Goal: Task Accomplishment & Management: Manage account settings

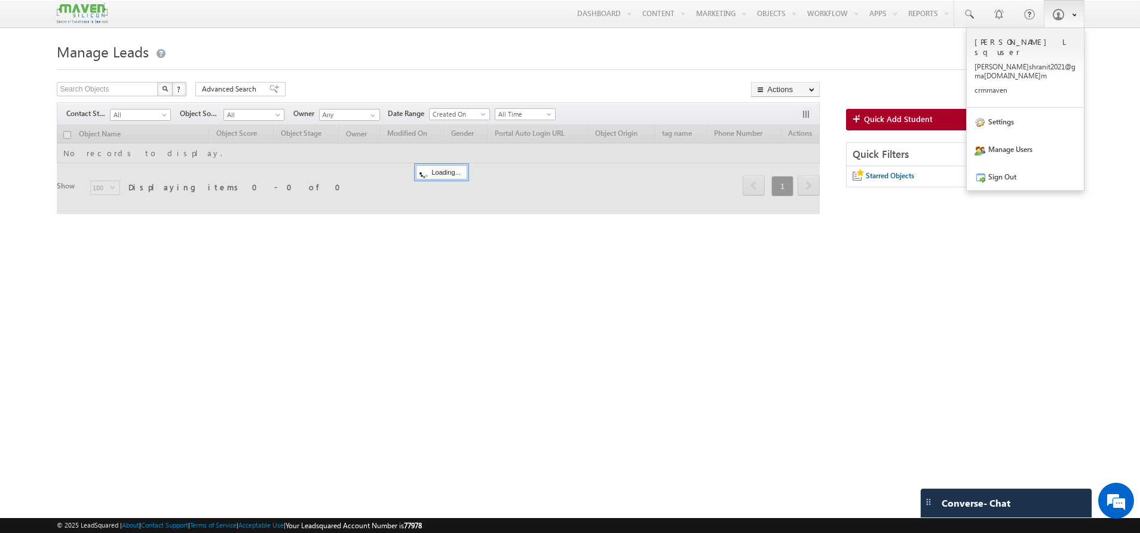
click at [1066, 15] on span at bounding box center [1071, 14] width 10 height 10
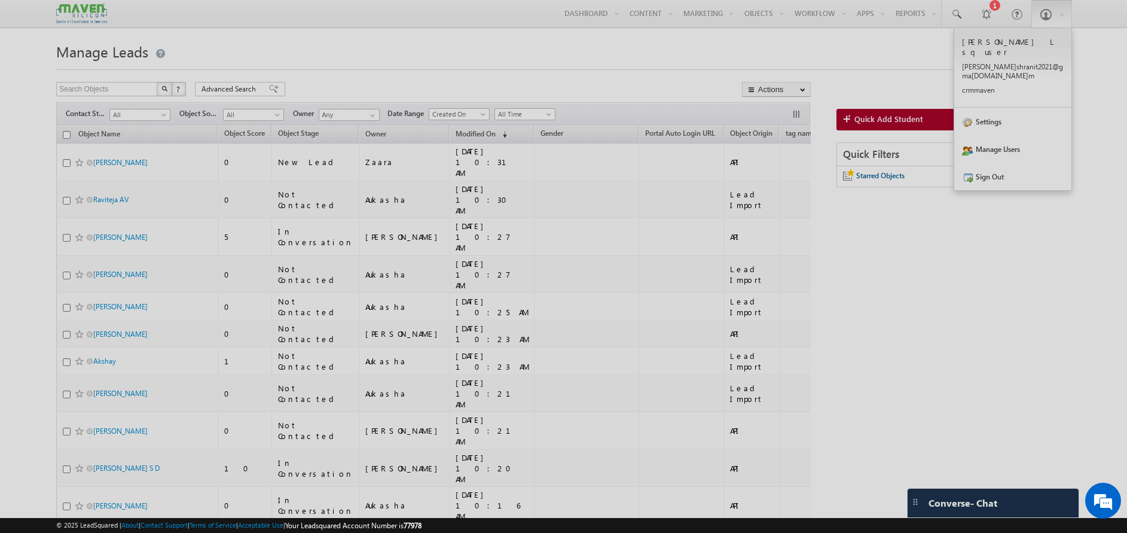
click at [897, 60] on div at bounding box center [563, 266] width 1127 height 533
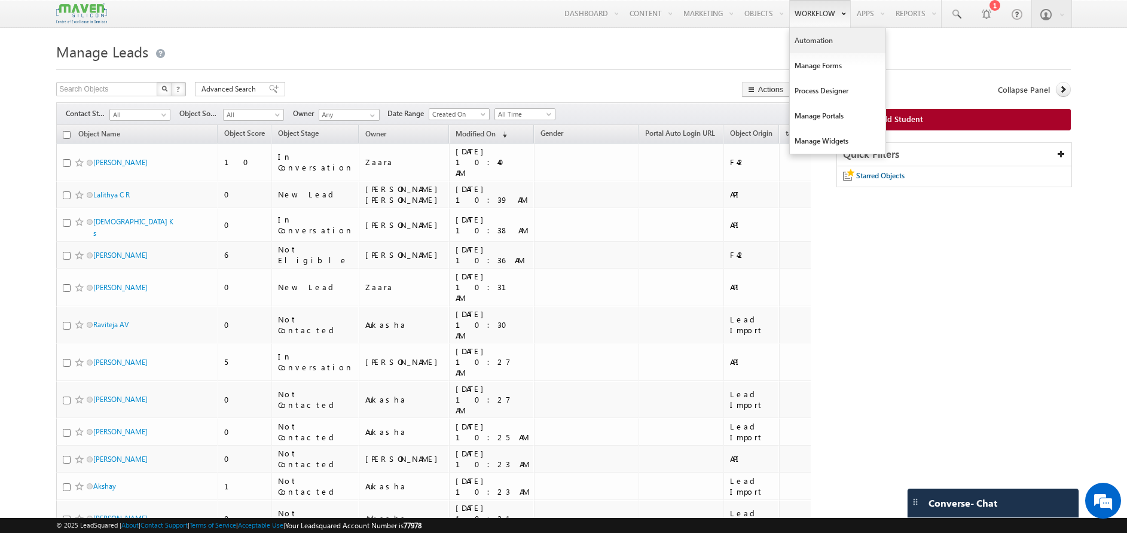
click at [818, 44] on link "Automation" at bounding box center [838, 40] width 96 height 25
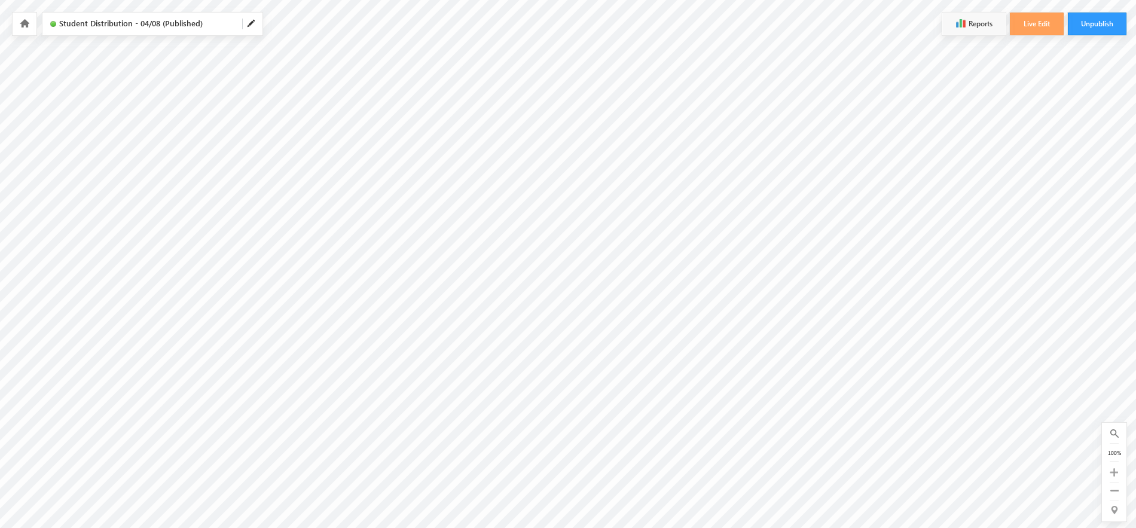
scroll to position [221, 0]
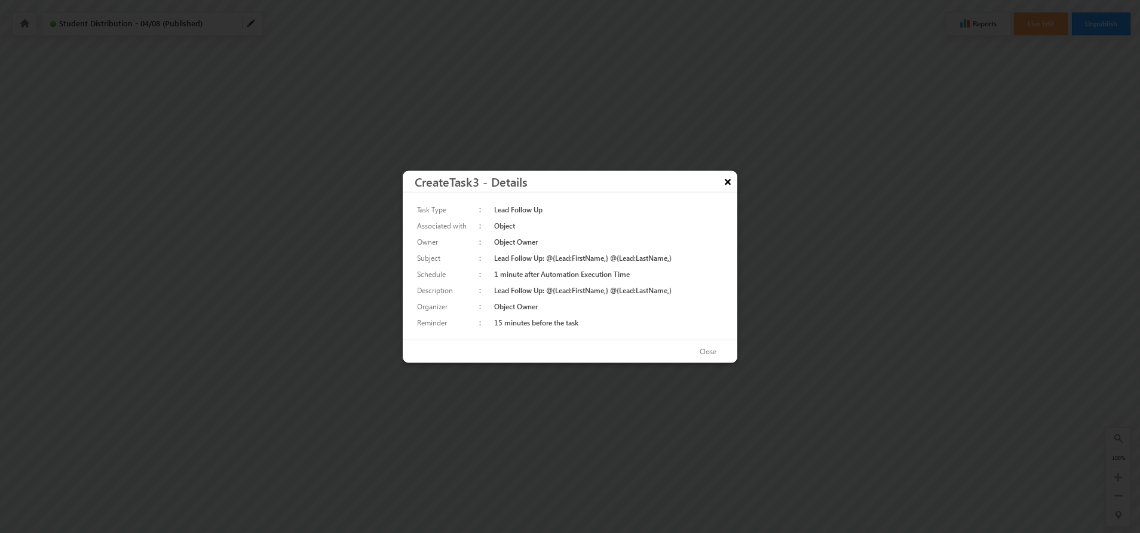
click at [732, 178] on button "×" at bounding box center [727, 180] width 19 height 21
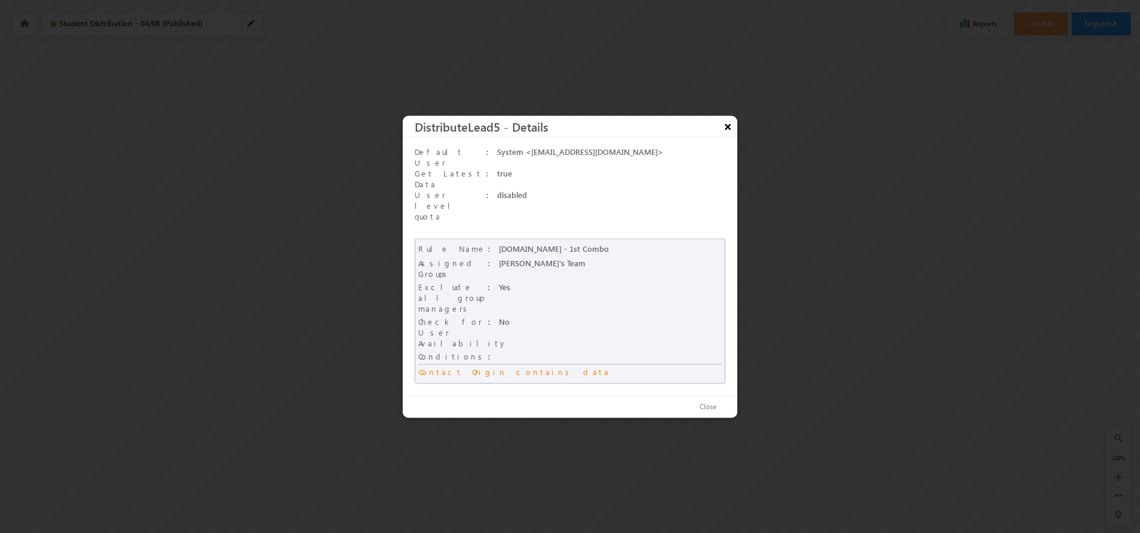
click at [729, 136] on button "×" at bounding box center [727, 125] width 19 height 21
click at [726, 136] on button "×" at bounding box center [727, 125] width 19 height 21
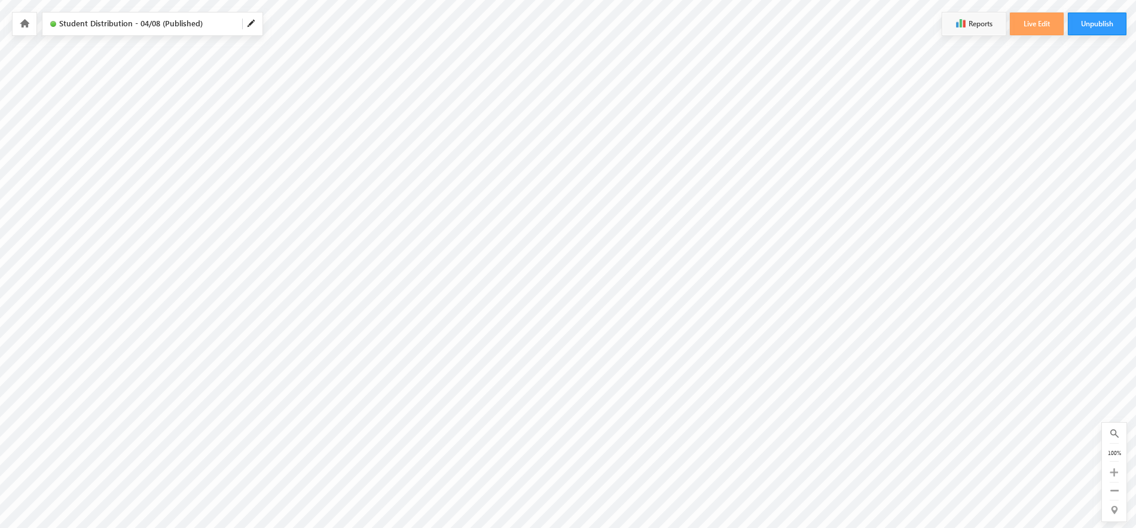
scroll to position [86, 0]
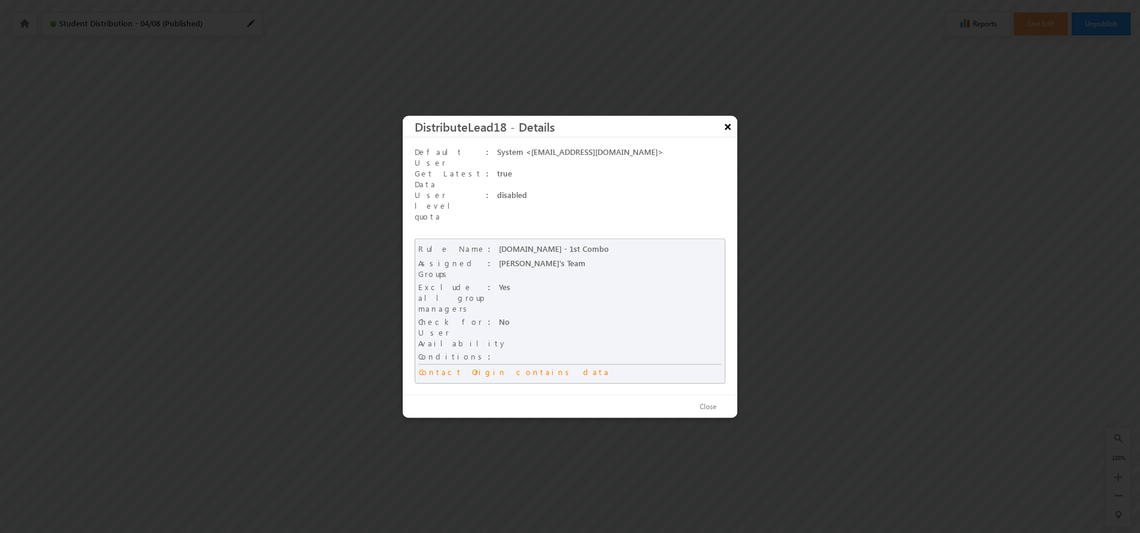
click at [725, 136] on button "×" at bounding box center [727, 125] width 19 height 21
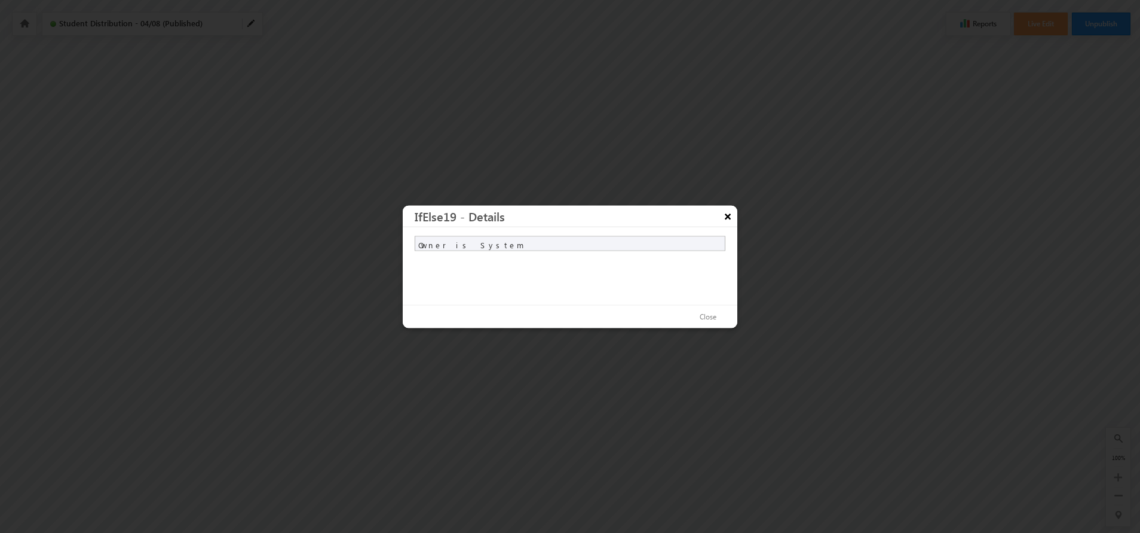
click at [730, 208] on button "×" at bounding box center [727, 215] width 19 height 21
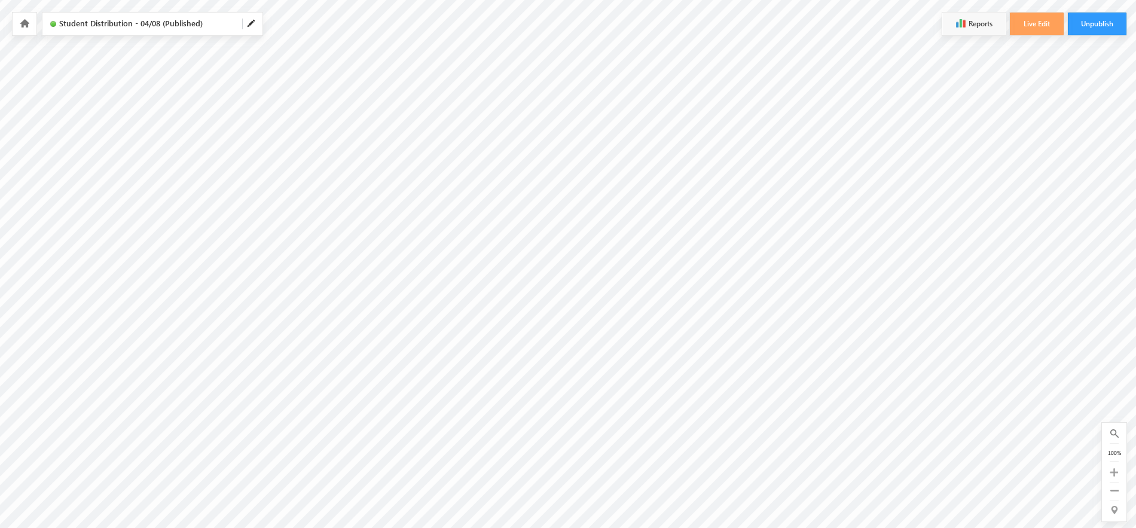
scroll to position [48, 0]
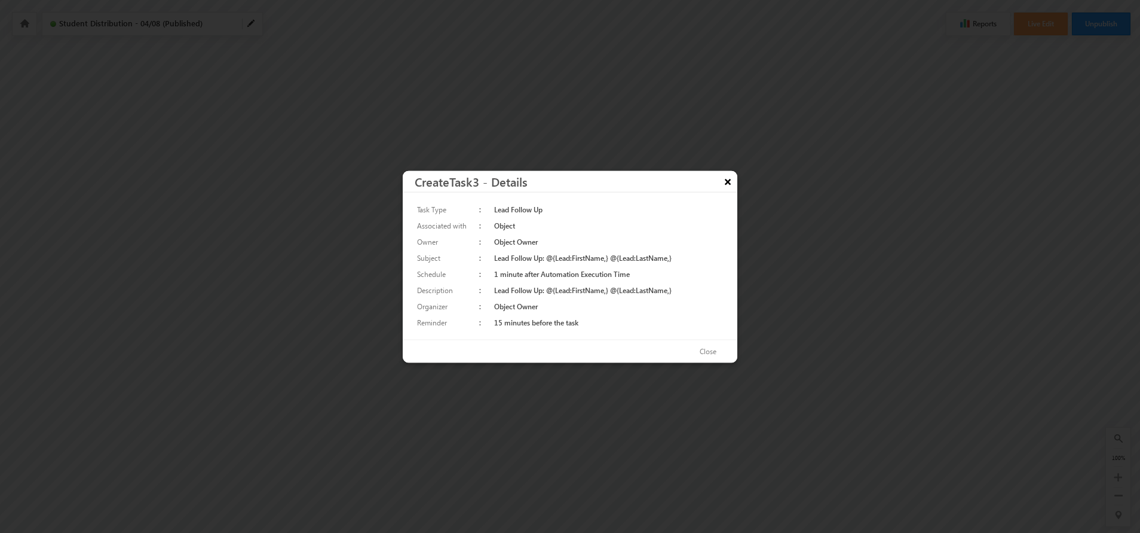
click at [727, 183] on button "×" at bounding box center [727, 180] width 19 height 21
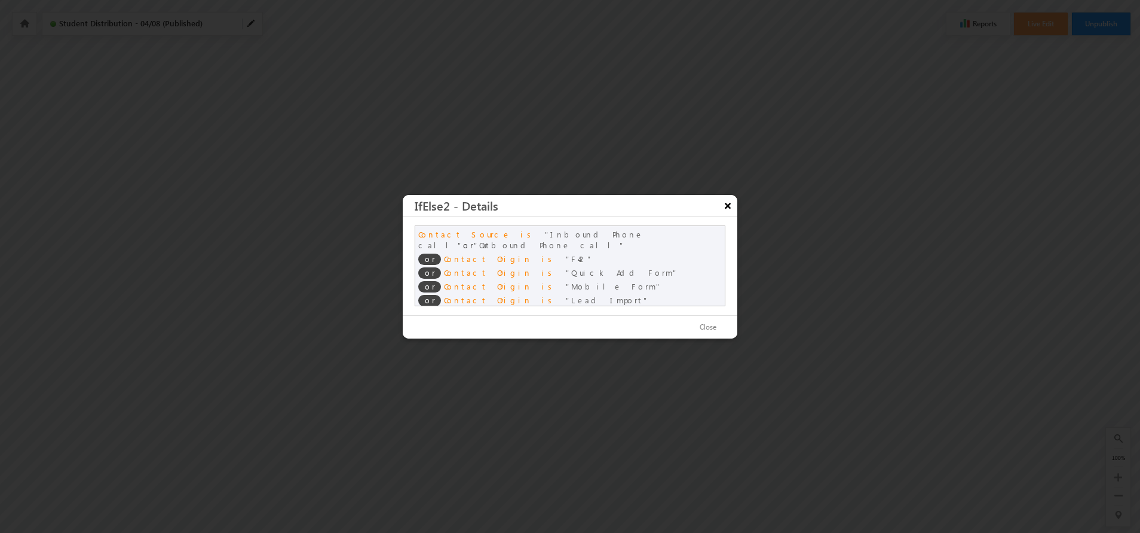
click at [735, 207] on button "×" at bounding box center [727, 205] width 19 height 21
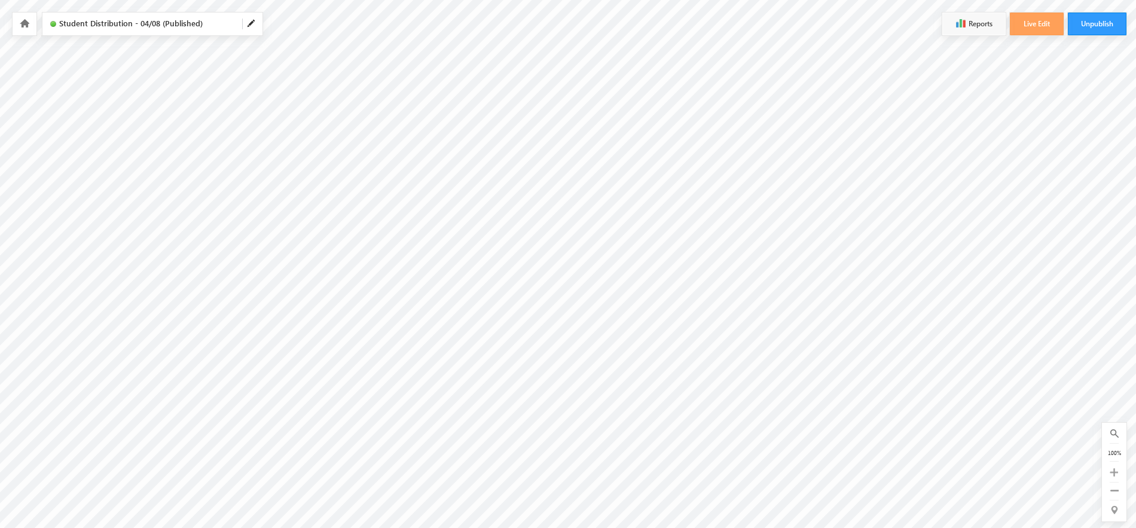
scroll to position [179, 0]
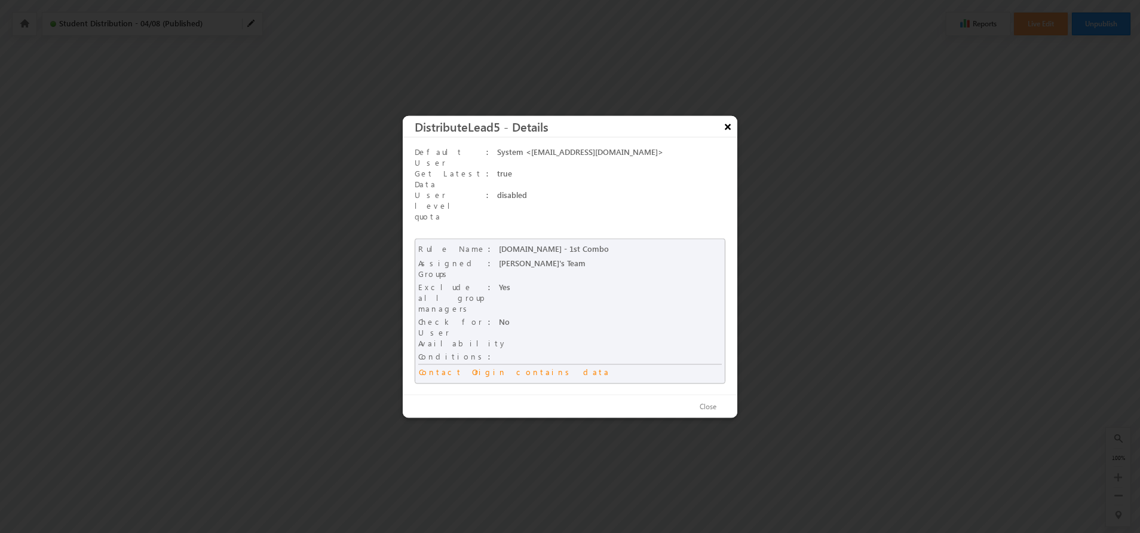
click at [728, 136] on button "×" at bounding box center [727, 125] width 19 height 21
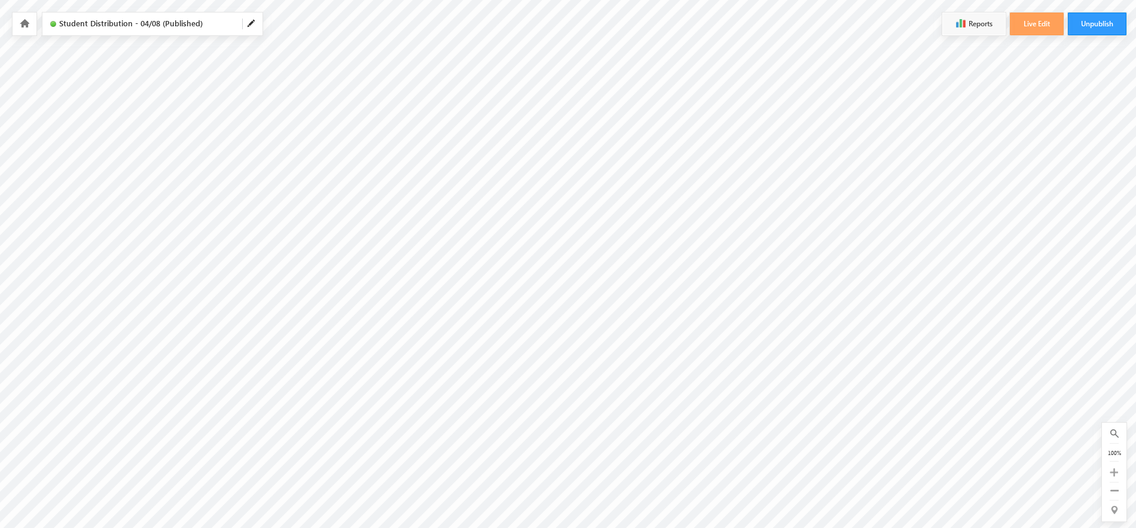
scroll to position [120, 0]
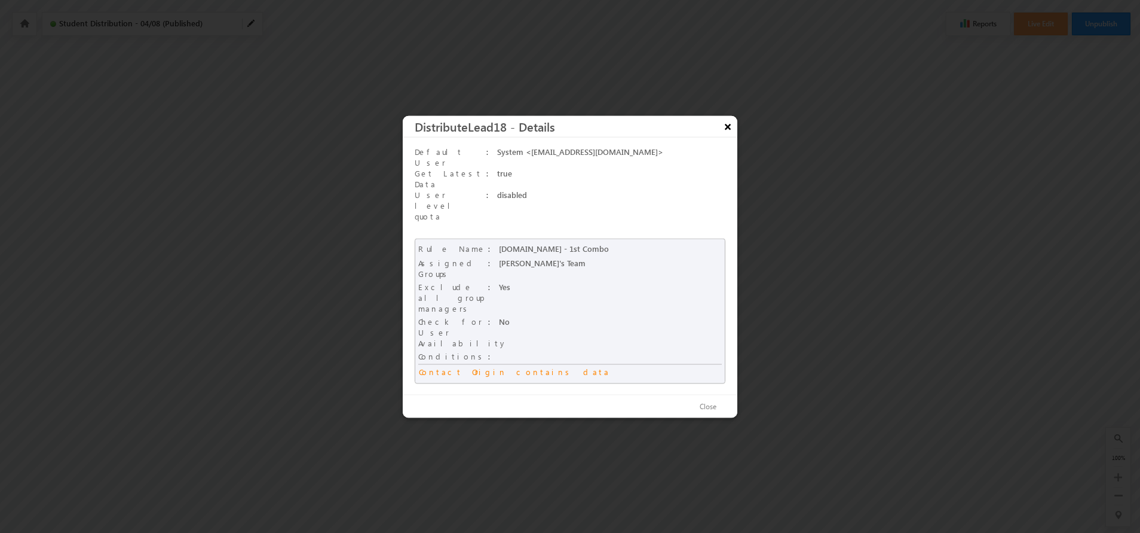
click at [733, 136] on button "×" at bounding box center [727, 125] width 19 height 21
click at [727, 136] on button "×" at bounding box center [727, 125] width 19 height 21
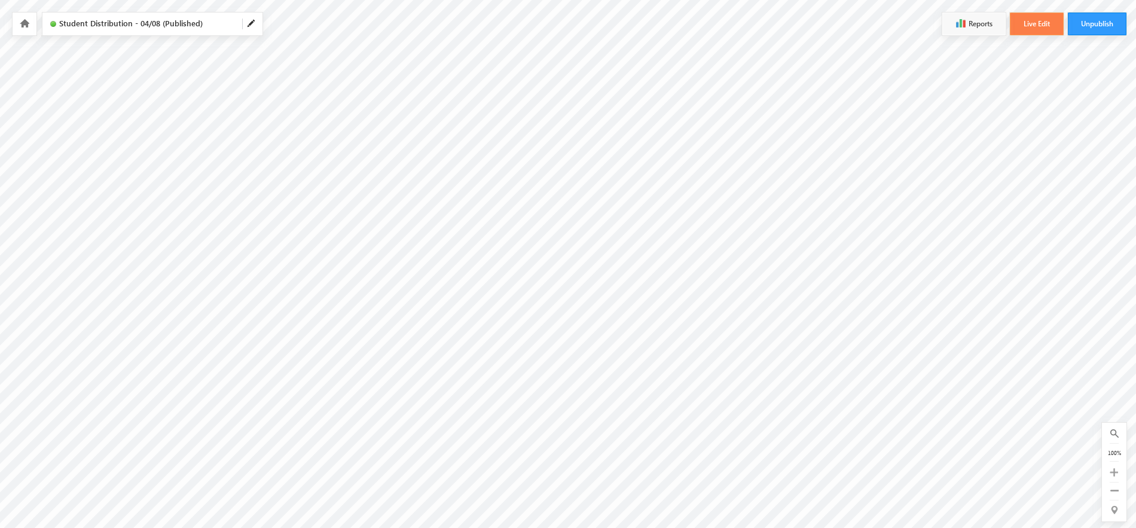
click at [1033, 21] on button "Live Edit" at bounding box center [1037, 24] width 54 height 23
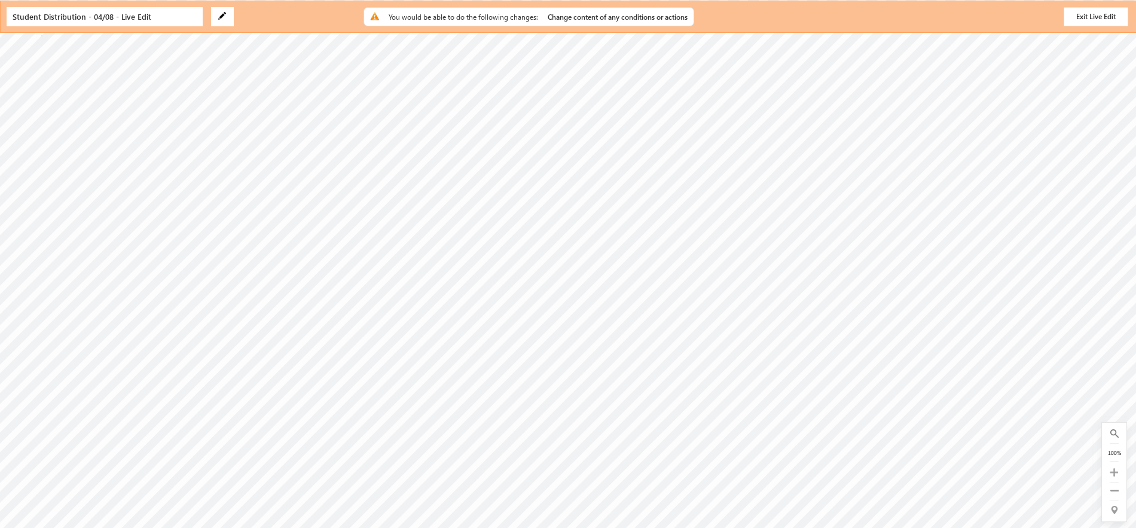
scroll to position [204, 0]
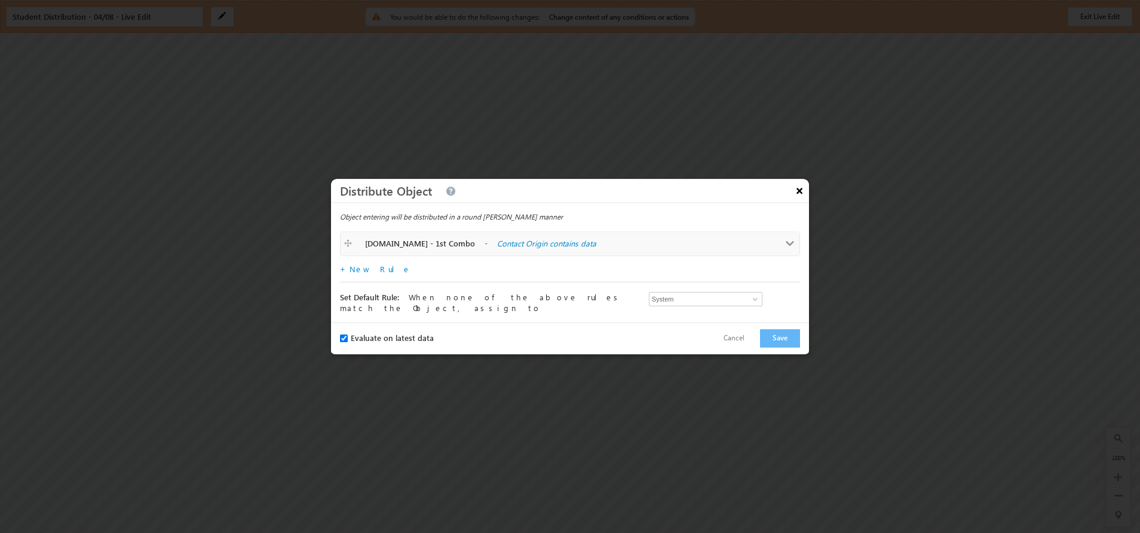
click at [804, 192] on button "×" at bounding box center [799, 190] width 19 height 21
click at [797, 190] on button "×" at bounding box center [799, 190] width 19 height 21
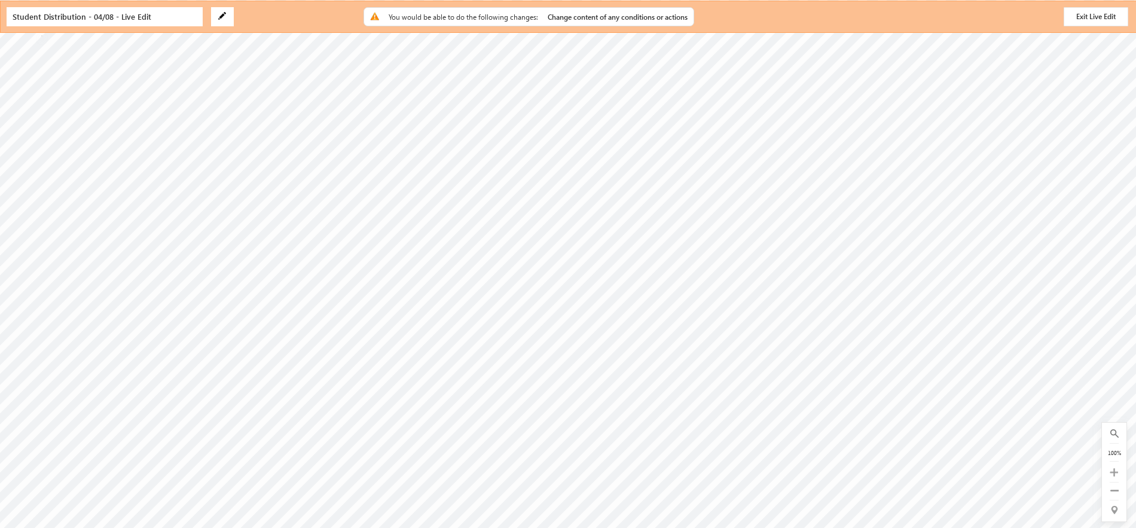
scroll to position [203, 0]
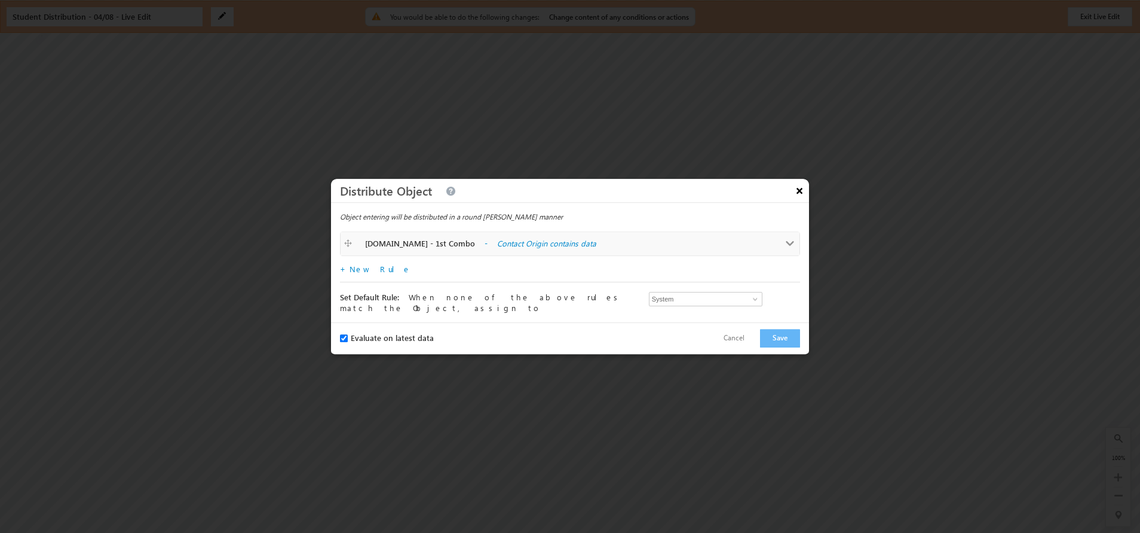
click at [796, 189] on button "×" at bounding box center [799, 190] width 19 height 21
click at [802, 191] on button "×" at bounding box center [799, 190] width 19 height 21
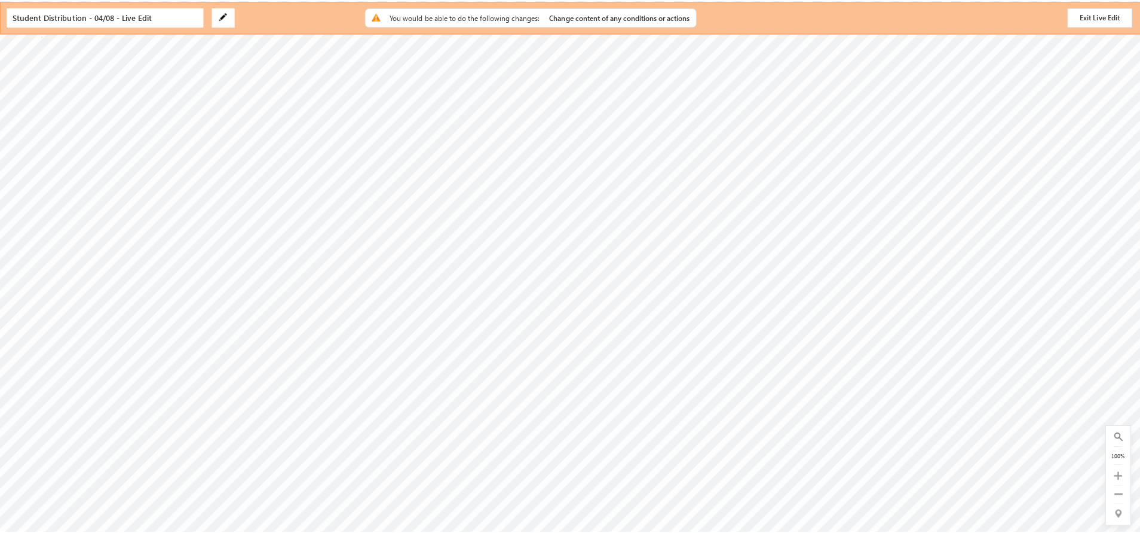
scroll to position [0, 0]
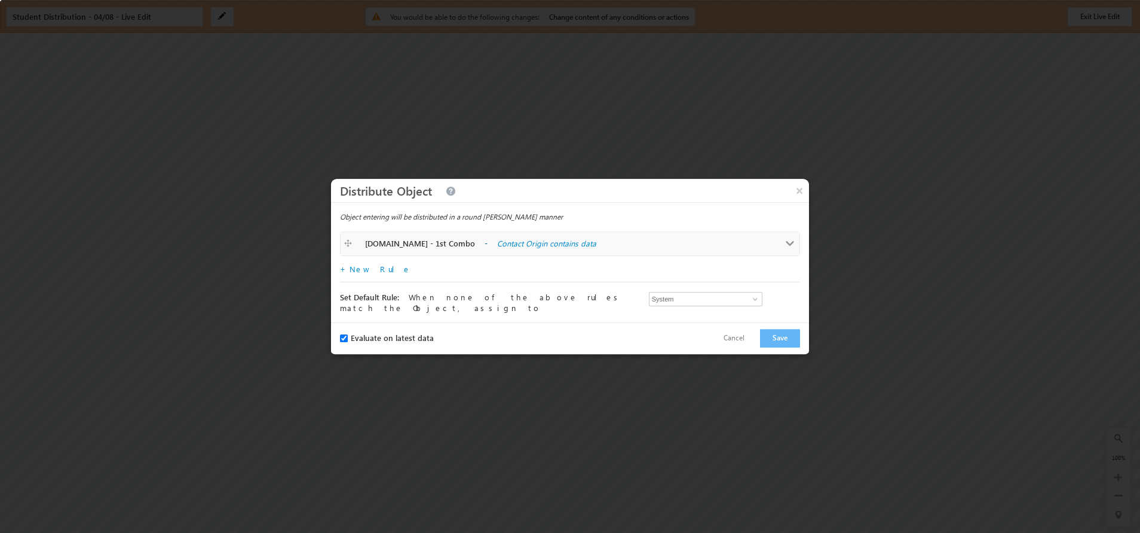
click at [497, 243] on label "Contact Origin contains data" at bounding box center [616, 243] width 239 height 11
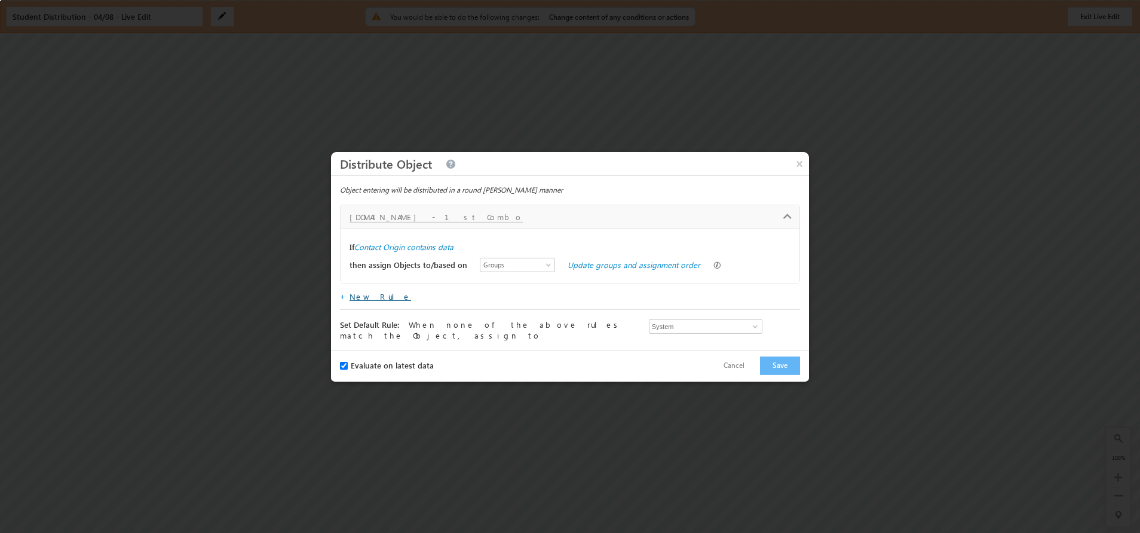
click at [366, 301] on link "New Rule" at bounding box center [381, 296] width 62 height 10
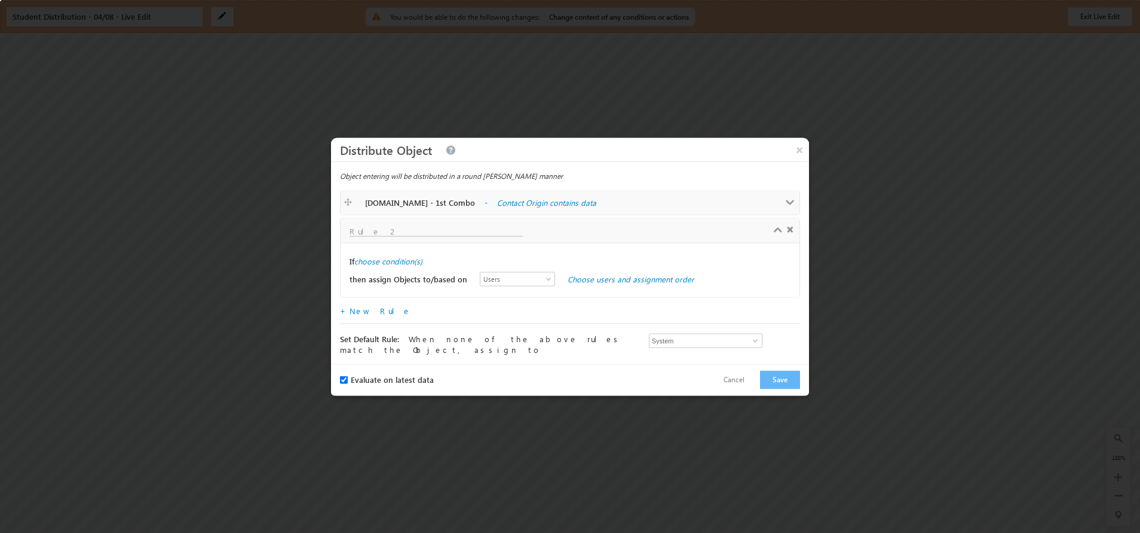
click at [390, 234] on input "text" at bounding box center [436, 231] width 173 height 10
click at [568, 283] on link "Choose users and assignment order" at bounding box center [631, 278] width 127 height 10
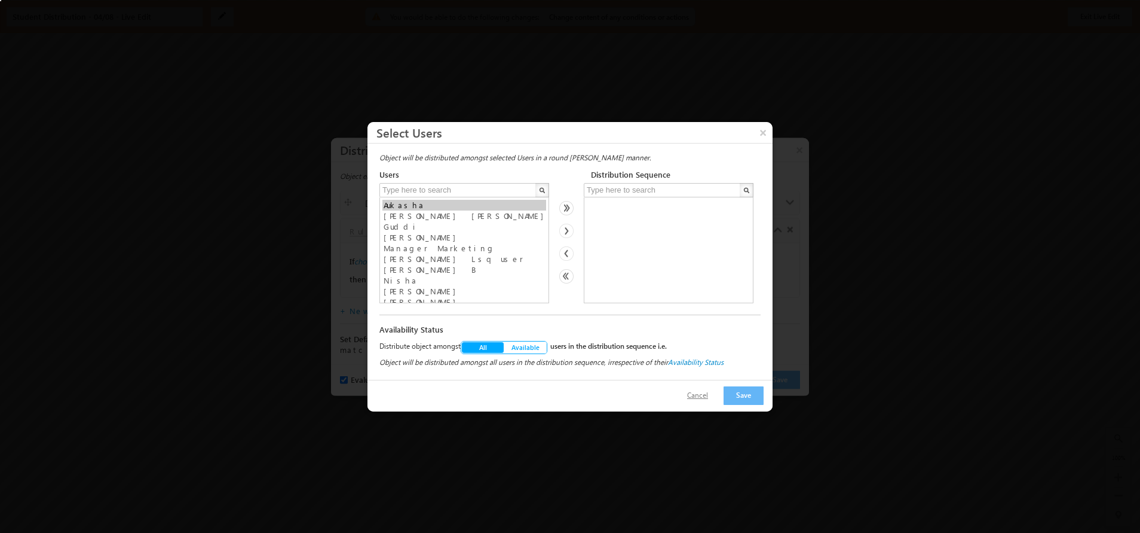
click at [703, 394] on button "Cancel" at bounding box center [697, 395] width 45 height 17
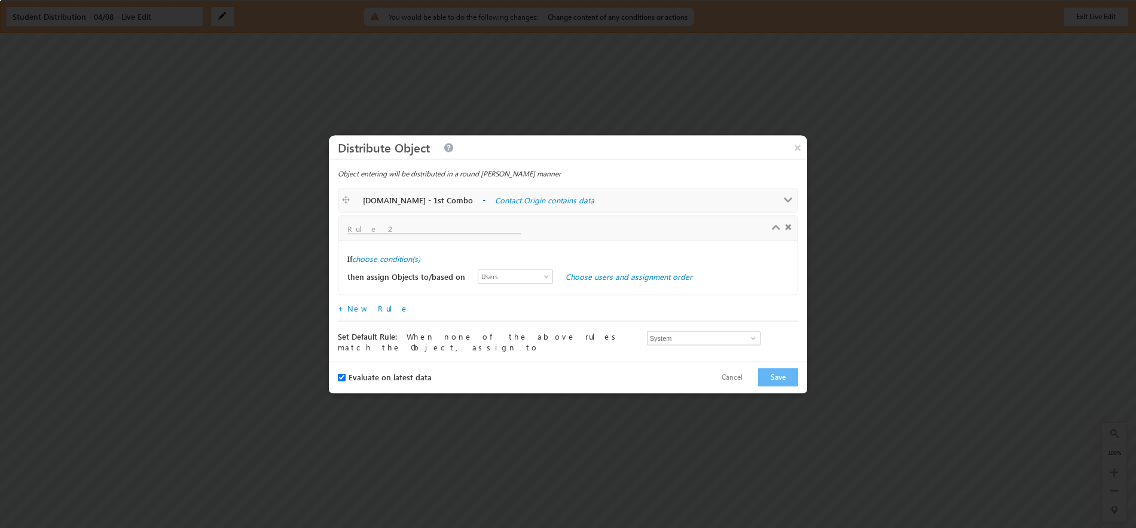
click at [495, 204] on label "Contact Origin contains data" at bounding box center [614, 199] width 239 height 11
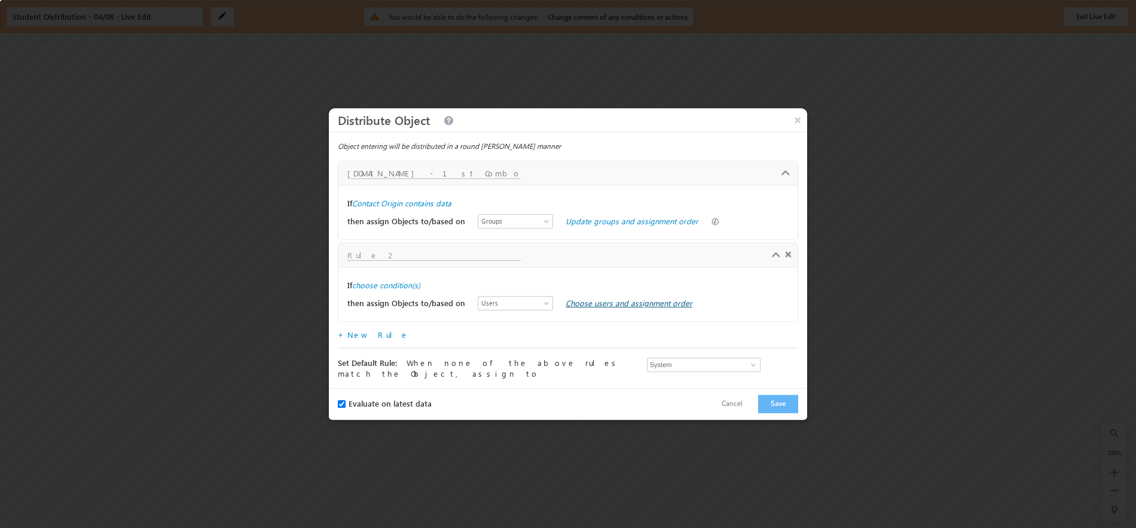
click at [589, 304] on link "Choose users and assignment order" at bounding box center [628, 303] width 127 height 10
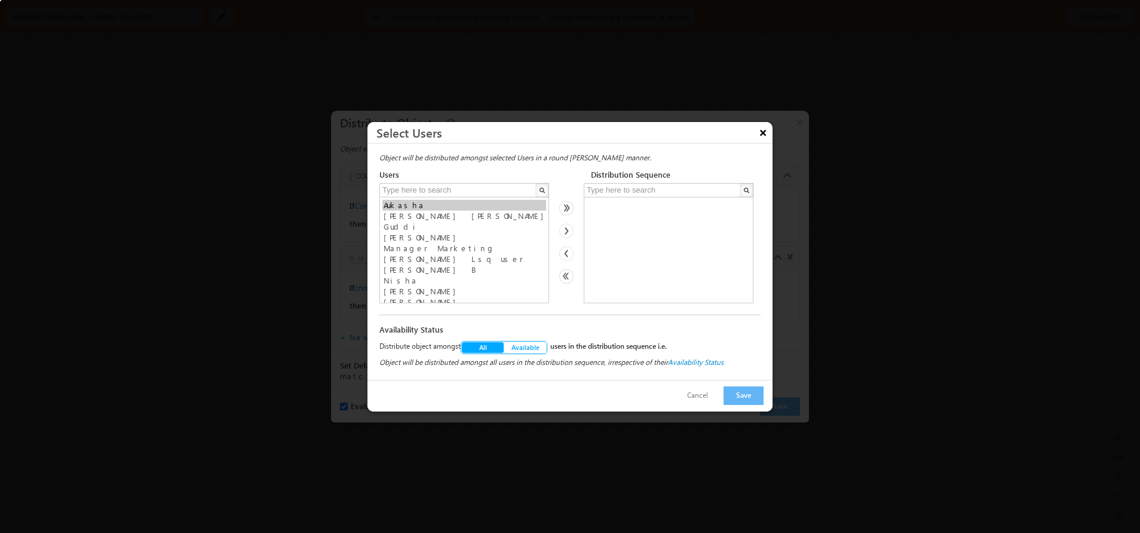
click at [761, 130] on button "×" at bounding box center [763, 132] width 19 height 21
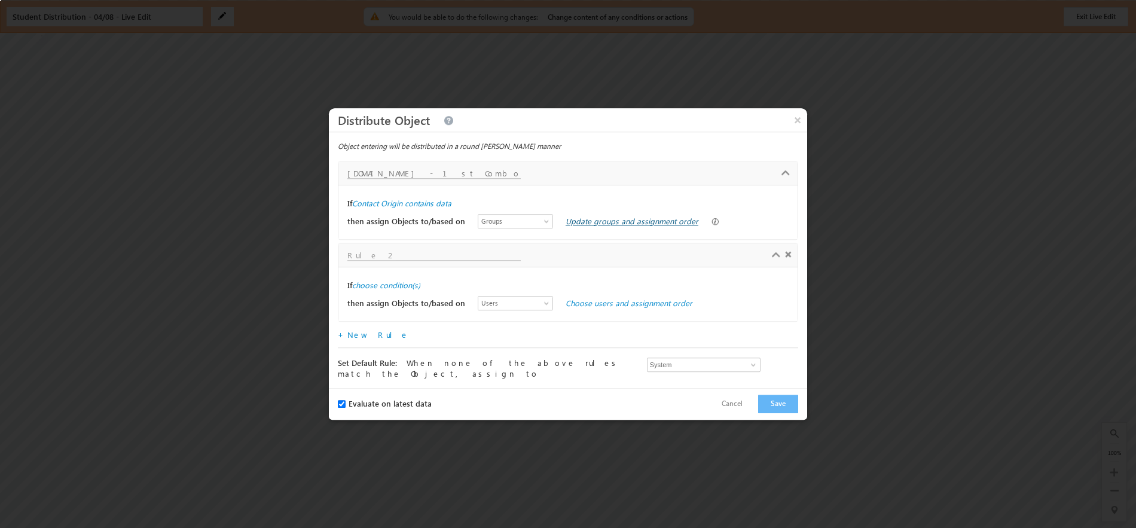
click at [586, 225] on link "Update groups and assignment order" at bounding box center [631, 221] width 133 height 10
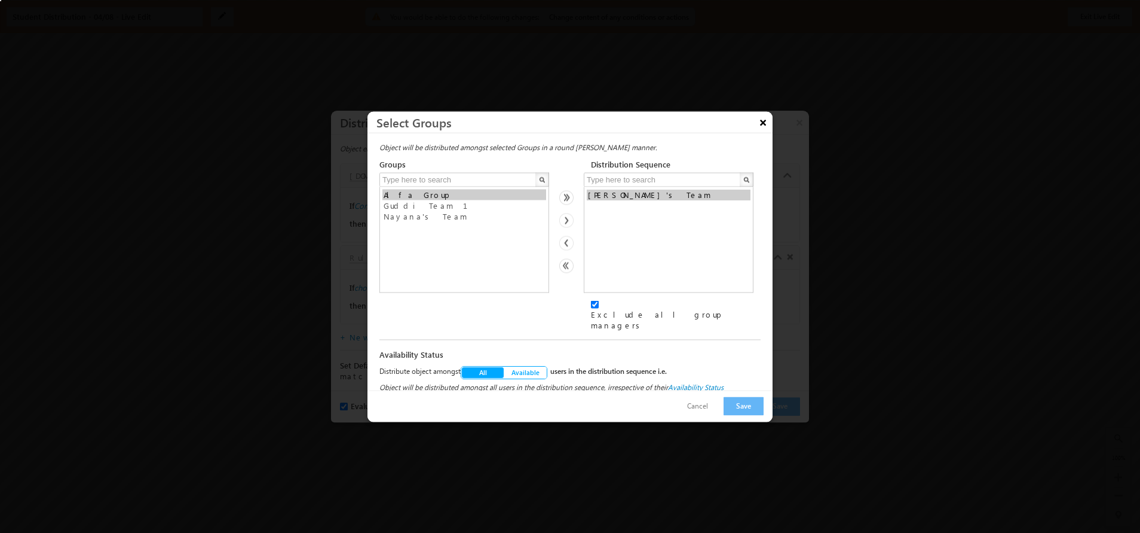
click at [755, 132] on button "×" at bounding box center [763, 121] width 19 height 21
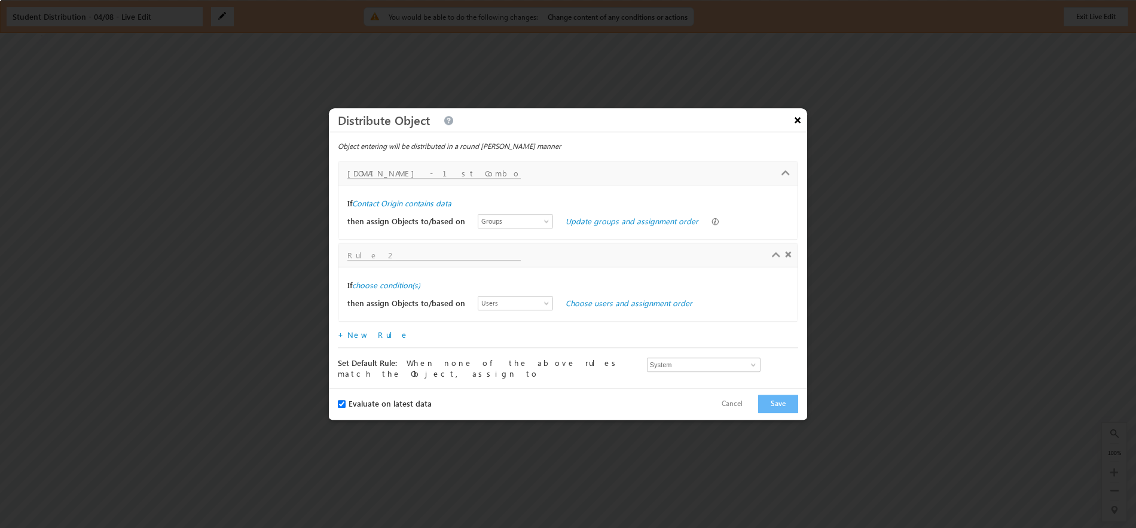
click at [792, 123] on button "×" at bounding box center [797, 119] width 19 height 21
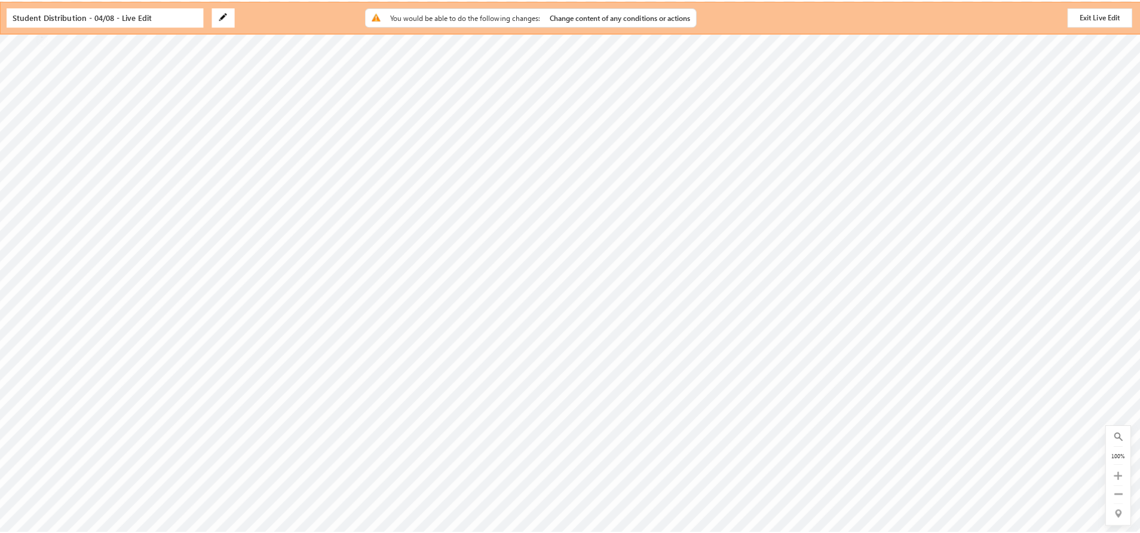
scroll to position [164, 0]
checkbox input "true"
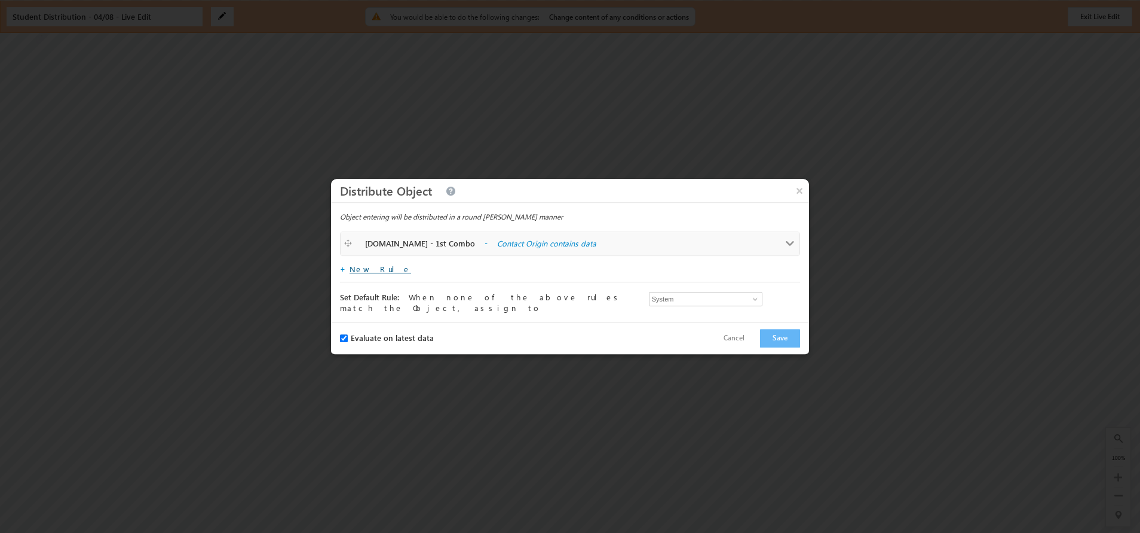
click at [361, 273] on link "New Rule" at bounding box center [381, 269] width 62 height 10
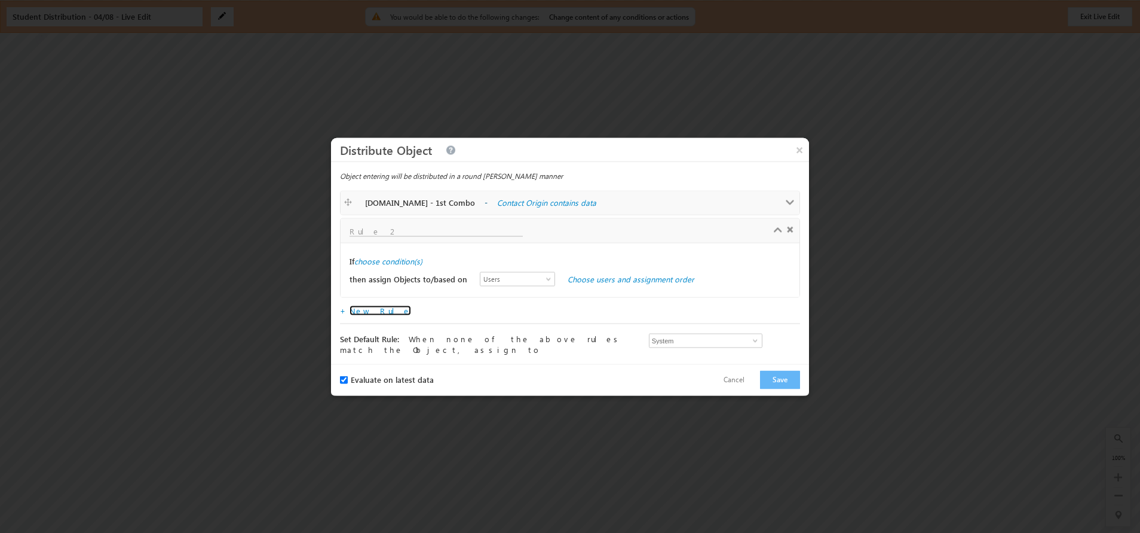
click at [791, 204] on span at bounding box center [790, 202] width 9 height 9
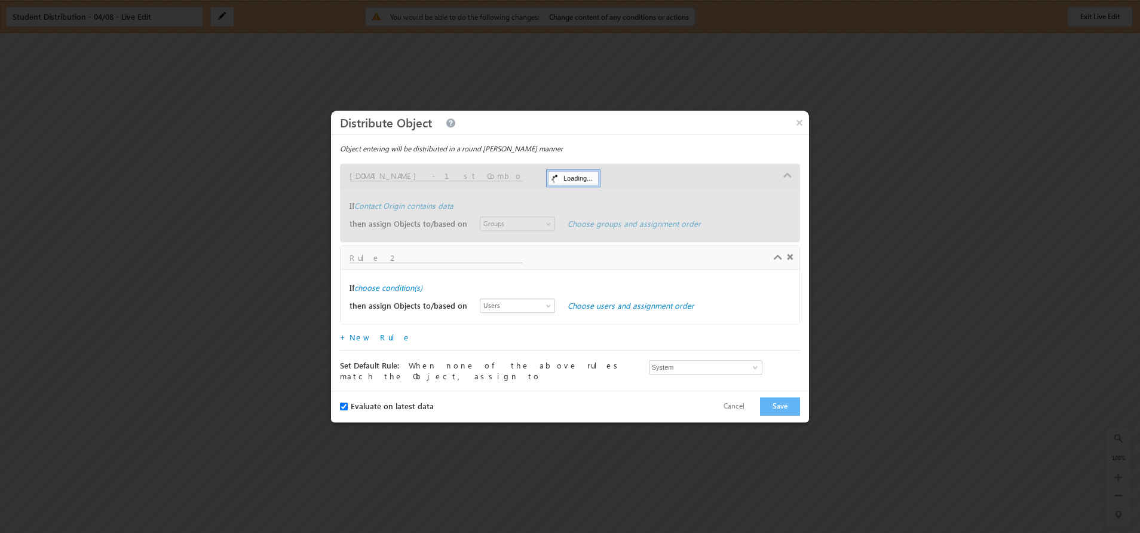
scroll to position [0, 0]
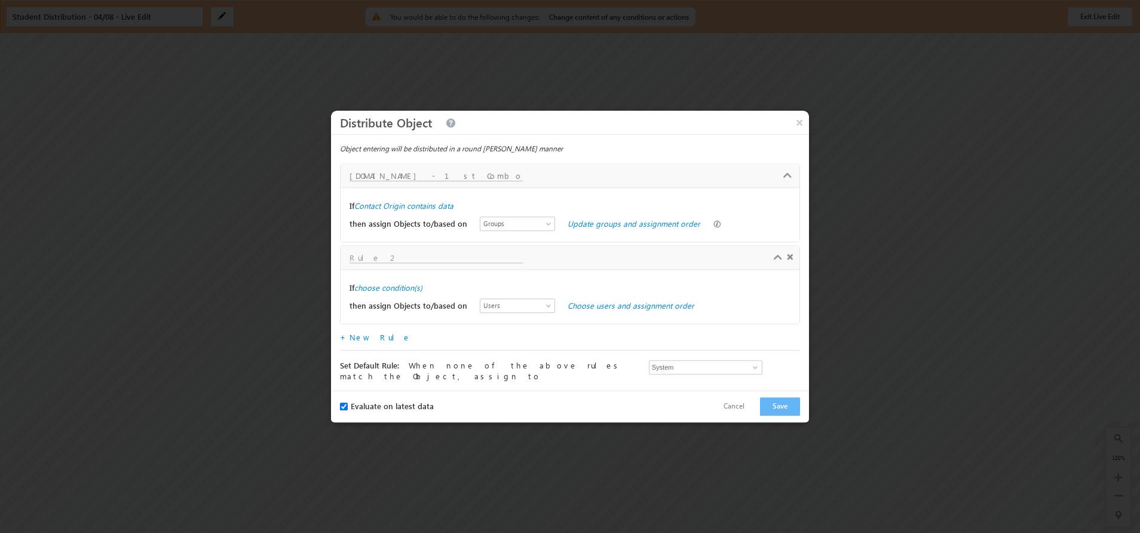
click at [390, 259] on input "text" at bounding box center [436, 258] width 173 height 10
paste input "IIT roorkee"
type input "IIT roorkee"
click at [438, 209] on label "Contact Origin contains data" at bounding box center [403, 205] width 99 height 11
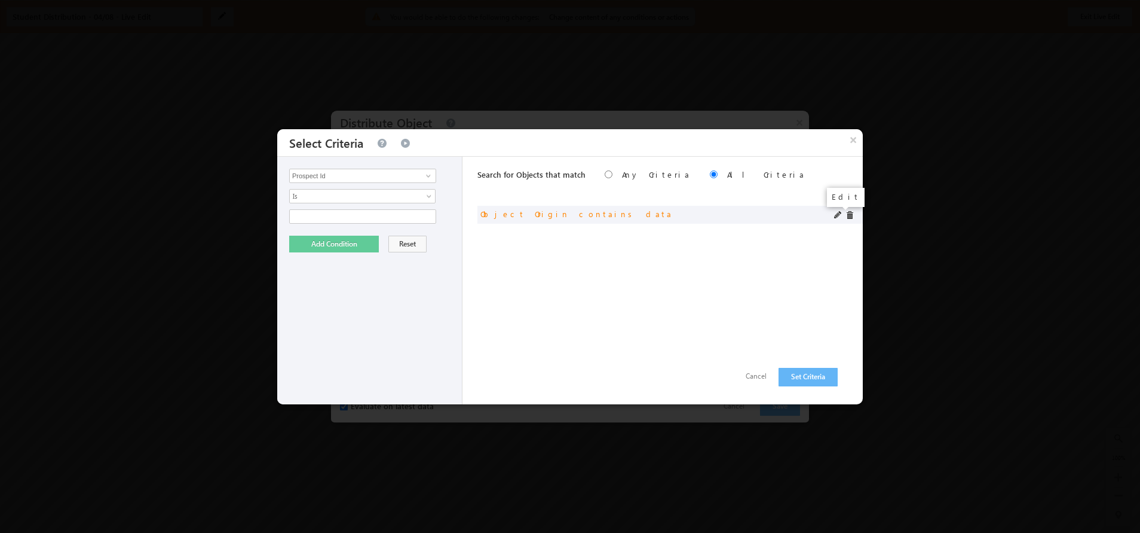
click at [836, 214] on span at bounding box center [838, 215] width 8 height 8
click at [432, 181] on link at bounding box center [427, 176] width 15 height 12
type input "websi"
click at [427, 177] on span at bounding box center [429, 176] width 10 height 10
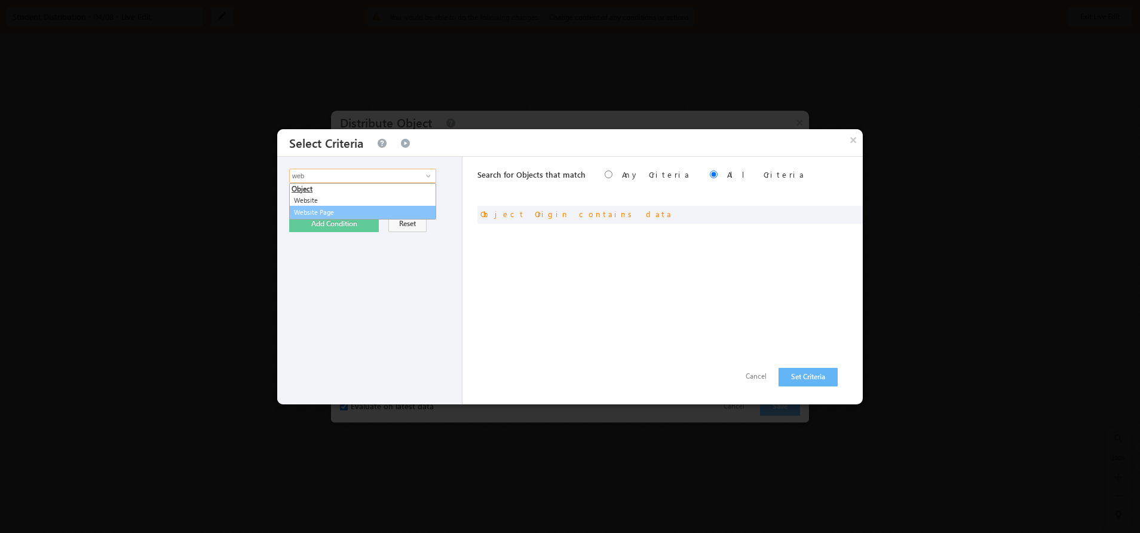
click at [319, 209] on link "Website Page" at bounding box center [362, 213] width 147 height 14
type input "Website Page"
click at [427, 196] on span at bounding box center [431, 199] width 10 height 10
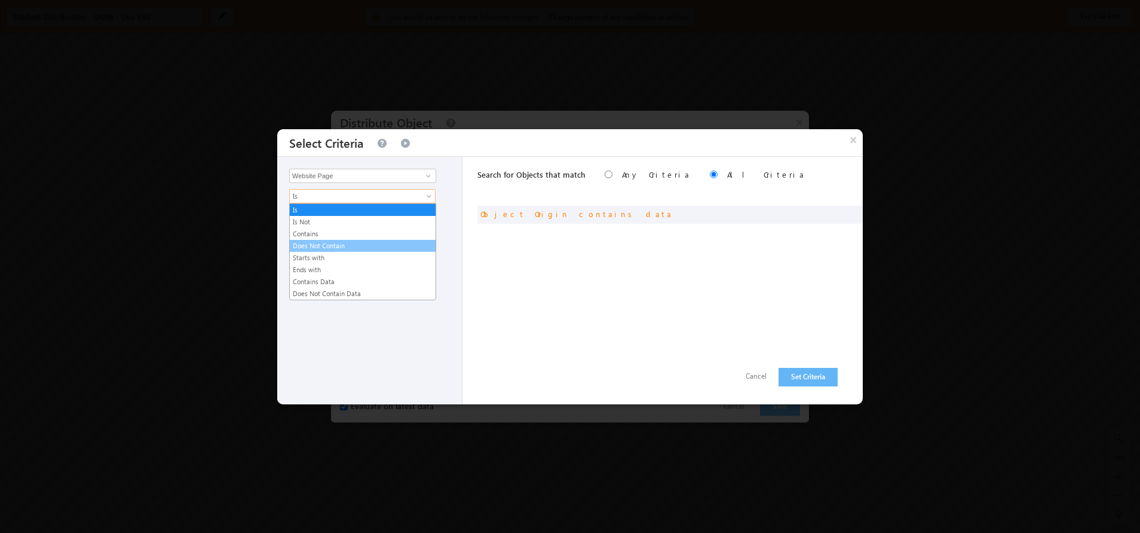
click at [330, 241] on link "Does Not Contain" at bounding box center [363, 245] width 146 height 11
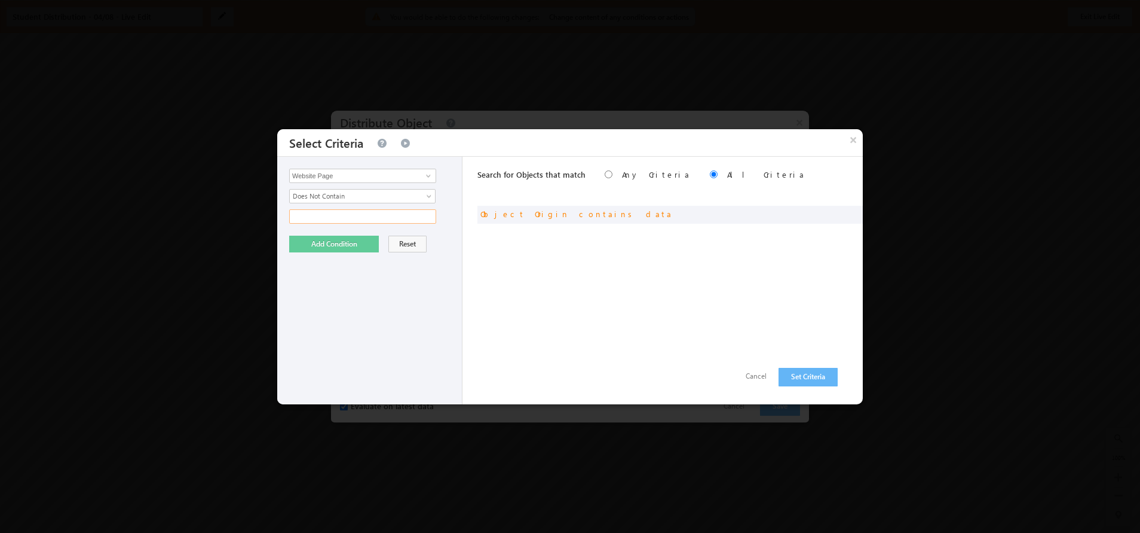
click at [414, 216] on input "text" at bounding box center [362, 216] width 147 height 14
type input "I"
type input "IIT-Roorkee-Executive"
click at [305, 240] on button "Add Condition" at bounding box center [334, 243] width 90 height 17
click at [793, 376] on button "Set Criteria" at bounding box center [808, 377] width 59 height 19
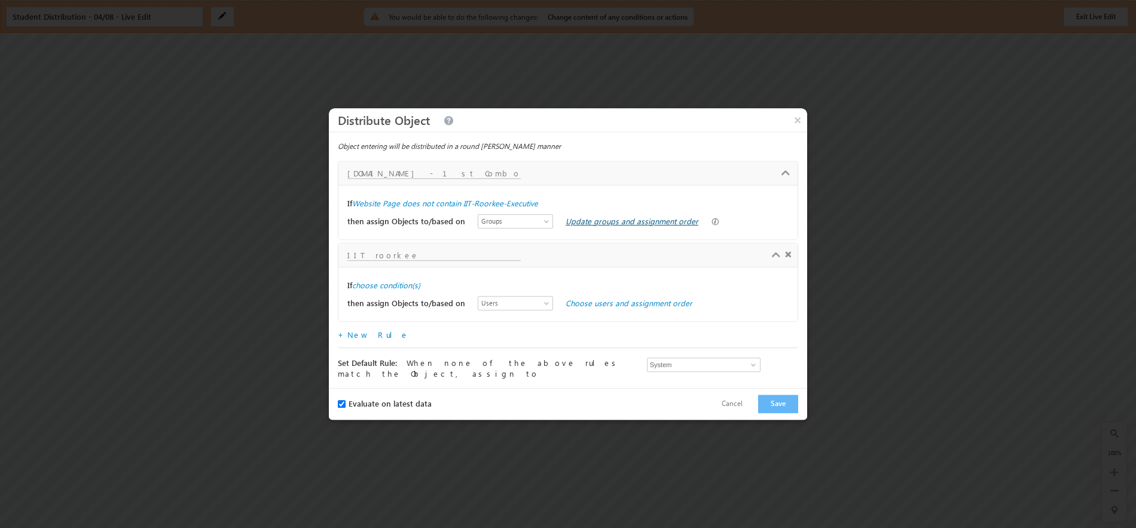
click at [570, 225] on link "Update groups and assignment order" at bounding box center [631, 221] width 133 height 10
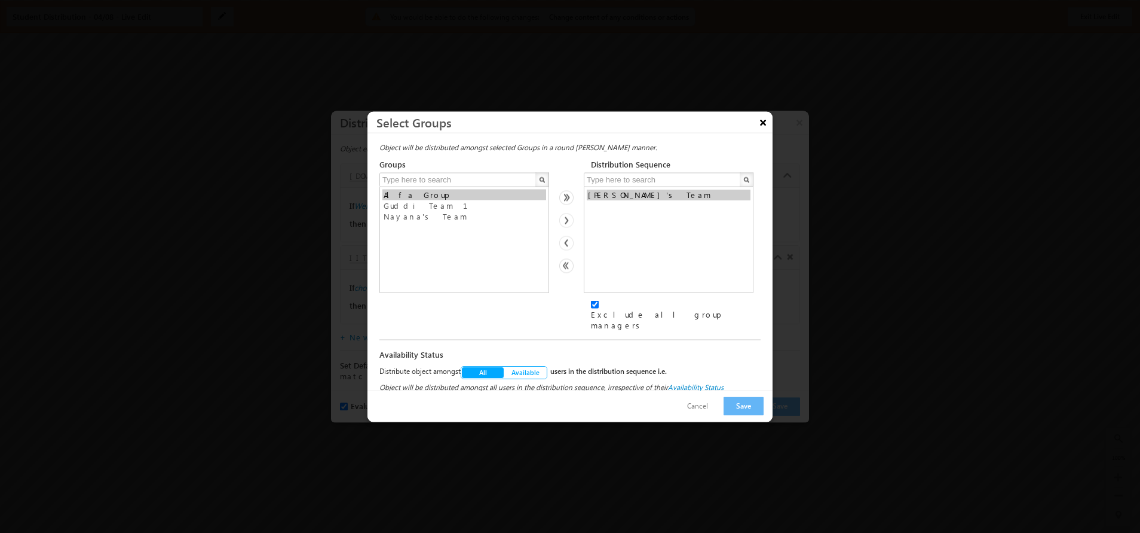
click at [762, 131] on button "×" at bounding box center [763, 121] width 19 height 21
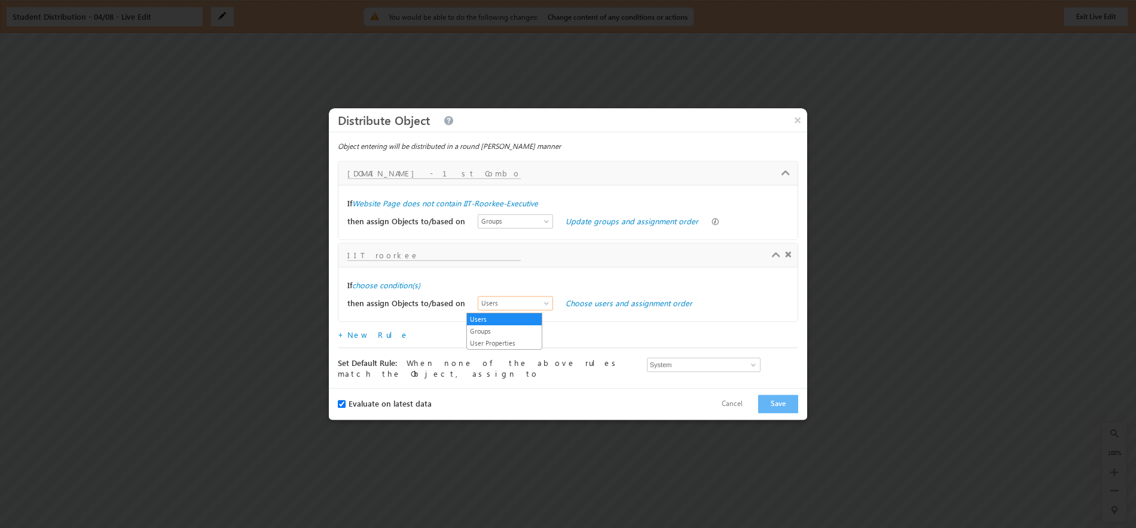
click at [528, 305] on span "Users" at bounding box center [512, 303] width 69 height 11
click at [483, 330] on link "Groups" at bounding box center [504, 331] width 75 height 11
click at [586, 302] on link "Choose groups and assignment order" at bounding box center [631, 303] width 133 height 10
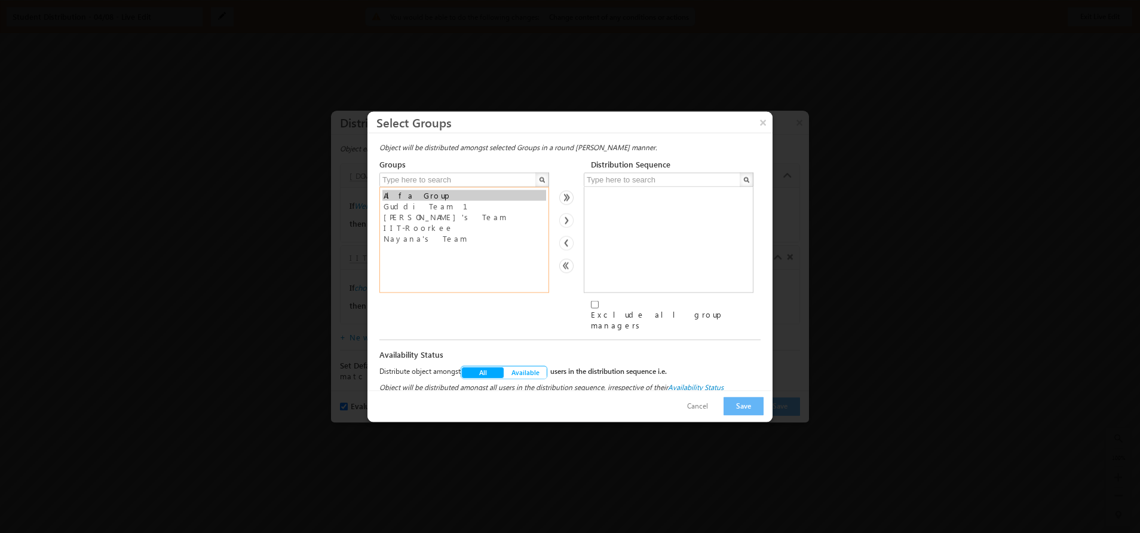
select select "4ab0d24a-a279-11f0-b1e3-0623476dd86d"
click at [420, 227] on option "IIT-Roorkee" at bounding box center [465, 227] width 164 height 11
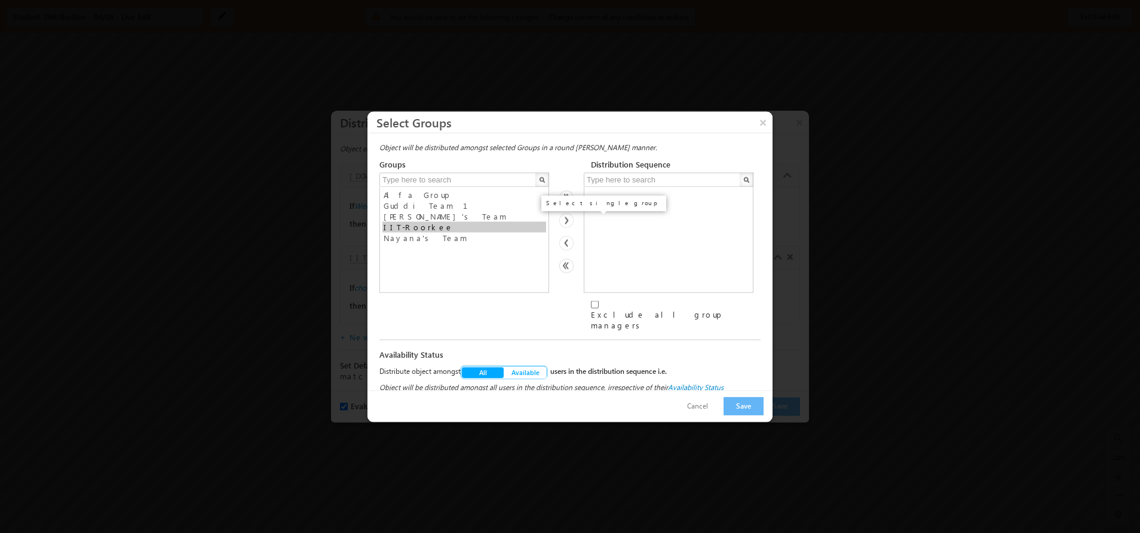
click at [562, 224] on img at bounding box center [566, 220] width 14 height 14
click at [735, 401] on button "Save" at bounding box center [744, 405] width 40 height 19
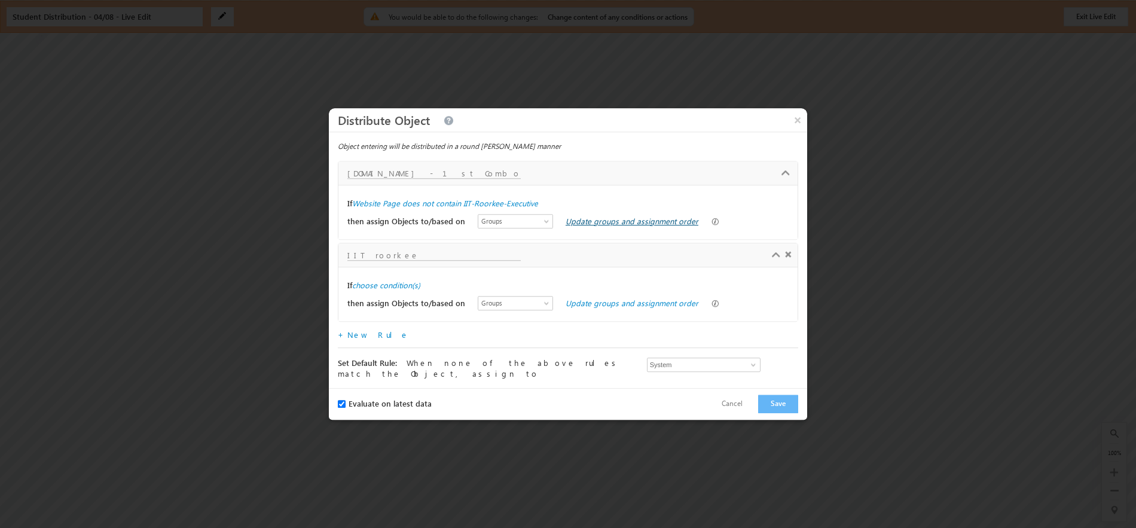
click at [597, 224] on link "Update groups and assignment order" at bounding box center [631, 221] width 133 height 10
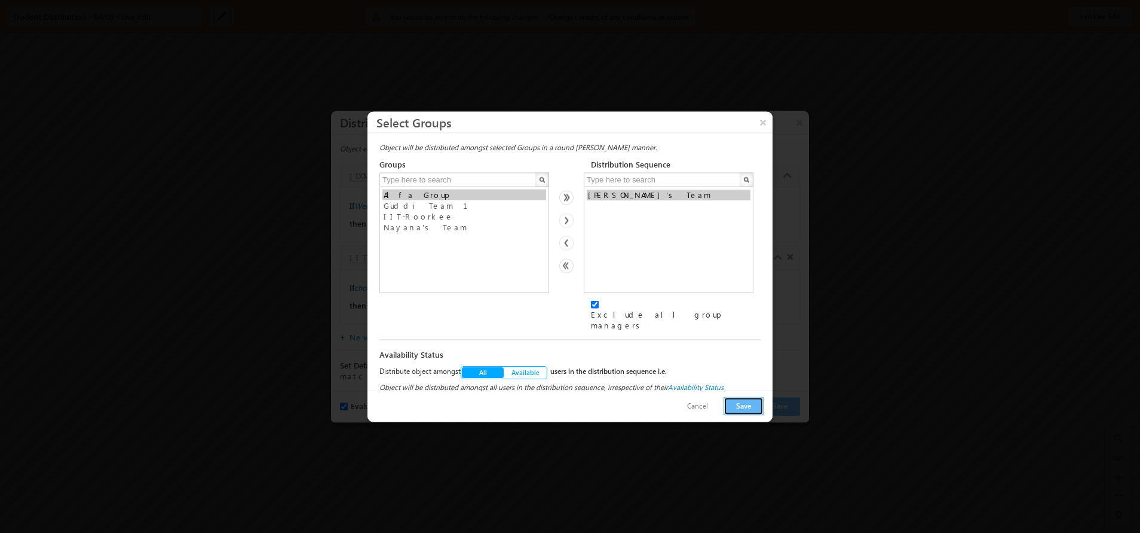
click at [752, 401] on button "Save" at bounding box center [744, 405] width 40 height 19
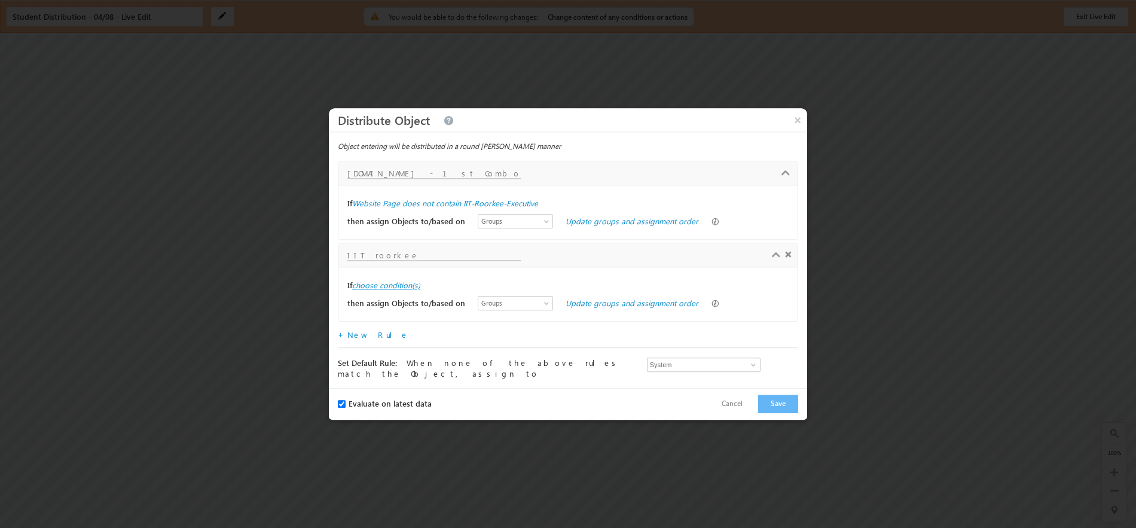
click at [412, 289] on label "choose condition(s)" at bounding box center [386, 285] width 68 height 11
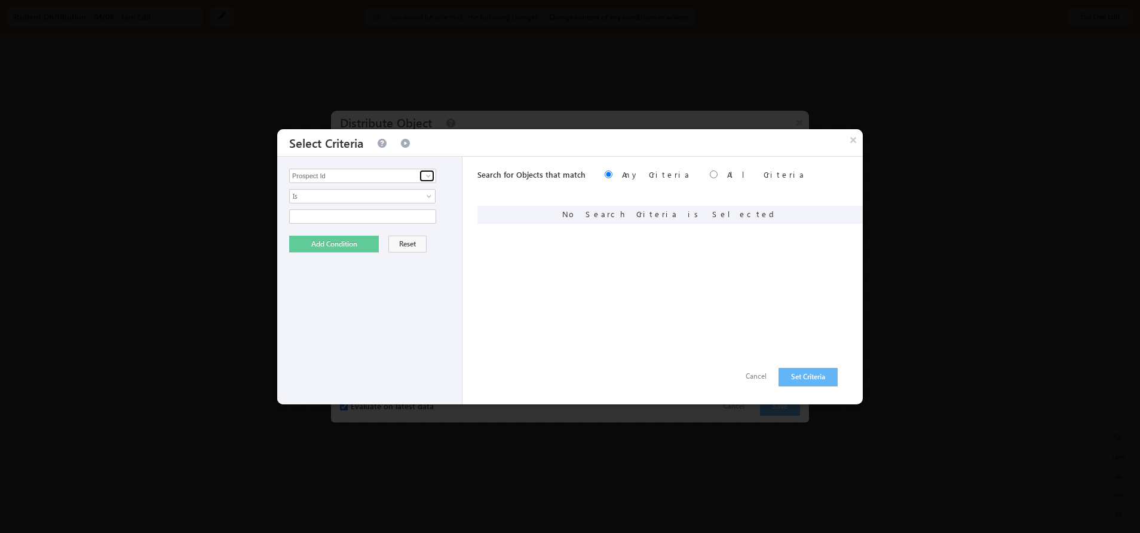
click at [432, 175] on span at bounding box center [429, 176] width 10 height 10
click at [334, 215] on link "Website Page" at bounding box center [362, 213] width 147 height 14
type input "Website Page"
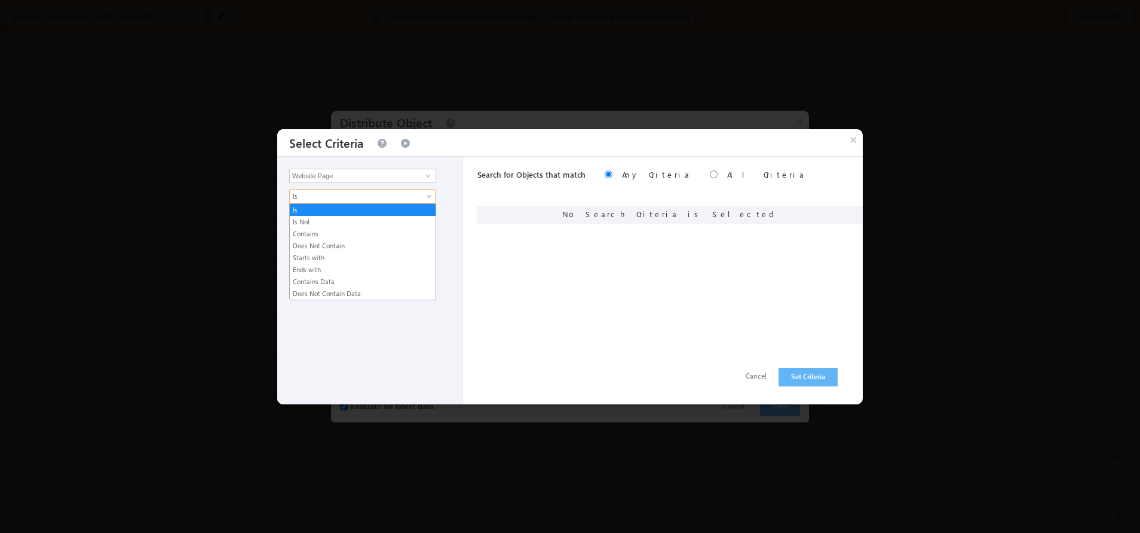
click at [418, 196] on span "Is" at bounding box center [355, 196] width 130 height 11
click at [326, 229] on link "Contains" at bounding box center [363, 233] width 146 height 11
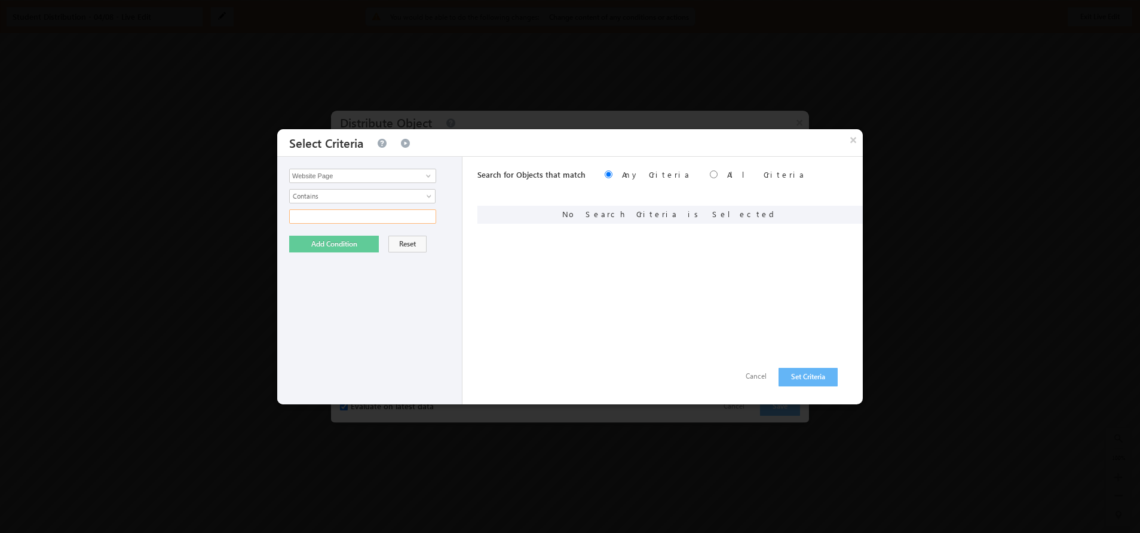
click at [369, 219] on input "text" at bounding box center [362, 216] width 147 height 14
type input "IIT-Roorkee-Executive"
click at [710, 175] on input "radio" at bounding box center [714, 174] width 8 height 8
radio input "true"
click at [357, 246] on button "Add Condition" at bounding box center [334, 243] width 90 height 17
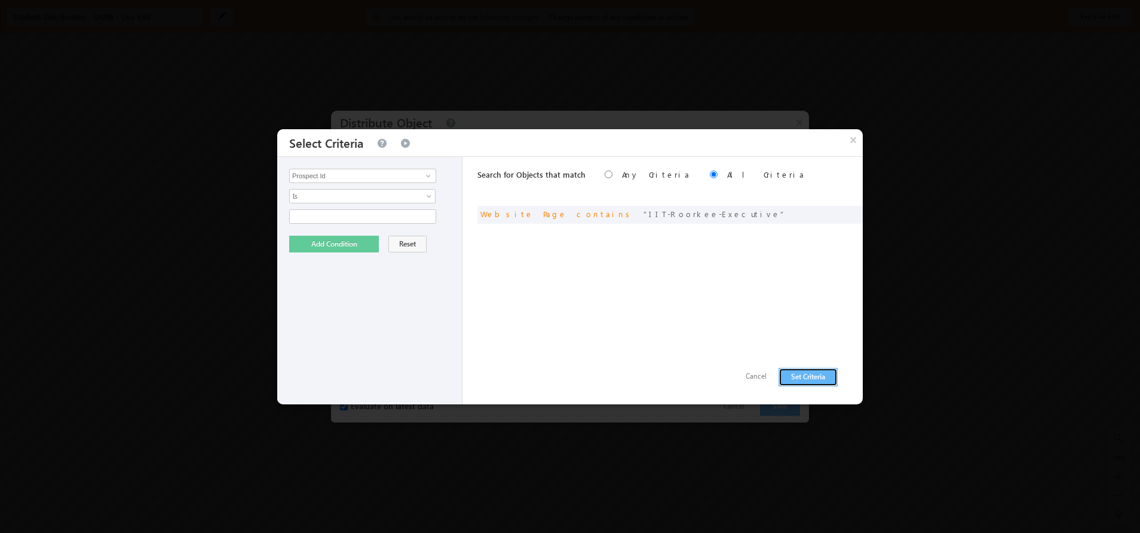
click at [804, 376] on button "Set Criteria" at bounding box center [808, 377] width 59 height 19
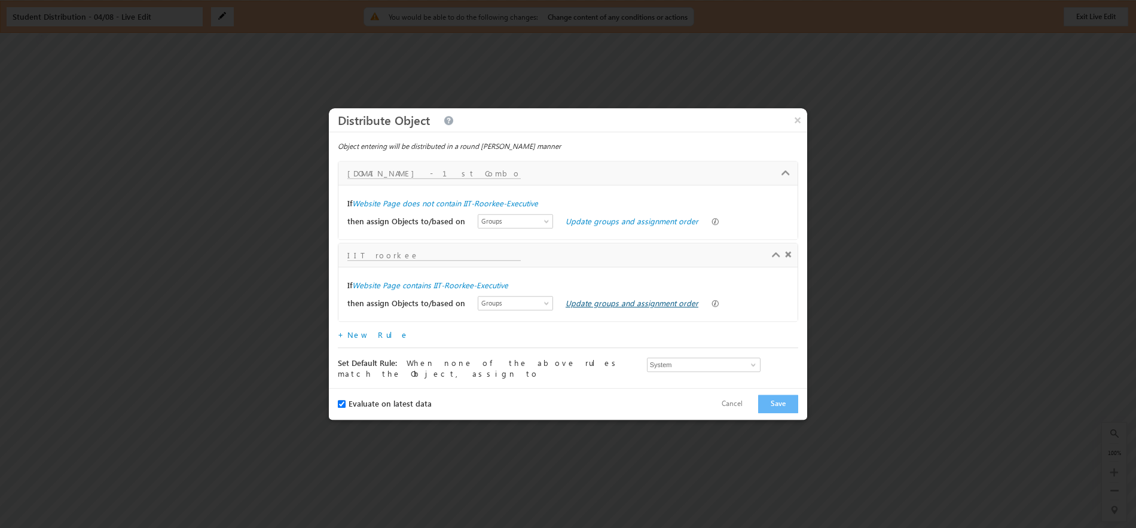
click at [602, 307] on link "Update groups and assignment order" at bounding box center [631, 303] width 133 height 10
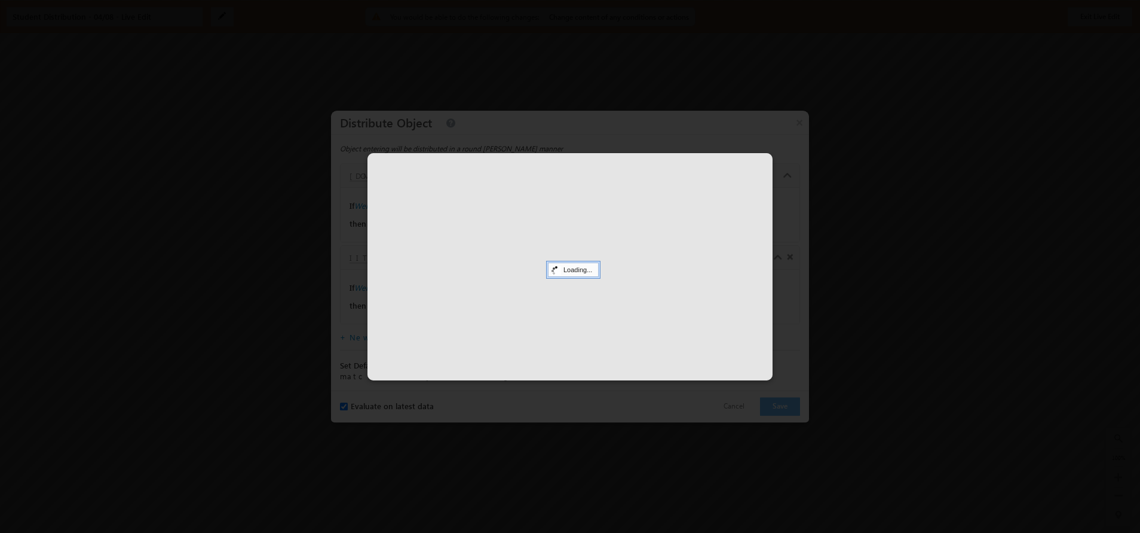
select select
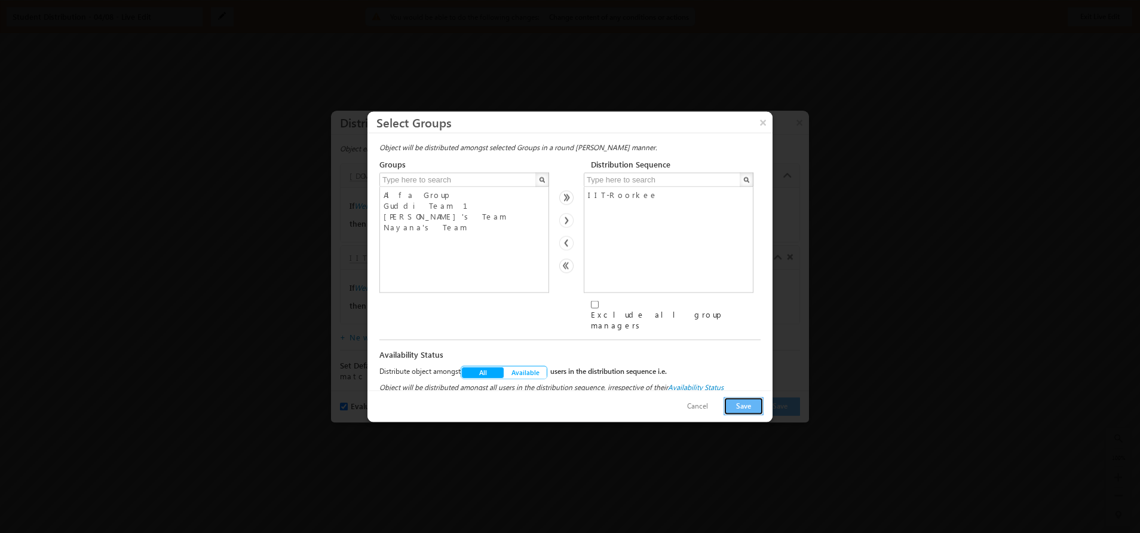
click at [732, 398] on button "Save" at bounding box center [744, 405] width 40 height 19
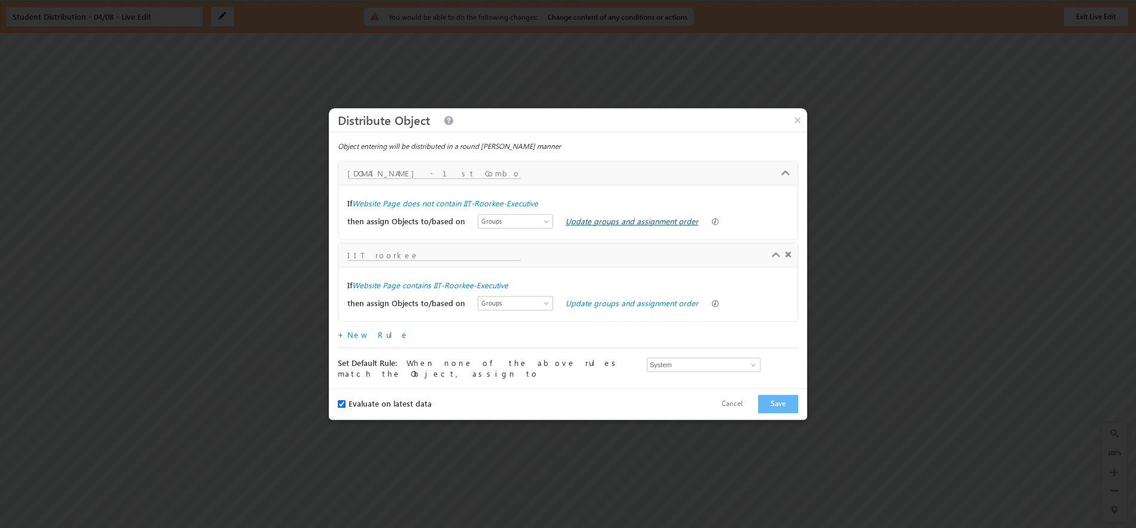
click at [598, 226] on link "Update groups and assignment order" at bounding box center [631, 221] width 133 height 10
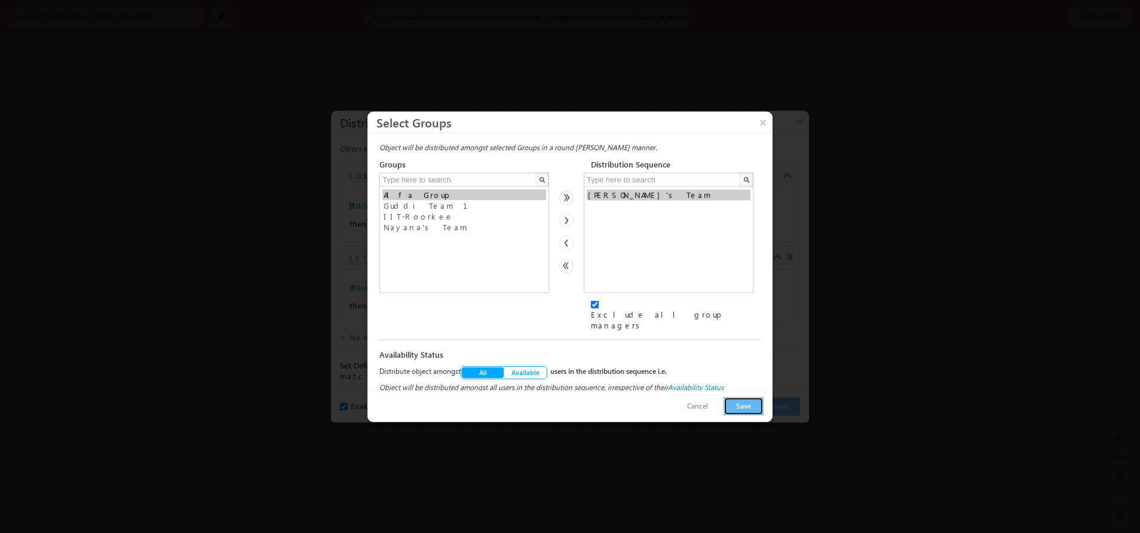
click at [741, 403] on button "Save" at bounding box center [744, 405] width 40 height 19
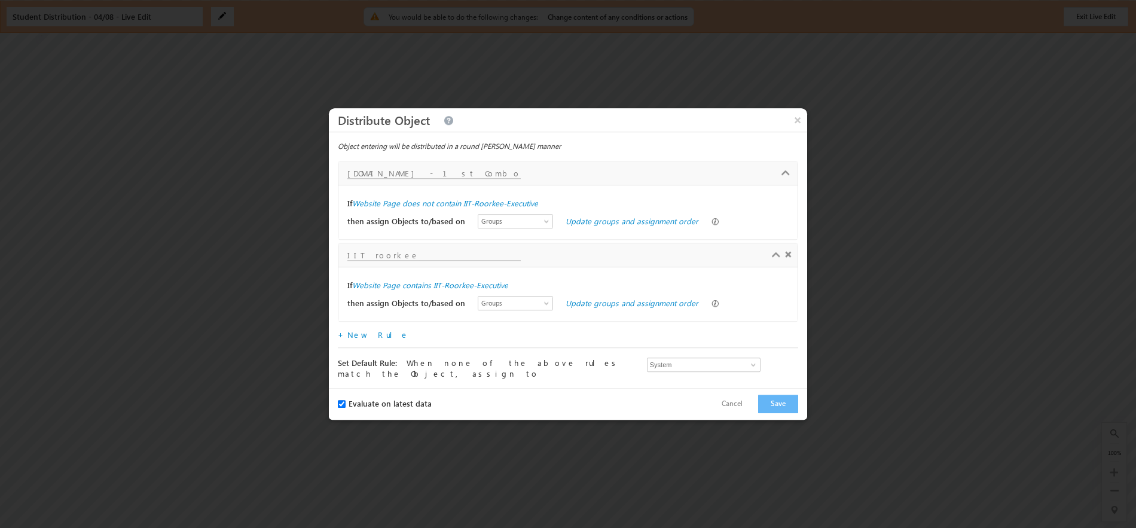
click at [604, 300] on link "Update groups and assignment order" at bounding box center [631, 303] width 133 height 10
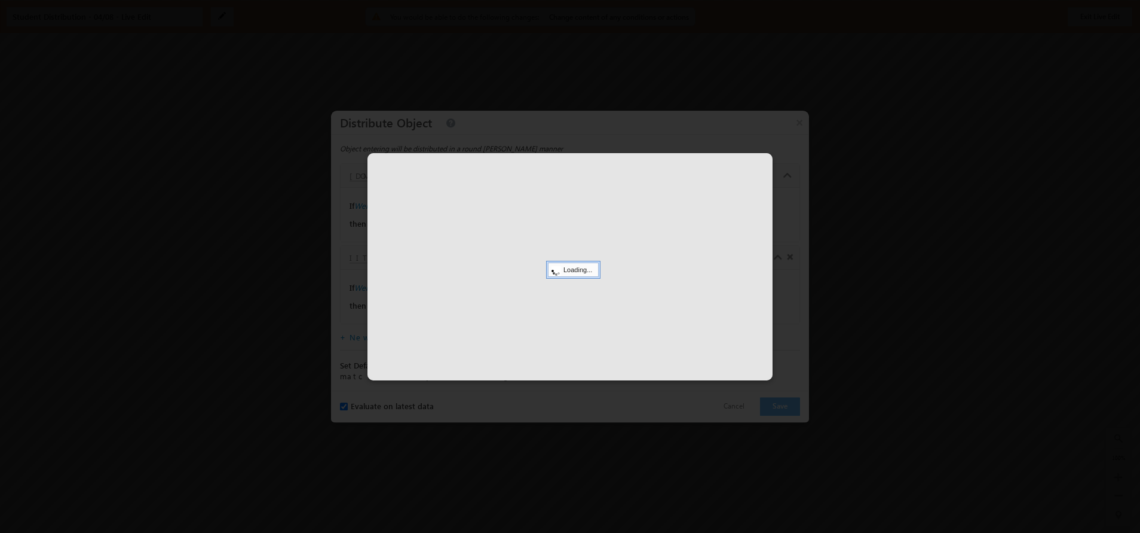
click at [604, 300] on div at bounding box center [570, 266] width 405 height 227
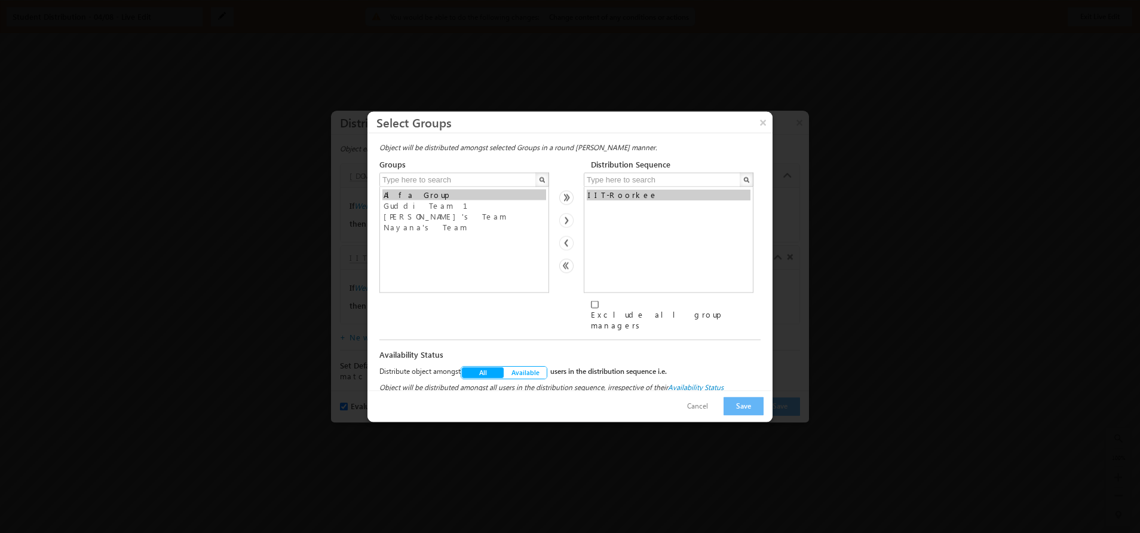
click at [597, 308] on input "Exclude all group managers" at bounding box center [595, 304] width 8 height 8
checkbox input "true"
click at [757, 402] on button "Save" at bounding box center [744, 405] width 40 height 19
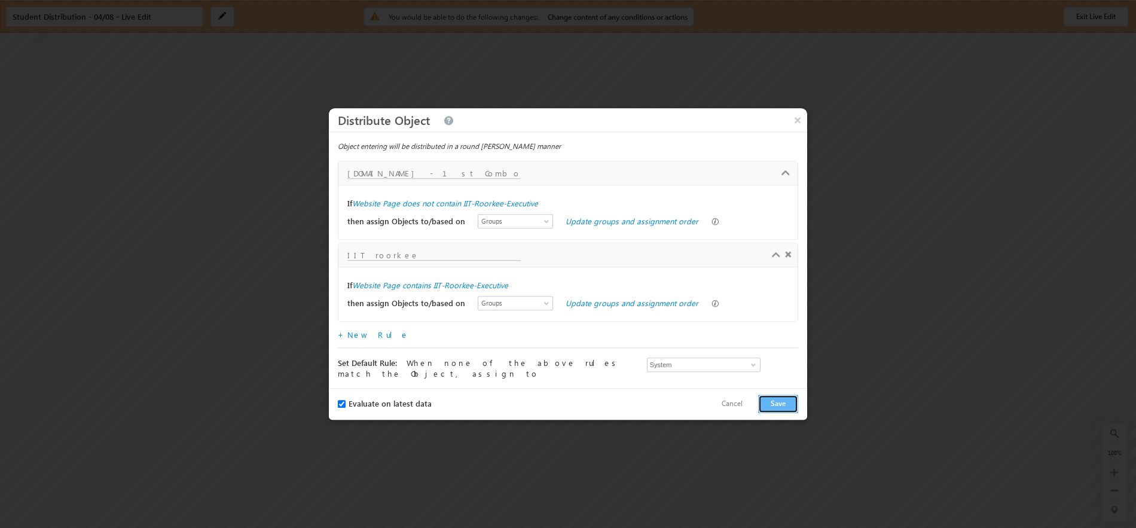
click at [770, 402] on button "Save" at bounding box center [778, 403] width 40 height 19
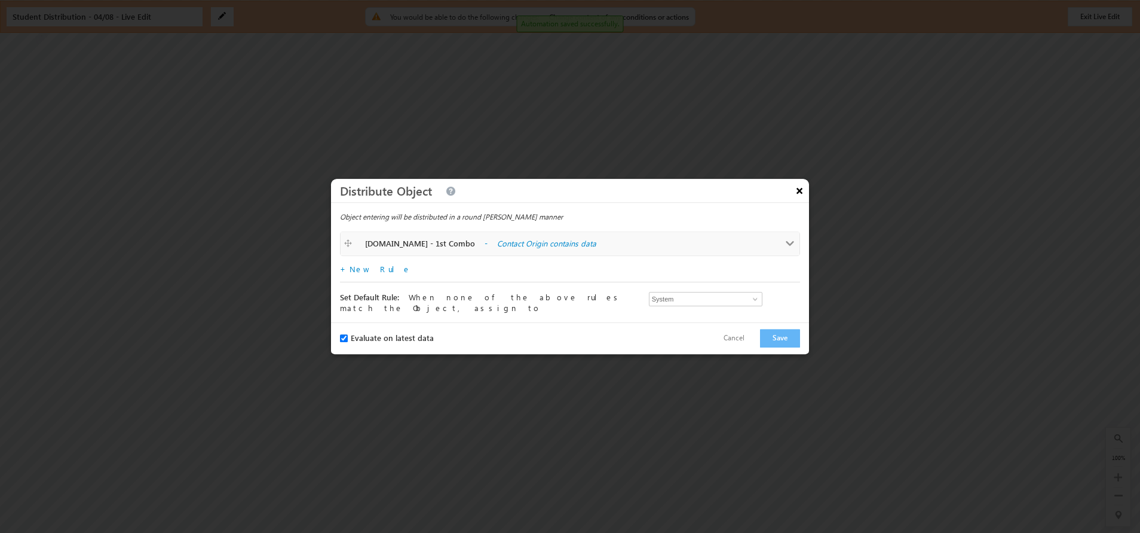
click at [796, 191] on button "×" at bounding box center [799, 190] width 19 height 21
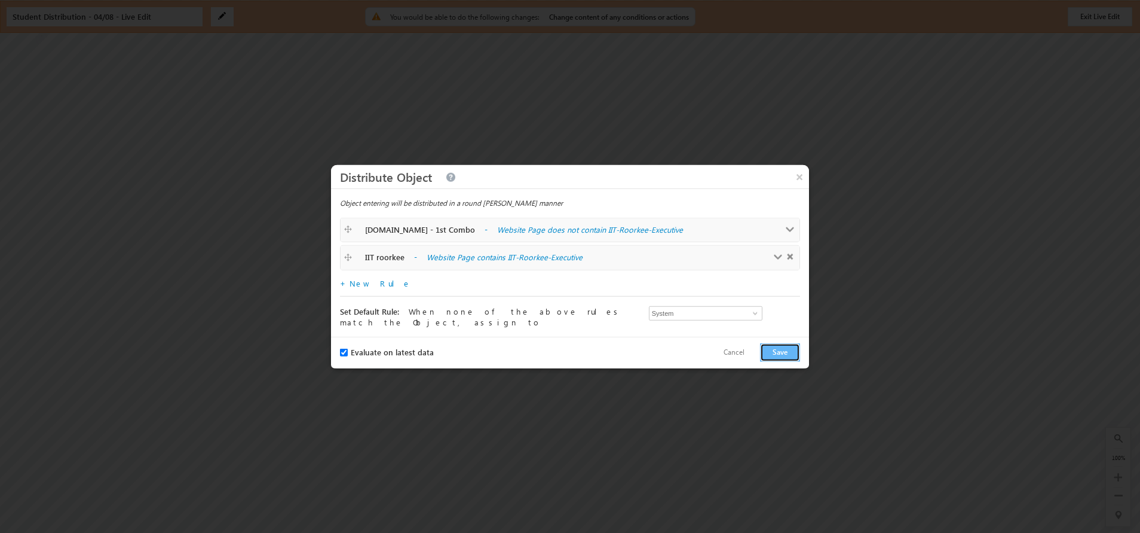
click at [770, 347] on button "Save" at bounding box center [780, 352] width 40 height 19
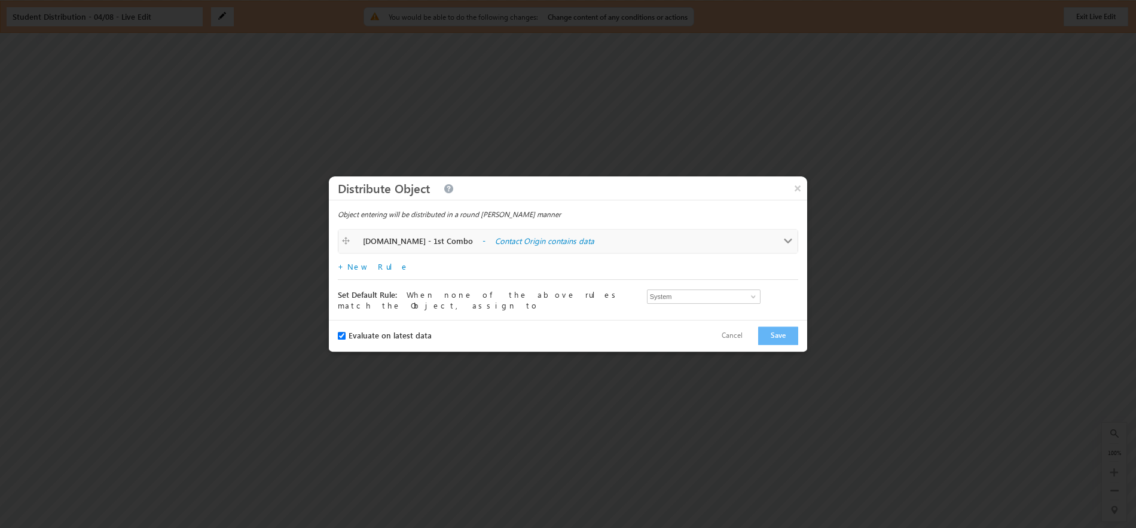
checkbox input "true"
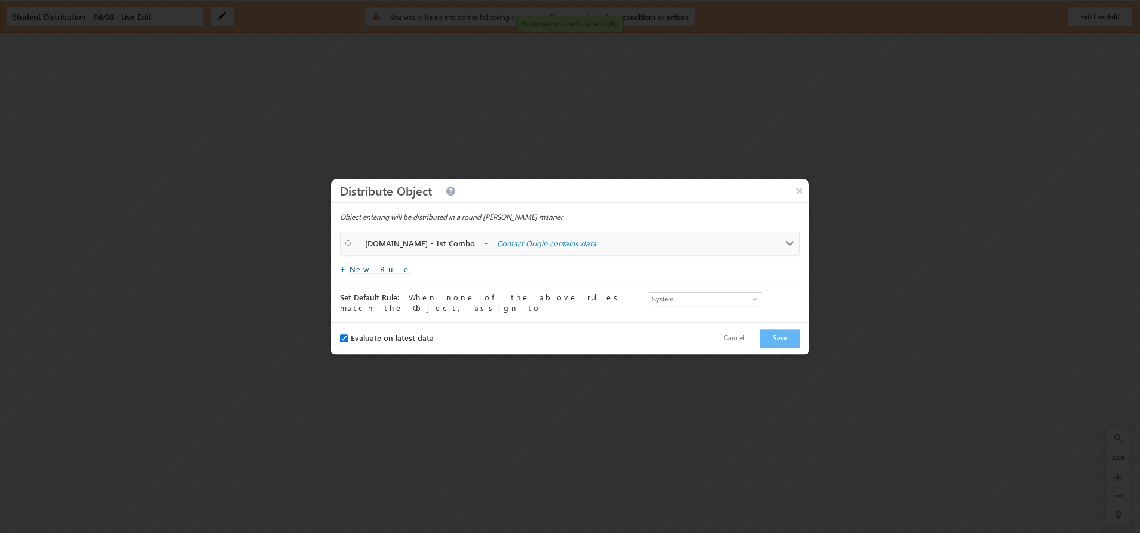
click at [368, 271] on link "New Rule" at bounding box center [381, 269] width 62 height 10
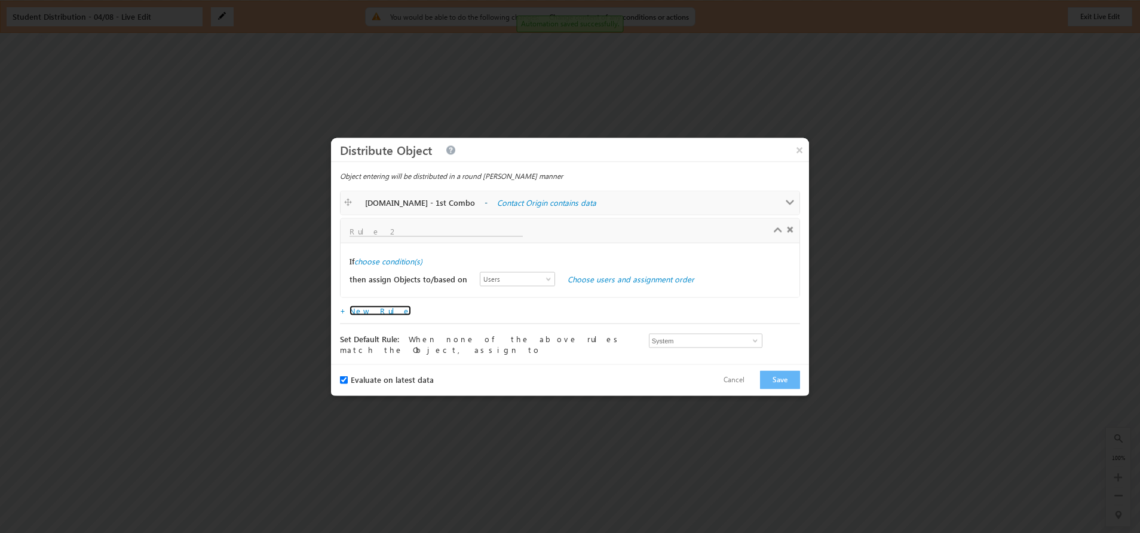
click at [788, 200] on span at bounding box center [790, 202] width 9 height 9
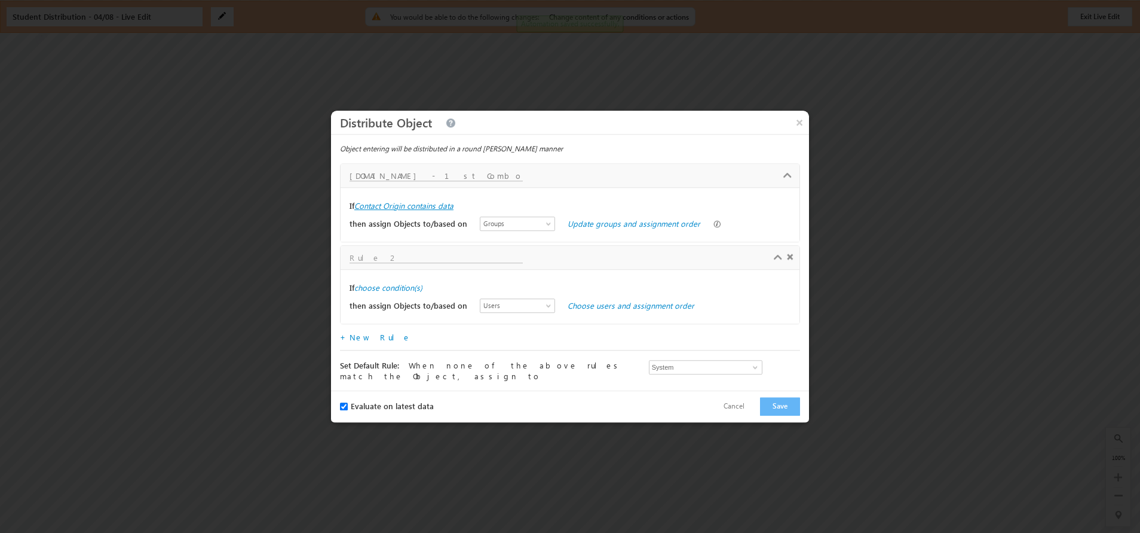
click at [440, 203] on label "Contact Origin contains data" at bounding box center [403, 205] width 99 height 11
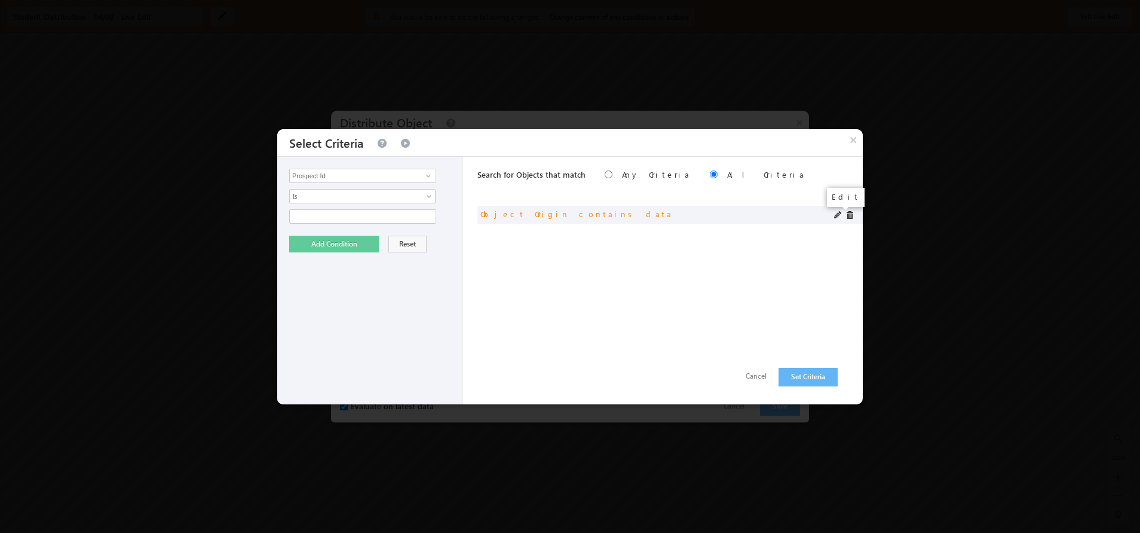
click at [837, 216] on span at bounding box center [838, 215] width 8 height 8
click at [421, 172] on link at bounding box center [427, 176] width 15 height 12
click at [345, 209] on link "Website Page" at bounding box center [362, 213] width 147 height 14
type input "Website Page"
click at [429, 200] on span at bounding box center [431, 199] width 10 height 10
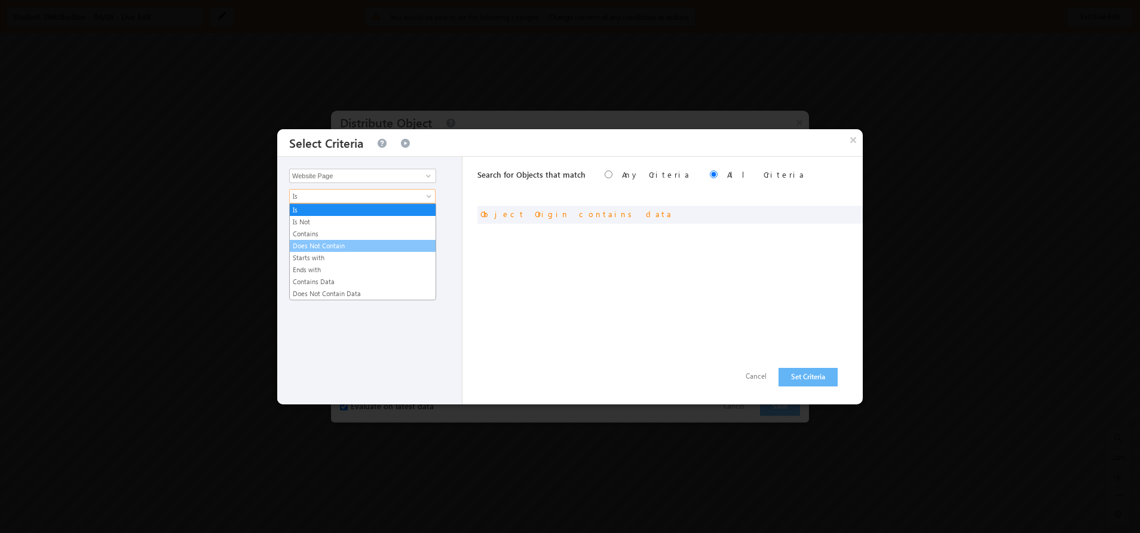
click at [324, 244] on link "Does Not Contain" at bounding box center [363, 245] width 146 height 11
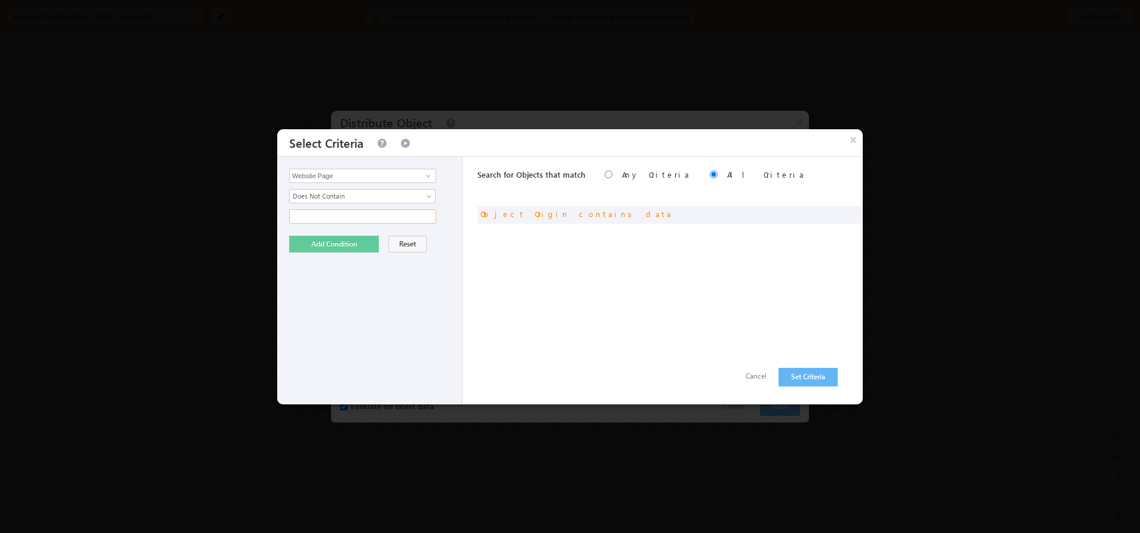
click at [362, 217] on input "text" at bounding box center [362, 216] width 147 height 14
type input "IIT-Roorkee-Executive"
click at [360, 242] on button "Add Condition" at bounding box center [334, 243] width 90 height 17
click at [824, 375] on button "Set Criteria" at bounding box center [808, 377] width 59 height 19
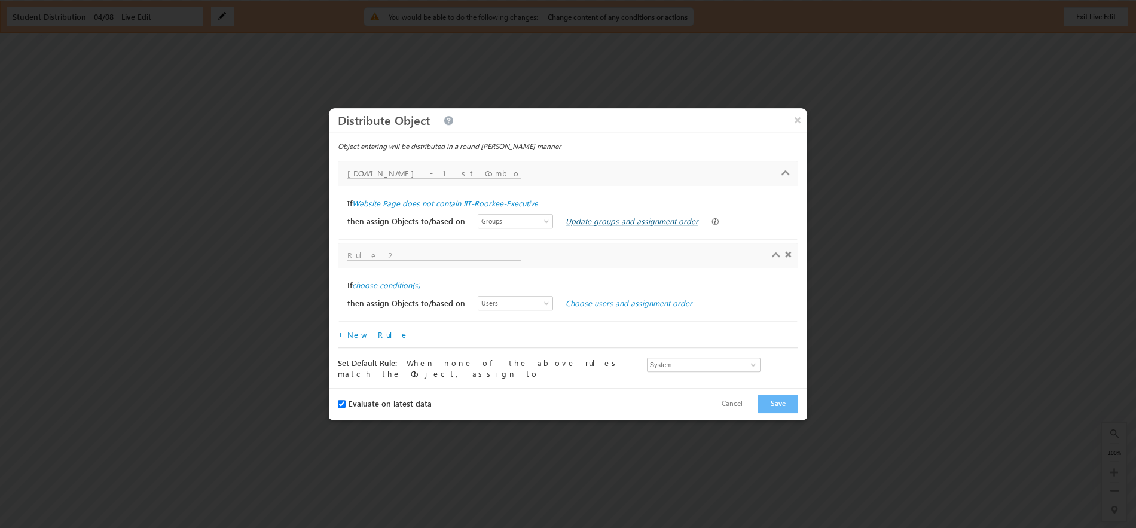
click at [565, 225] on link "Update groups and assignment order" at bounding box center [631, 221] width 133 height 10
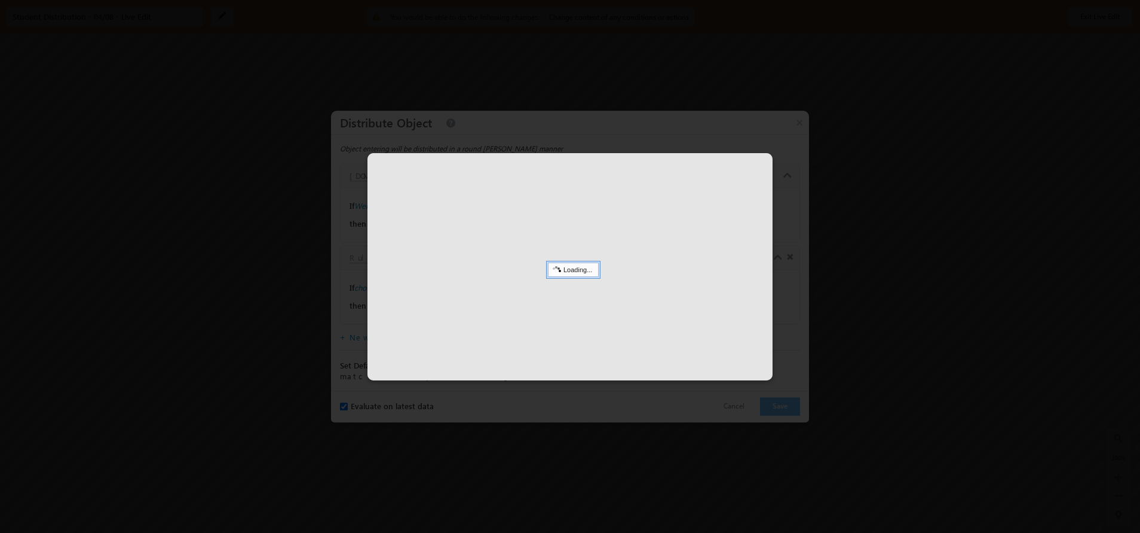
select select
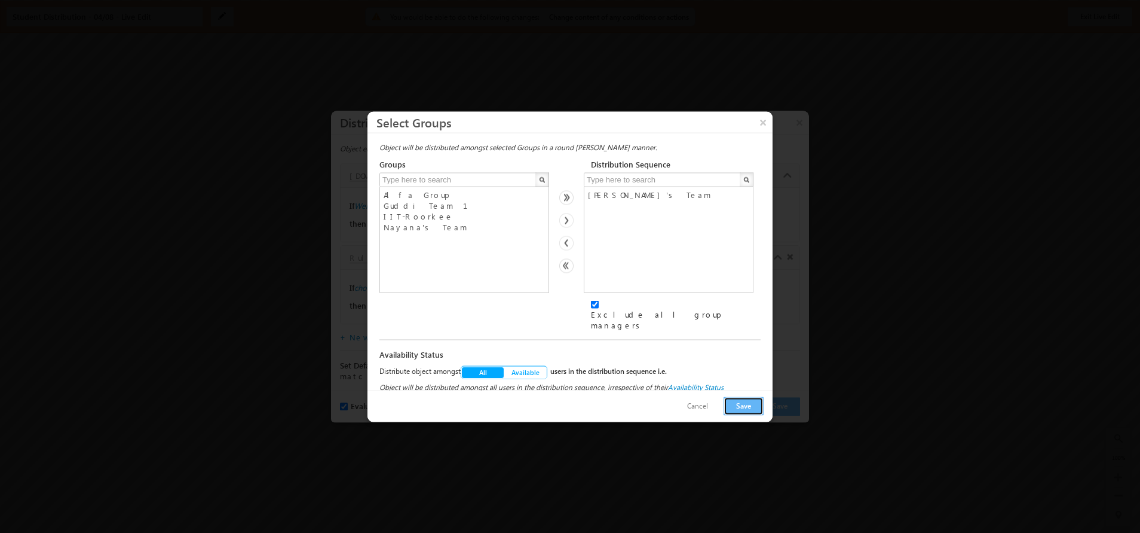
click at [743, 402] on button "Save" at bounding box center [744, 405] width 40 height 19
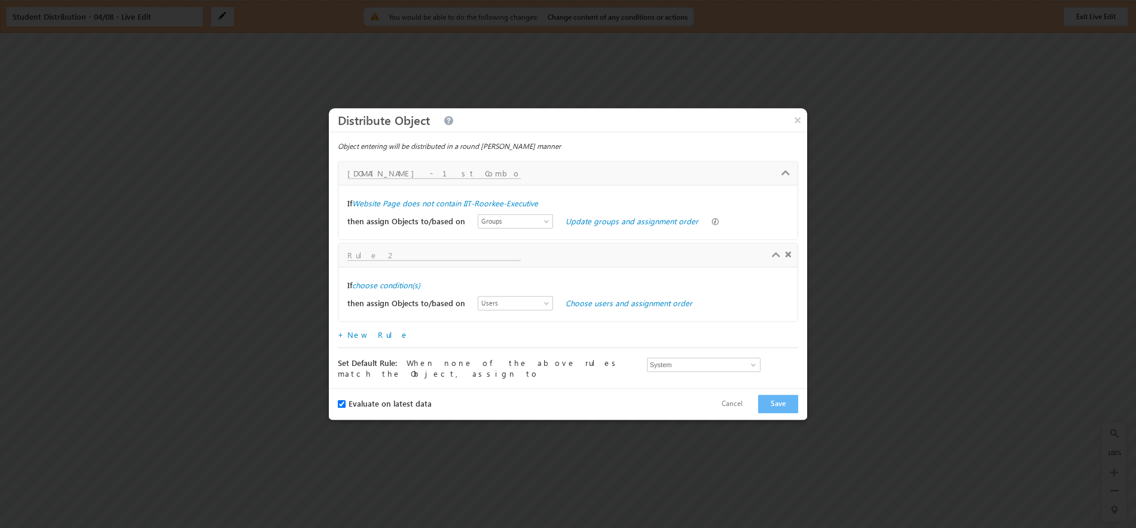
click at [389, 259] on input "text" at bounding box center [433, 255] width 173 height 10
click at [380, 282] on div "If choose condition(s)" at bounding box center [567, 285] width 441 height 18
click at [386, 286] on label "choose condition(s)" at bounding box center [386, 285] width 68 height 11
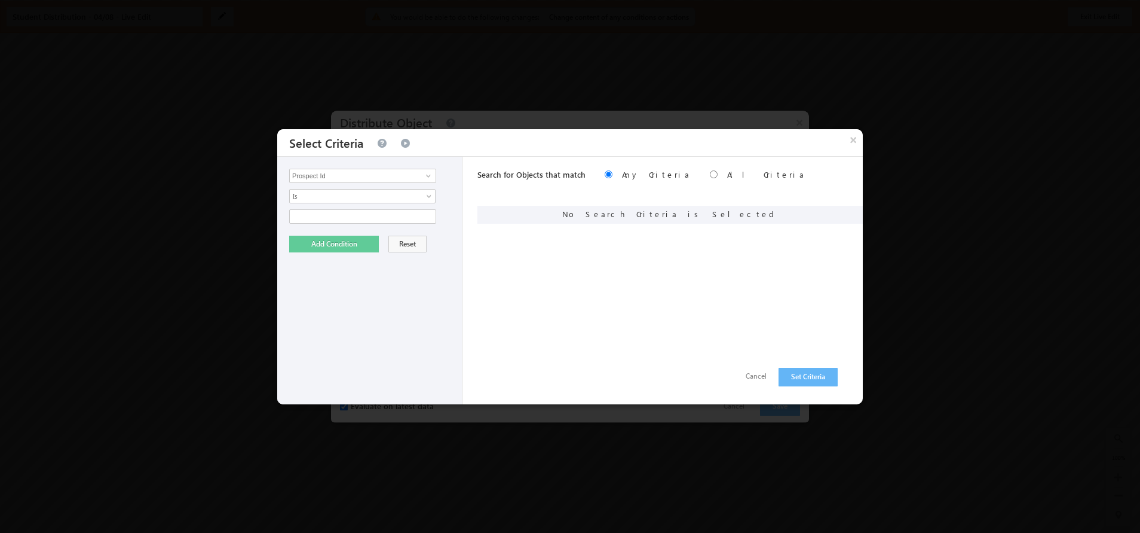
type input "IIT-Roorkee"
click at [424, 173] on span at bounding box center [429, 176] width 10 height 10
click at [342, 210] on link "Website Page" at bounding box center [362, 213] width 147 height 14
type input "Website Page"
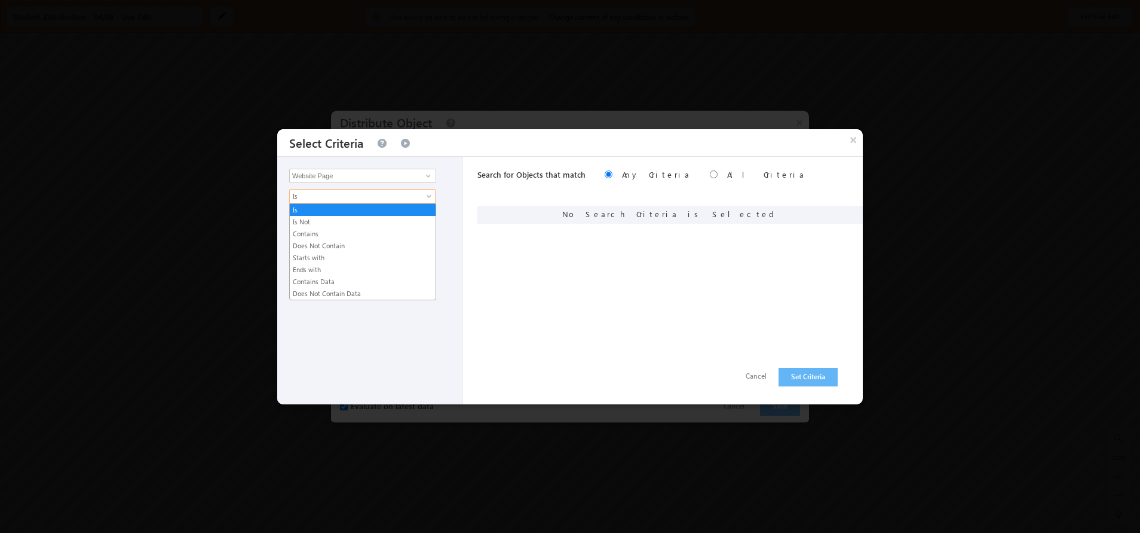
click at [427, 199] on span at bounding box center [431, 199] width 10 height 10
click at [293, 234] on link "Contains" at bounding box center [363, 233] width 146 height 11
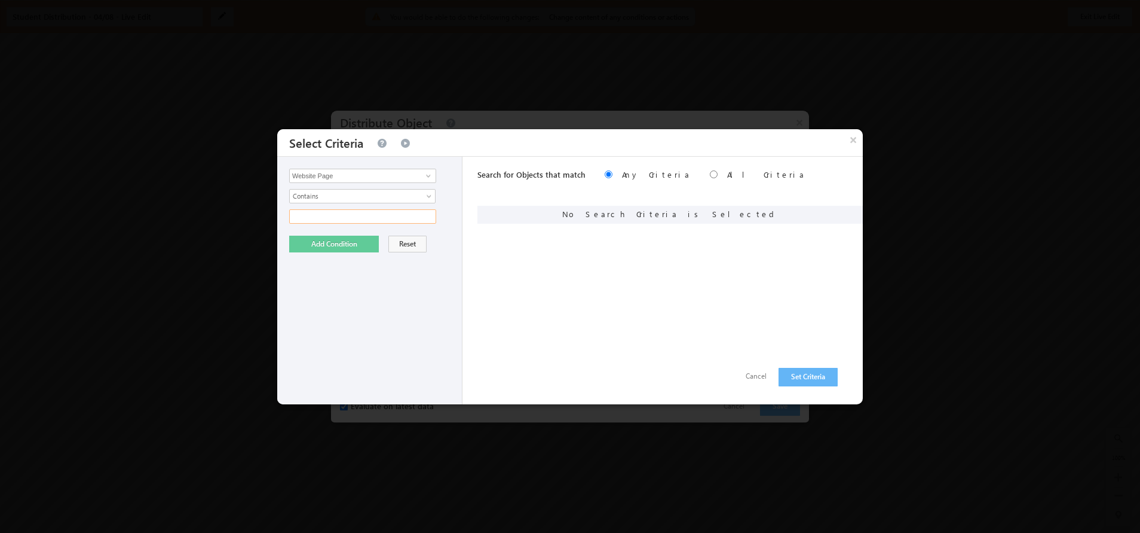
click at [396, 221] on input "text" at bounding box center [362, 216] width 147 height 14
type input "IIT-Roorkee-Executive"
click at [710, 174] on input "radio" at bounding box center [714, 174] width 8 height 8
radio input "true"
click at [330, 243] on button "Add Condition" at bounding box center [334, 243] width 90 height 17
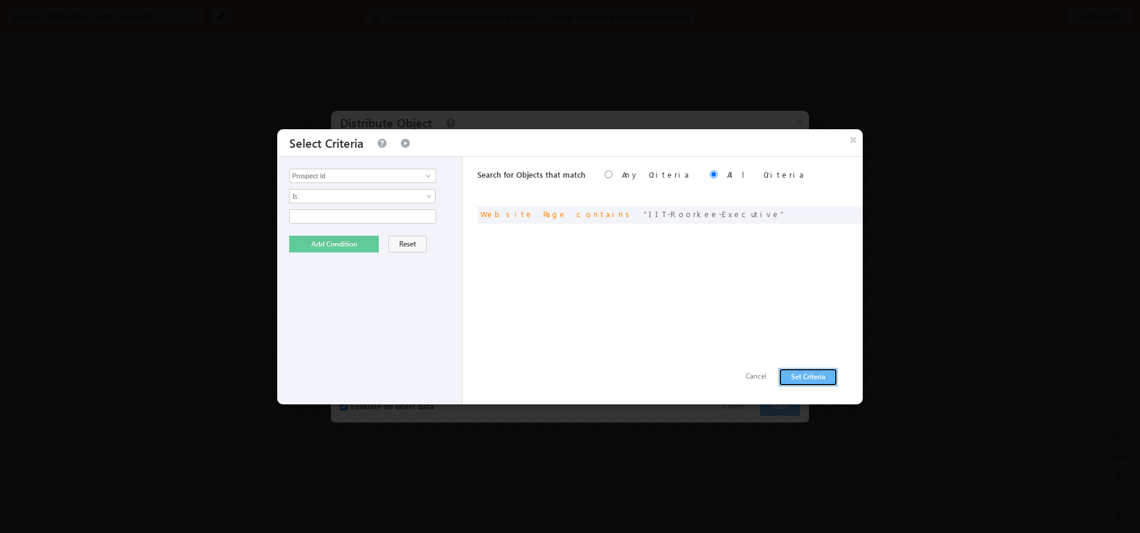
click at [818, 374] on button "Set Criteria" at bounding box center [808, 377] width 59 height 19
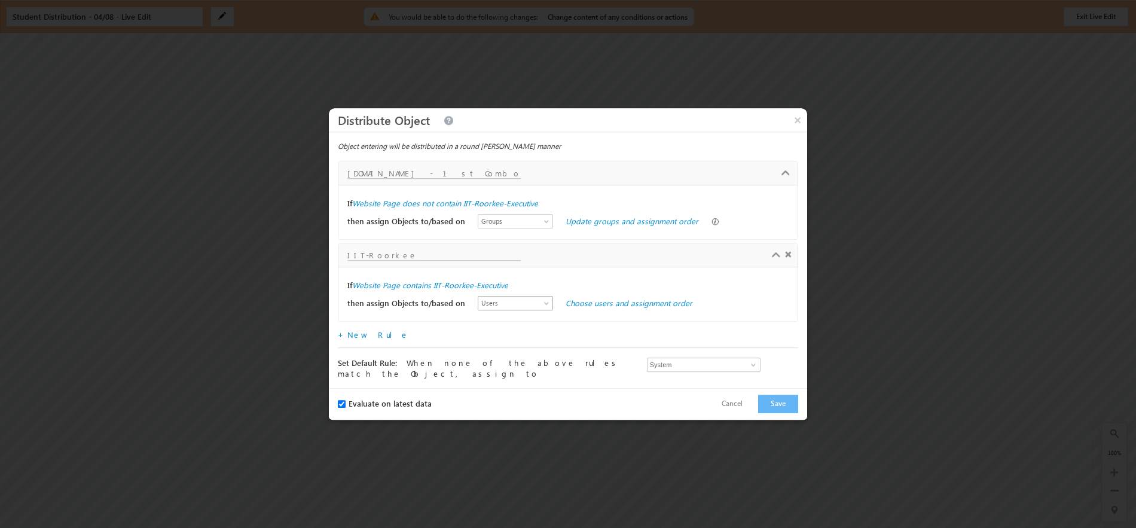
click at [528, 306] on span "Users" at bounding box center [512, 303] width 69 height 11
click at [472, 335] on link "Groups" at bounding box center [504, 331] width 75 height 11
click at [598, 307] on link "Choose groups and assignment order" at bounding box center [631, 303] width 133 height 10
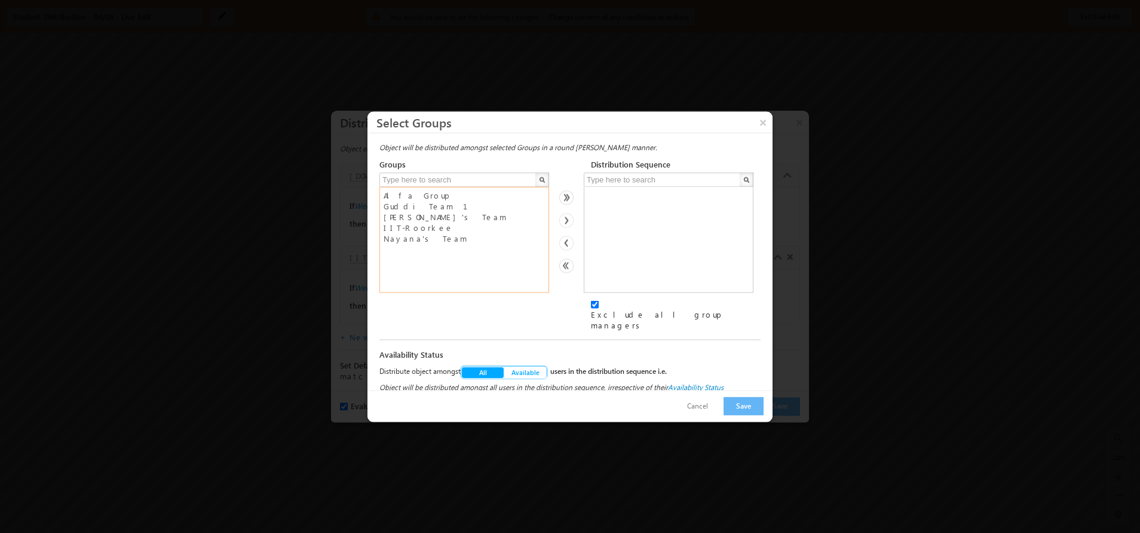
select select "4ab0d24a-a279-11f0-b1e3-0623476dd86d"
click at [404, 230] on option "IIT-Roorkee" at bounding box center [465, 227] width 164 height 11
click at [565, 226] on img at bounding box center [566, 220] width 14 height 14
click at [747, 406] on button "Save" at bounding box center [744, 405] width 40 height 19
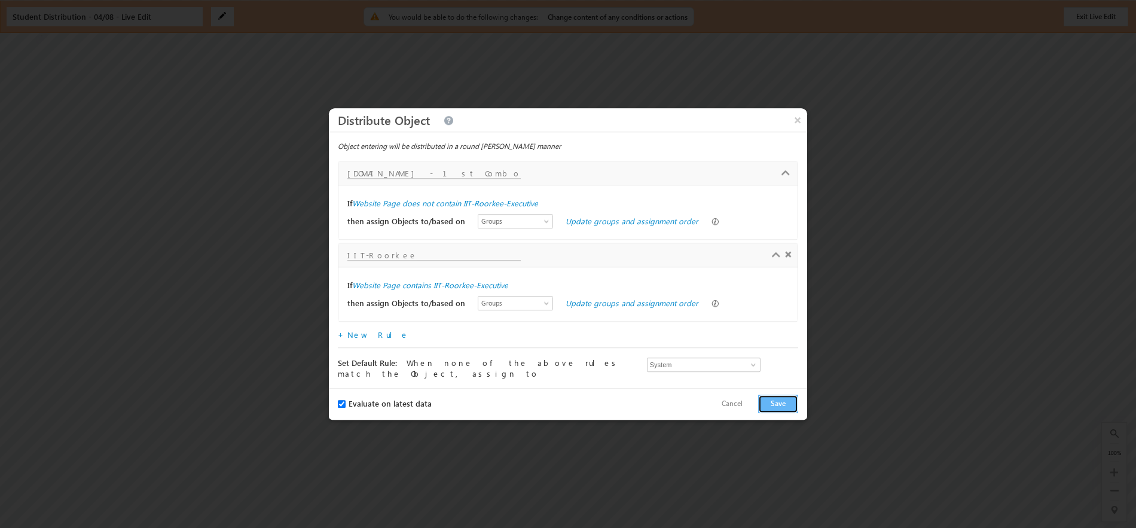
click at [766, 403] on button "Save" at bounding box center [778, 403] width 40 height 19
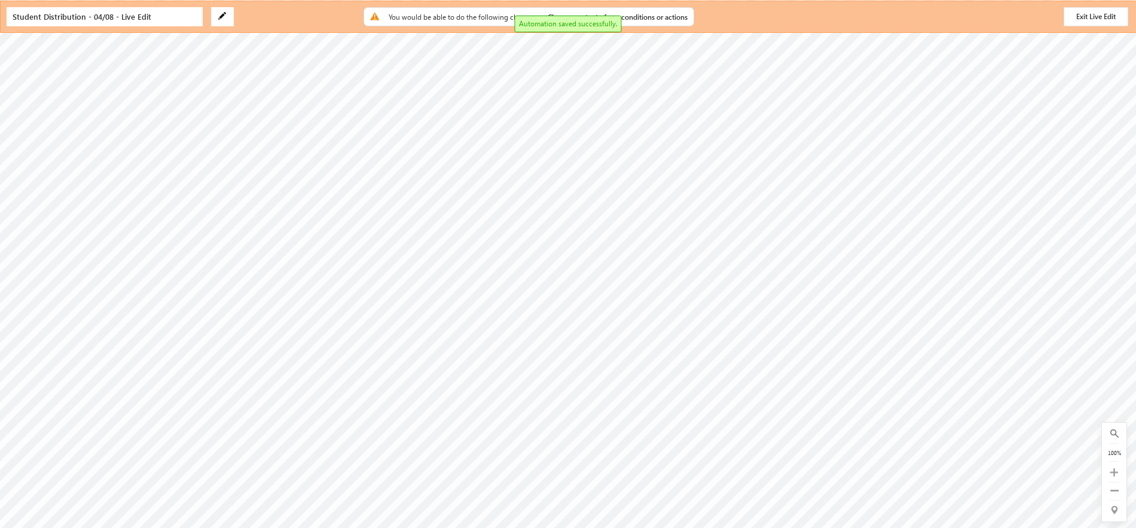
scroll to position [0, 512]
click at [1076, 17] on button "Exit Live Edit" at bounding box center [1095, 16] width 65 height 19
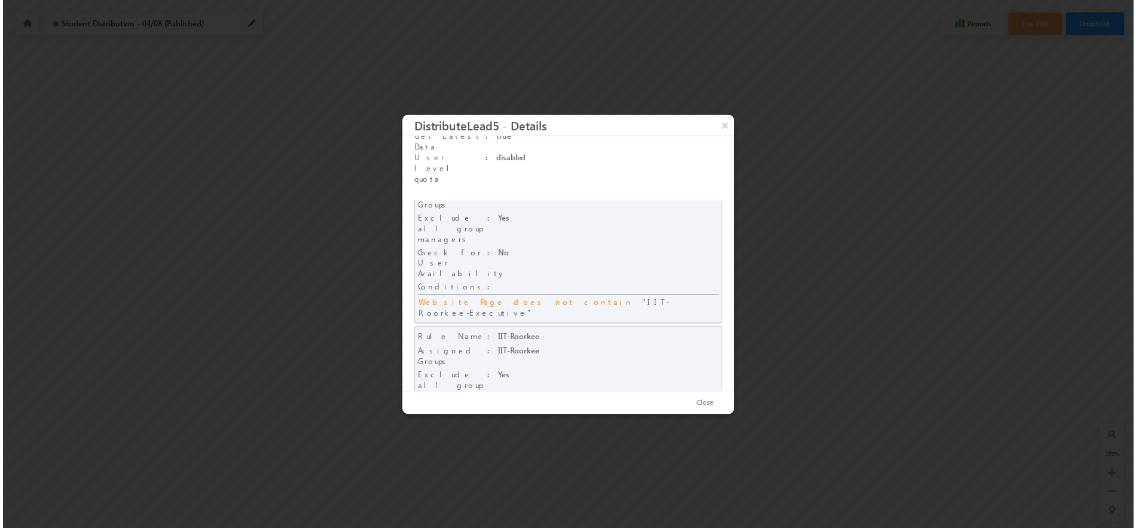
scroll to position [0, 0]
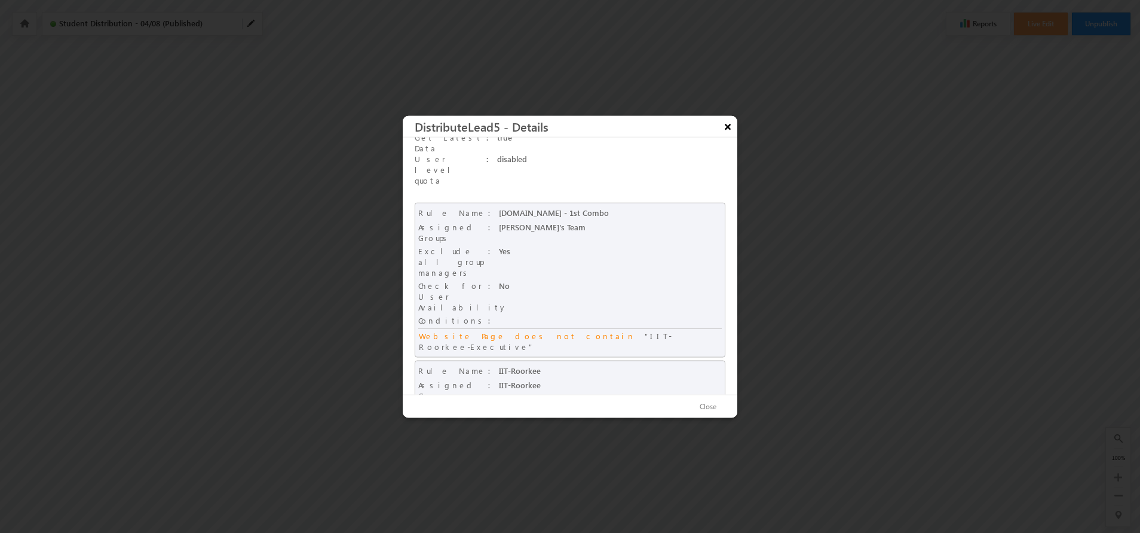
click at [725, 128] on button "×" at bounding box center [727, 125] width 19 height 21
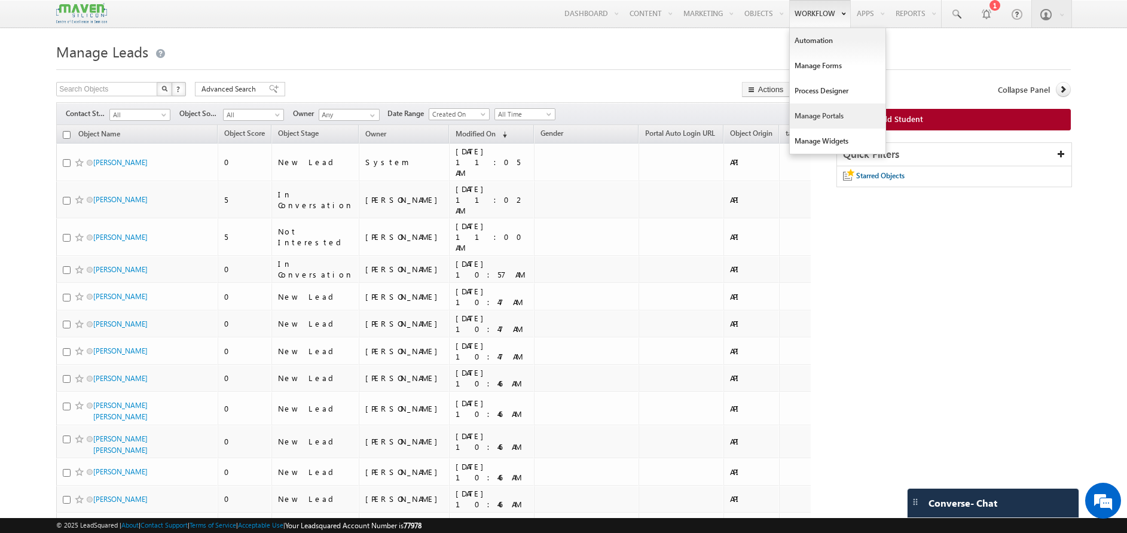
click at [840, 117] on link "Manage Portals" at bounding box center [838, 115] width 96 height 25
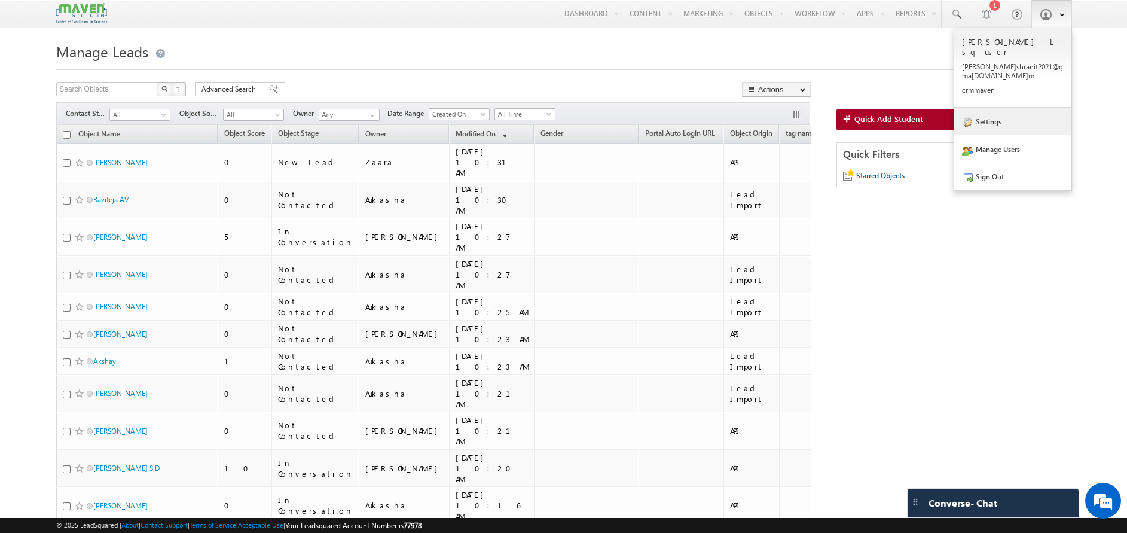
click at [987, 108] on link "Settings" at bounding box center [1012, 121] width 117 height 27
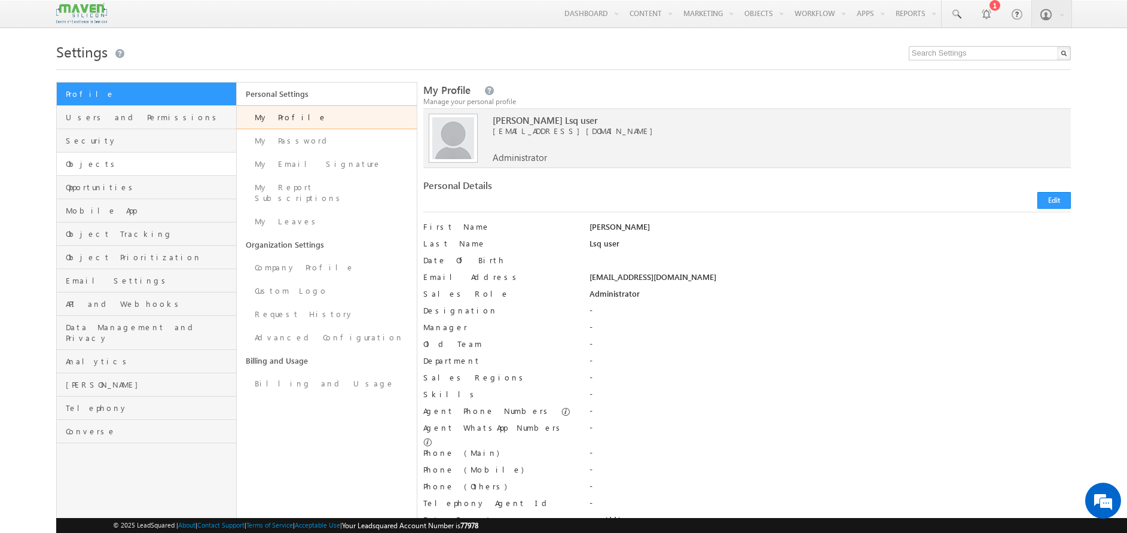
click at [104, 158] on link "Objects" at bounding box center [146, 163] width 179 height 23
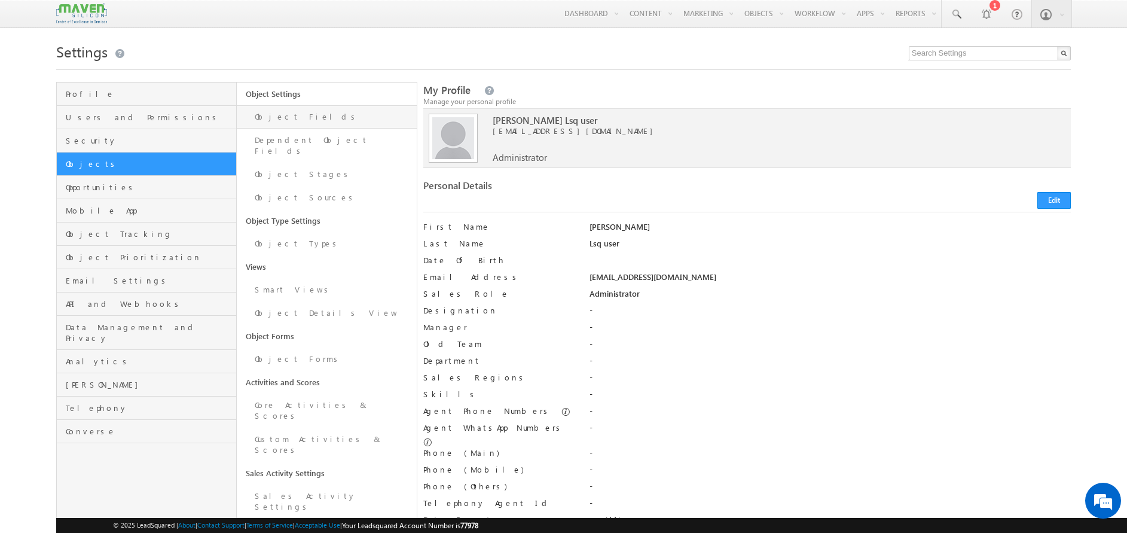
click at [322, 118] on link "Object Fields" at bounding box center [327, 116] width 180 height 23
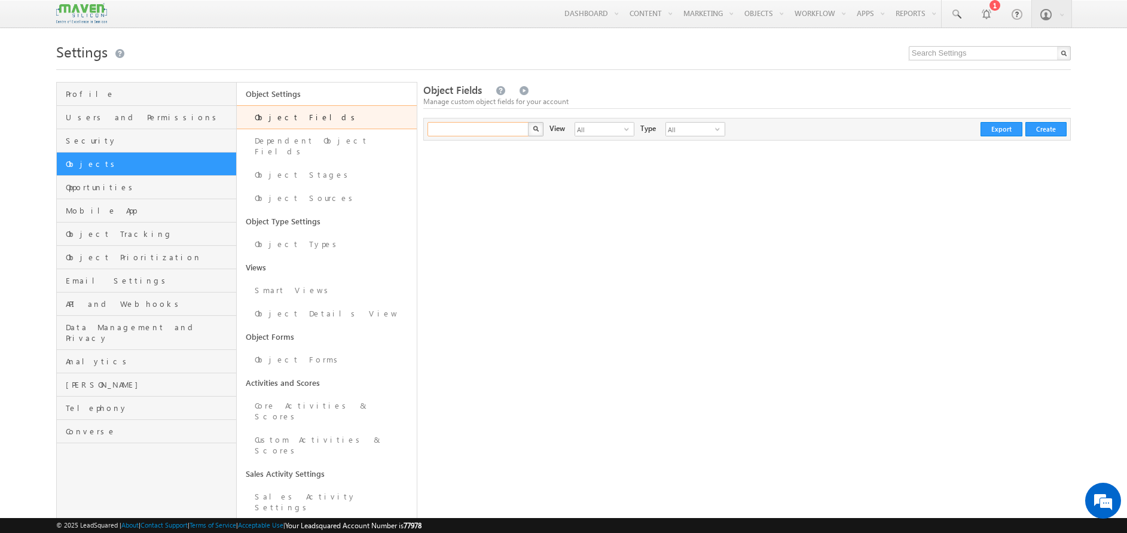
click at [506, 130] on input "text" at bounding box center [478, 129] width 102 height 14
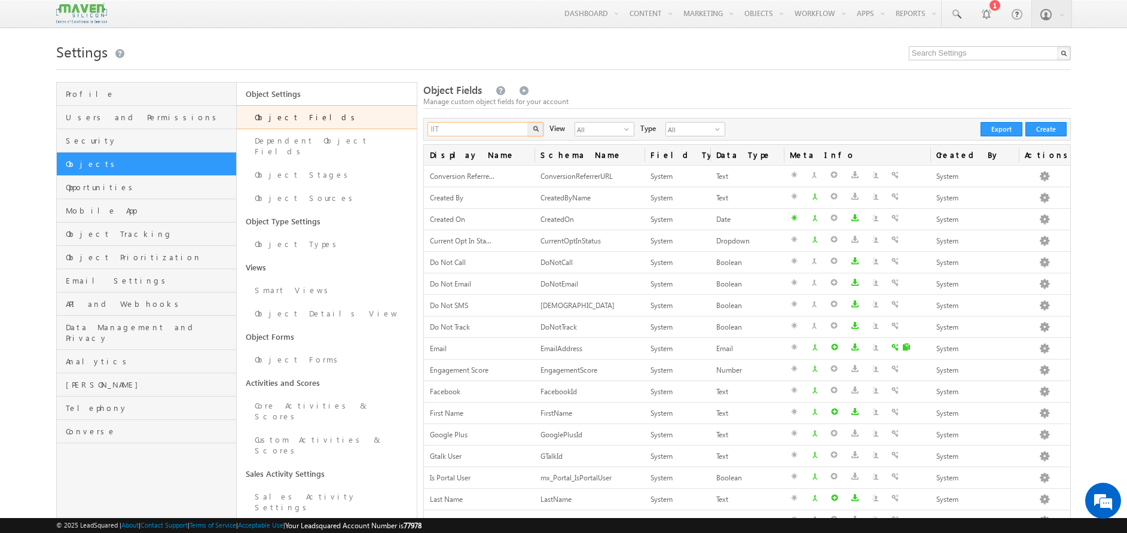
type input "IIT"
click at [528, 122] on button "button" at bounding box center [536, 129] width 16 height 14
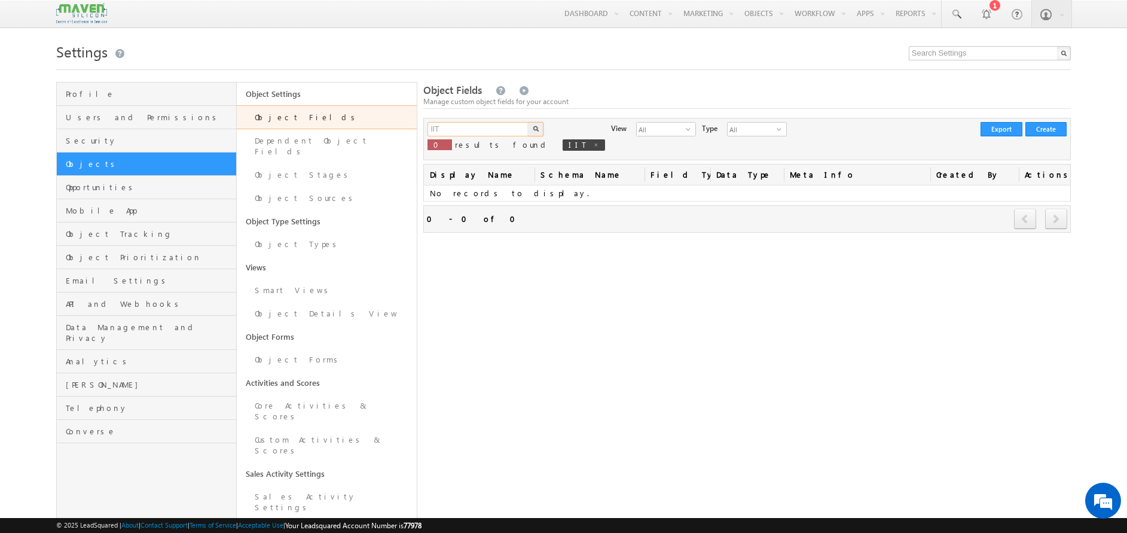
click at [506, 130] on input "IIT" at bounding box center [478, 129] width 102 height 14
type input "I"
type input "Search Object Fields"
click at [339, 143] on link "Dependent Object Fields" at bounding box center [327, 146] width 180 height 34
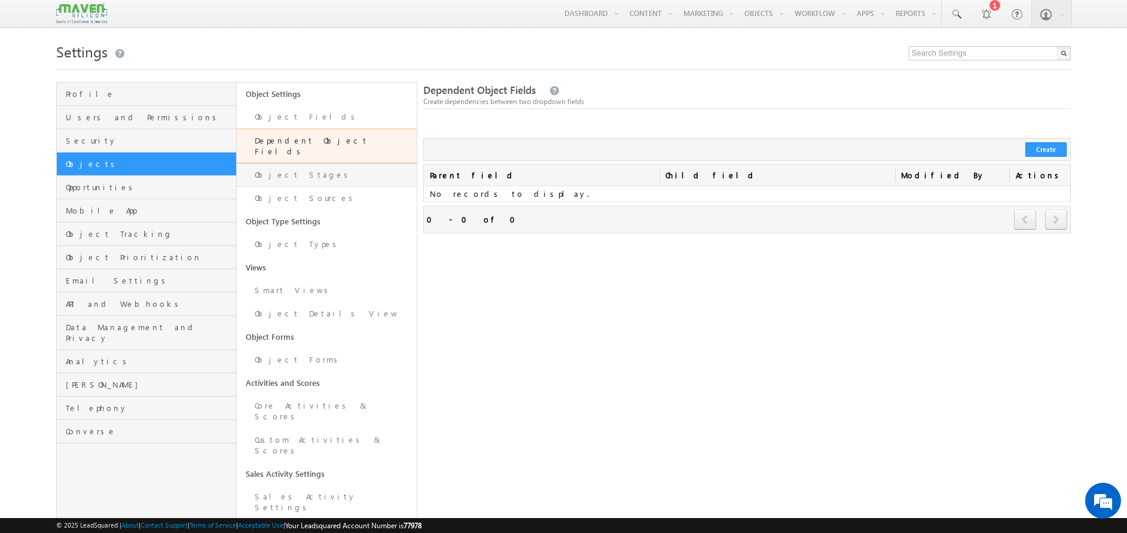
click at [338, 163] on link "Object Stages" at bounding box center [327, 174] width 180 height 23
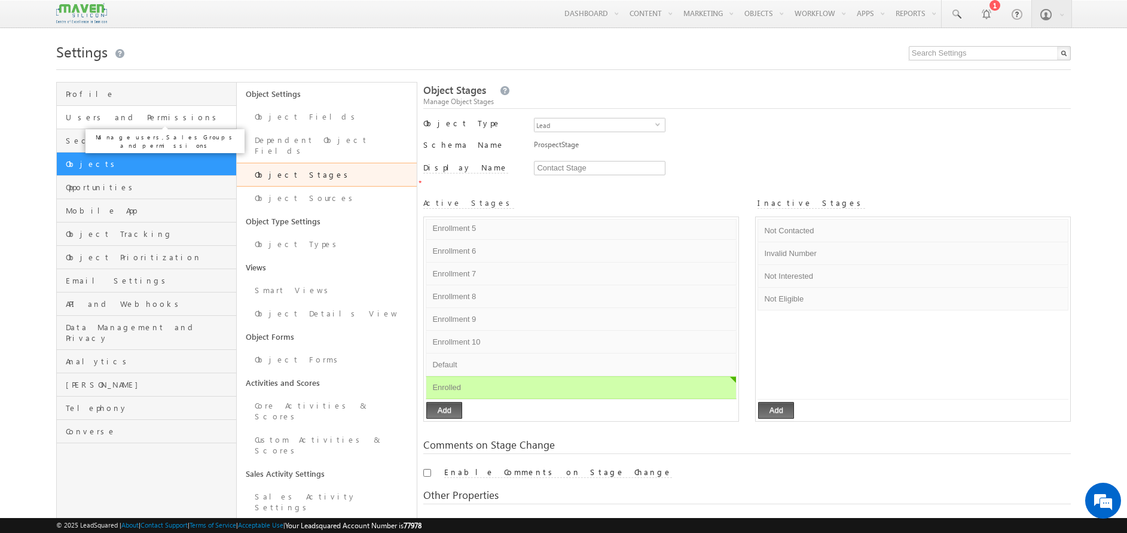
click at [159, 120] on span "Users and Permissions" at bounding box center [149, 117] width 167 height 11
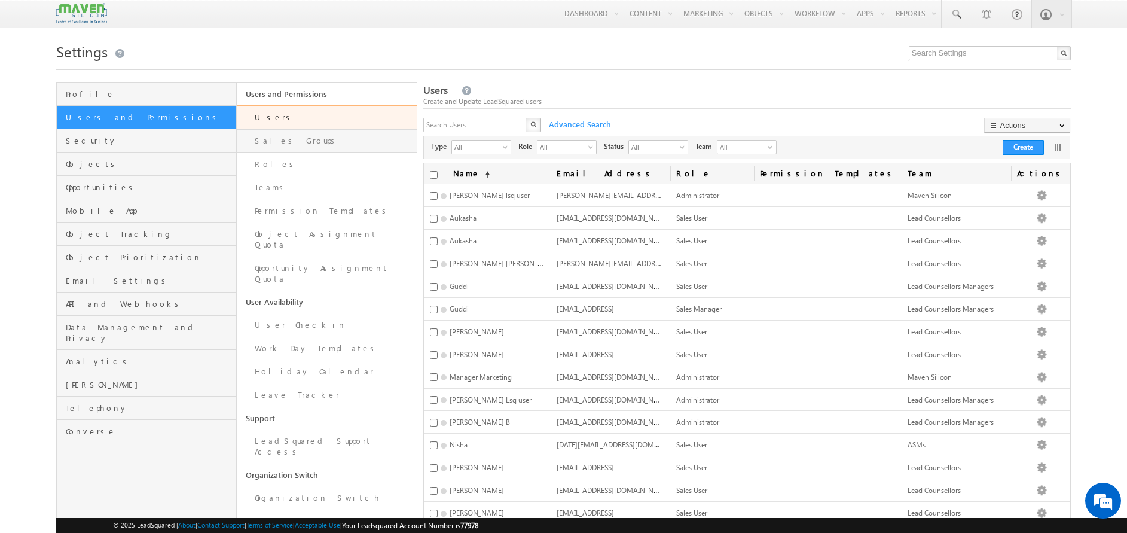
click at [306, 143] on link "Sales Groups" at bounding box center [327, 140] width 180 height 23
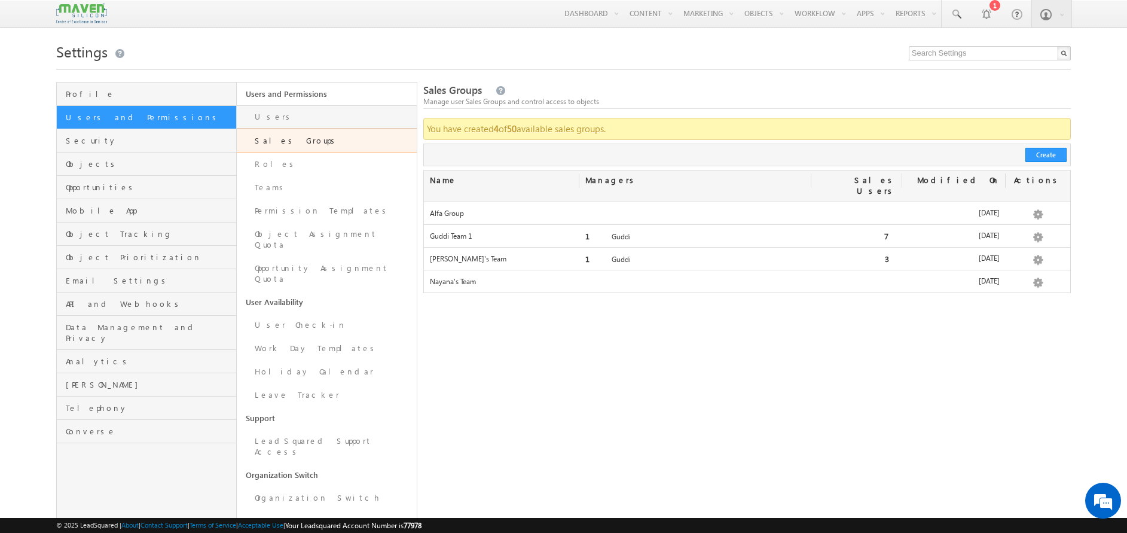
click at [333, 115] on link "Users" at bounding box center [327, 116] width 180 height 23
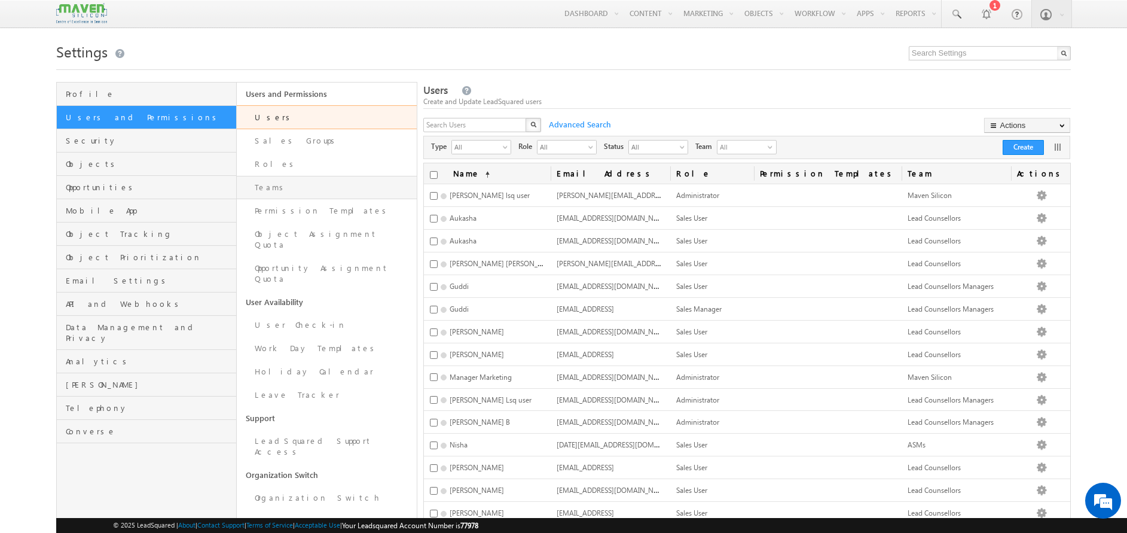
click at [293, 182] on link "Teams" at bounding box center [327, 187] width 180 height 23
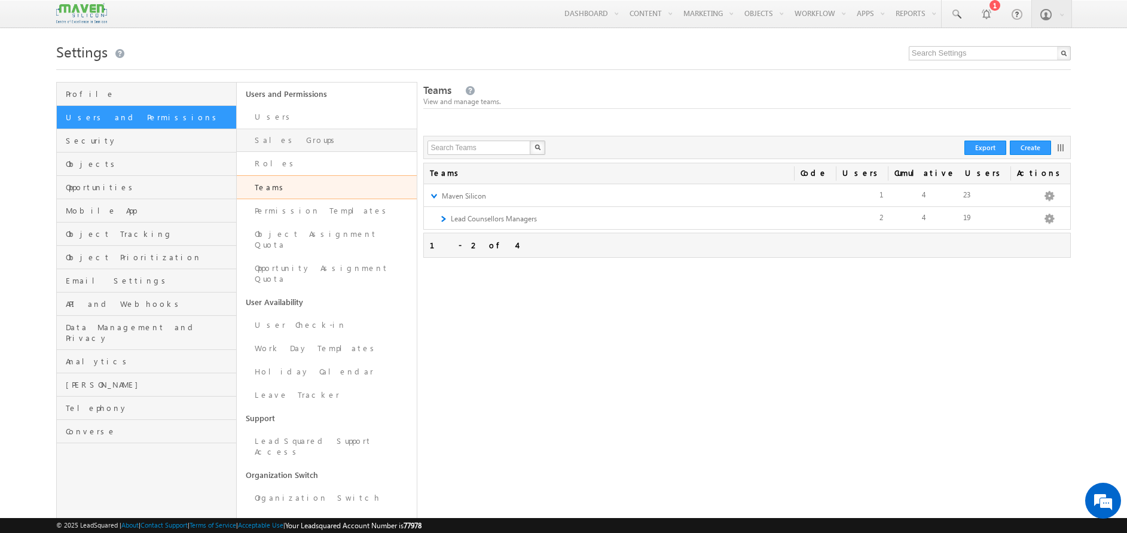
click at [312, 142] on link "Sales Groups" at bounding box center [327, 140] width 180 height 23
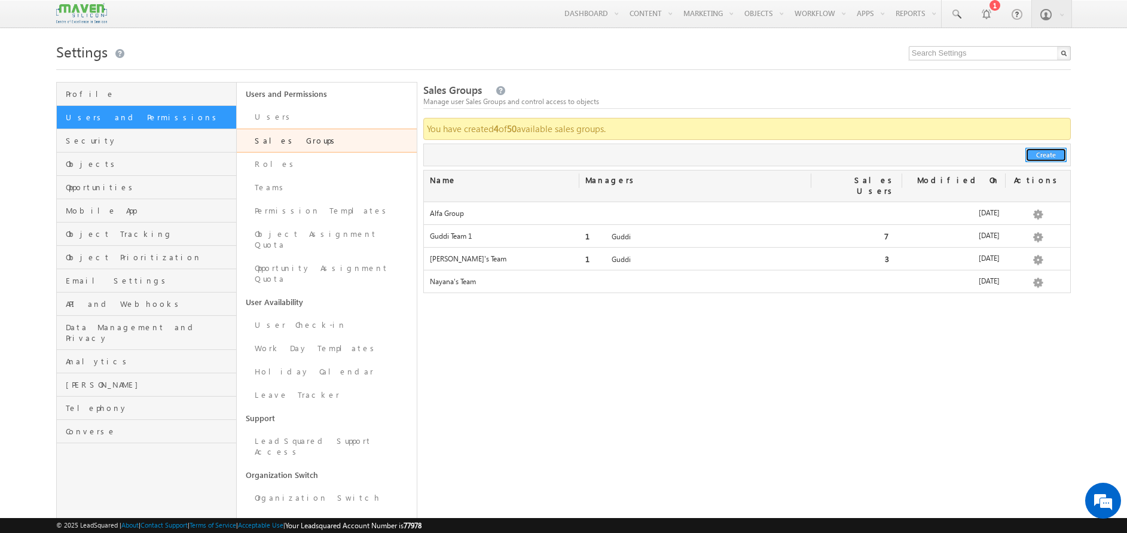
click at [1047, 159] on button "Create" at bounding box center [1045, 155] width 41 height 14
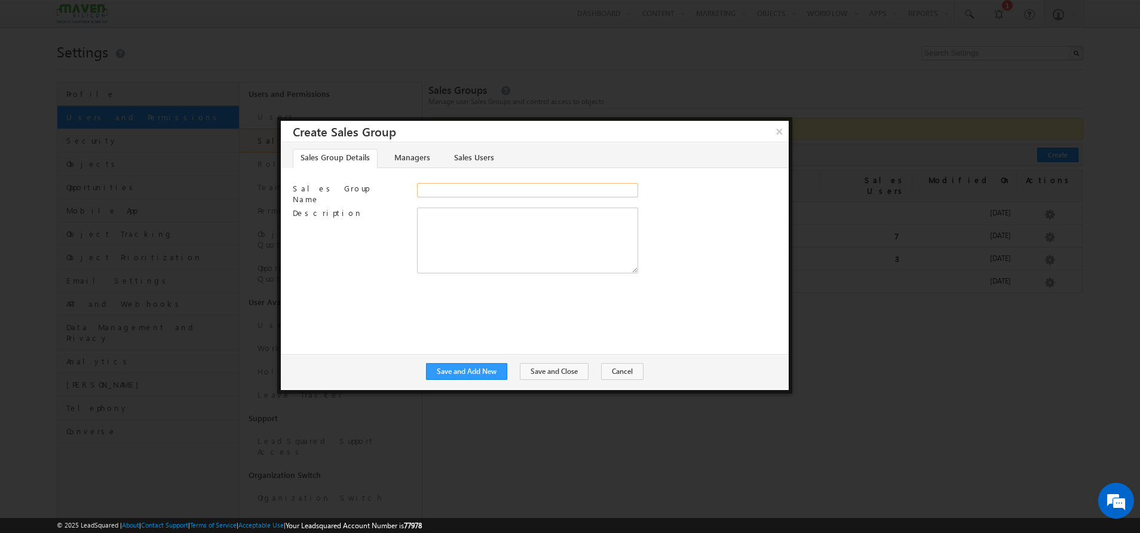
click at [533, 185] on input "Sales Group Name" at bounding box center [527, 190] width 221 height 14
type input "IIT-Roorkee"
click at [455, 160] on link "Sales Users" at bounding box center [473, 158] width 55 height 19
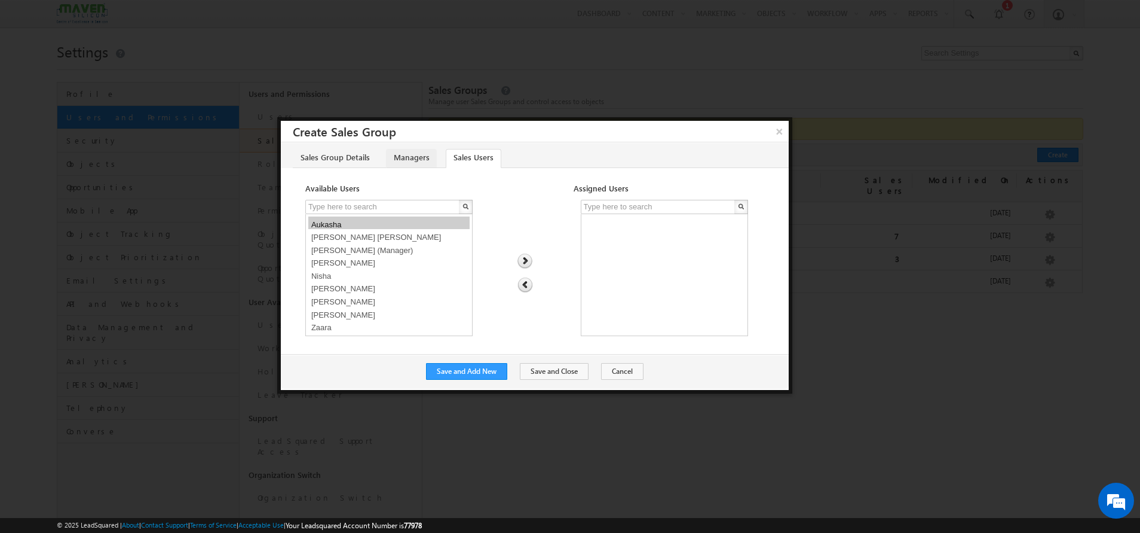
click at [427, 159] on link "Managers" at bounding box center [411, 158] width 51 height 19
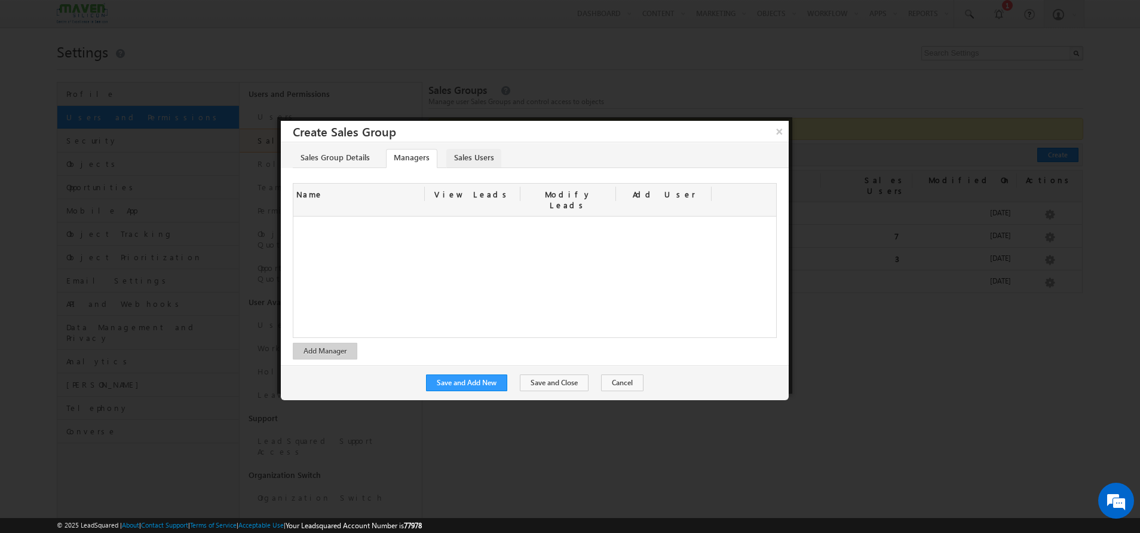
click at [479, 163] on link "Sales Users" at bounding box center [473, 158] width 55 height 19
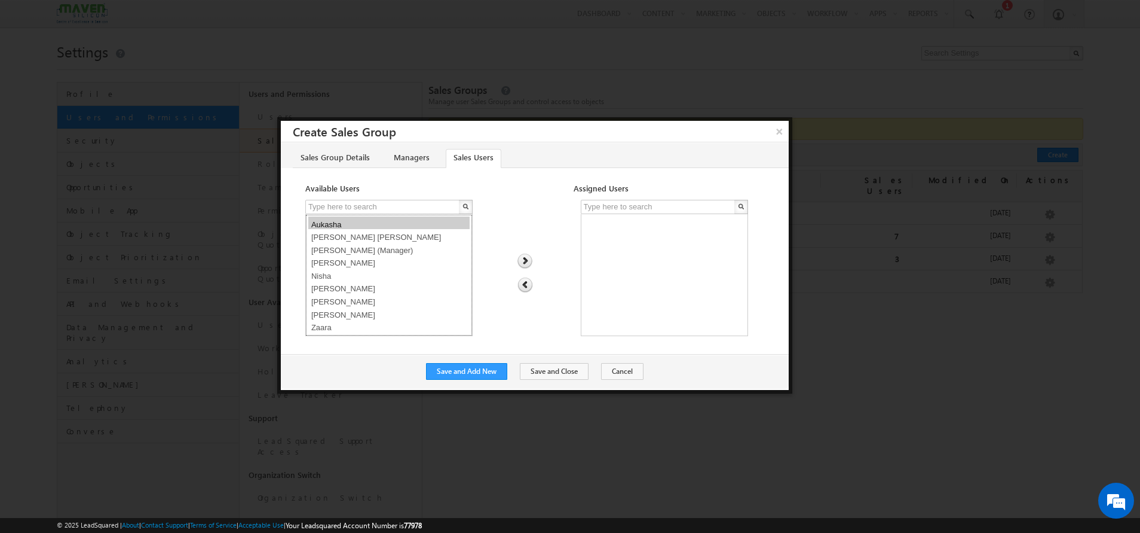
click at [351, 225] on option "Aukasha" at bounding box center [388, 222] width 161 height 13
click at [521, 260] on img at bounding box center [525, 261] width 16 height 16
click at [349, 289] on option "Shubham" at bounding box center [388, 286] width 161 height 13
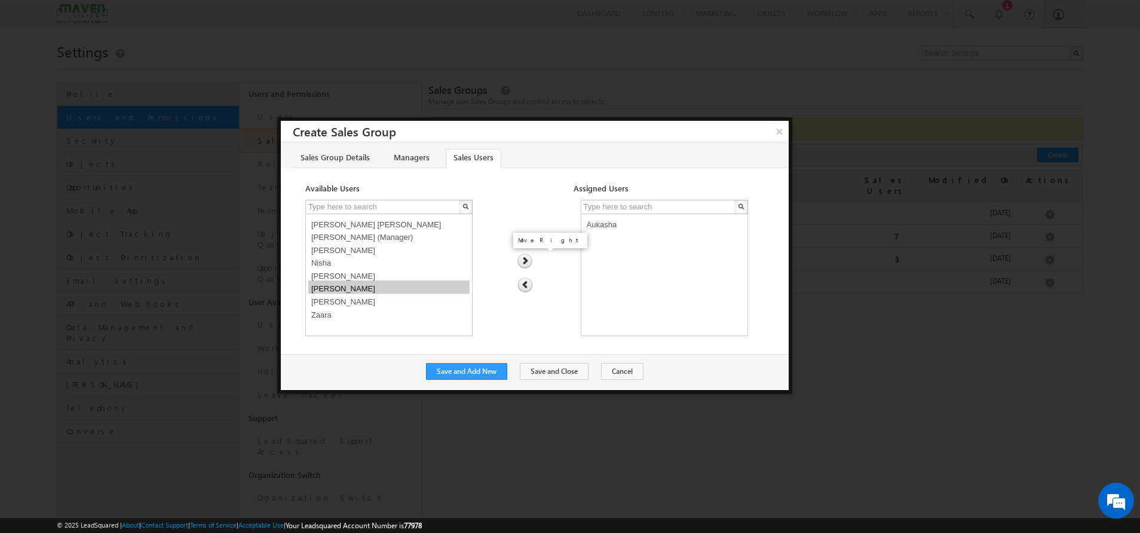
click at [523, 261] on img at bounding box center [525, 261] width 16 height 16
click at [316, 273] on option "Rohan" at bounding box center [388, 274] width 161 height 13
click at [525, 256] on img at bounding box center [525, 261] width 16 height 16
select select "9b2795c2-51c8-11f0-b1e3-0623476dd86d"
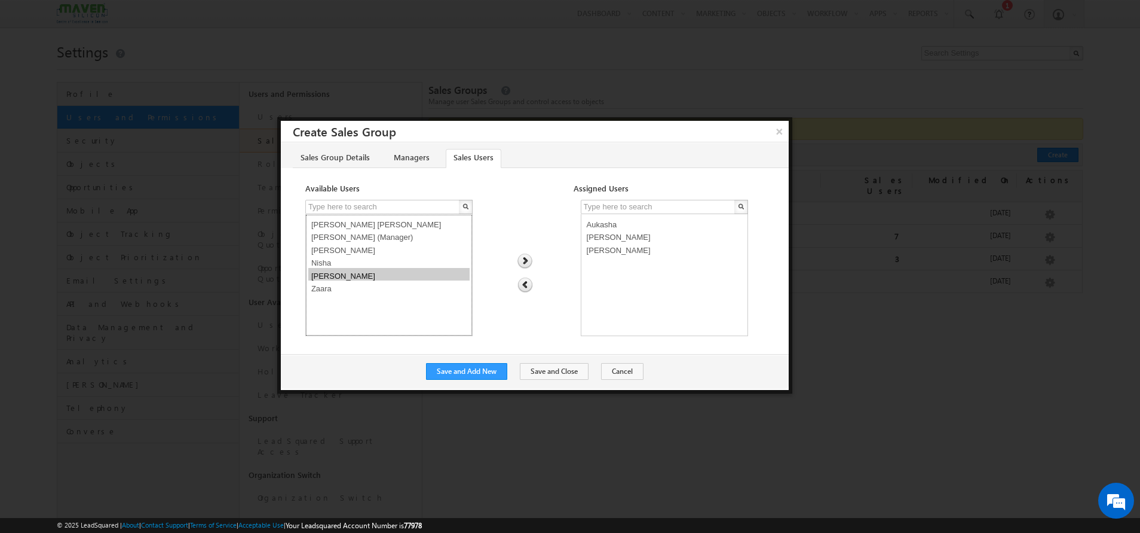
click at [357, 276] on option "Sovan" at bounding box center [388, 274] width 161 height 13
click at [524, 261] on img at bounding box center [525, 261] width 16 height 16
click at [540, 369] on button "Save and Close" at bounding box center [554, 371] width 69 height 17
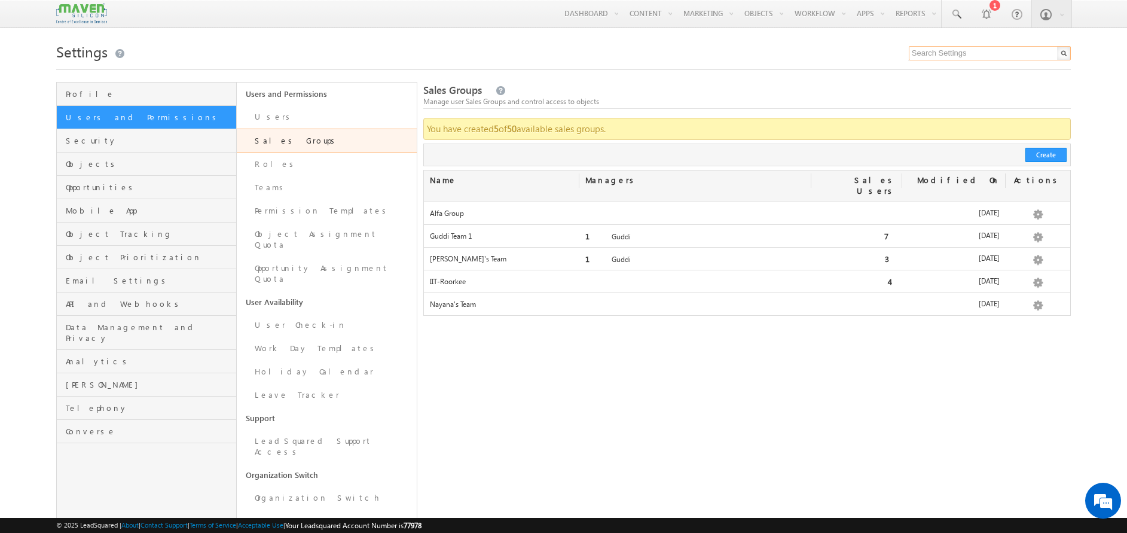
click at [952, 52] on input "text" at bounding box center [989, 53] width 162 height 14
type input "portal"
click at [965, 74] on div "Portal Logs" at bounding box center [994, 70] width 160 height 13
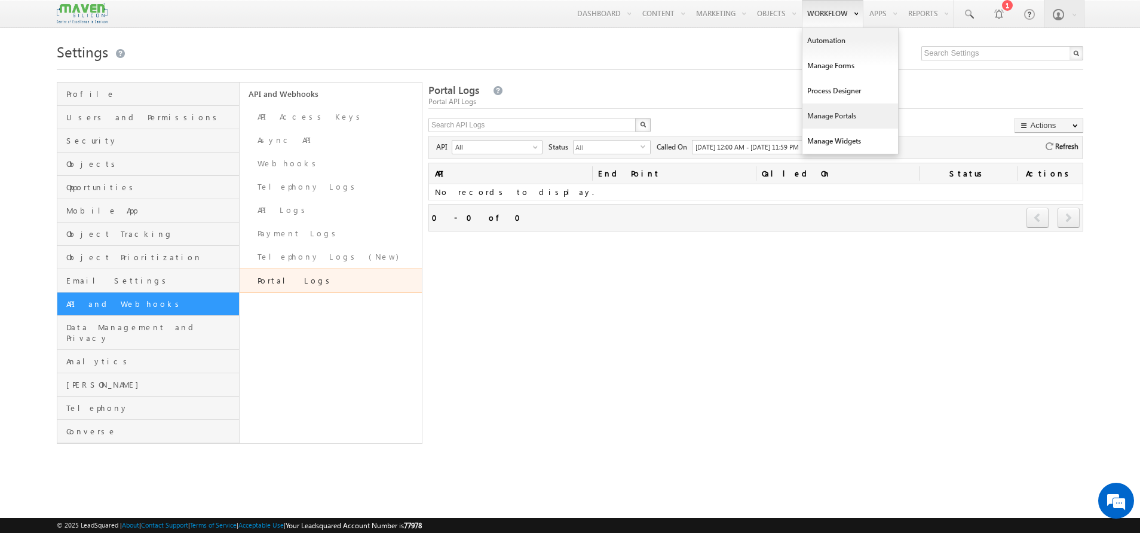
click at [848, 110] on link "Manage Portals" at bounding box center [851, 115] width 96 height 25
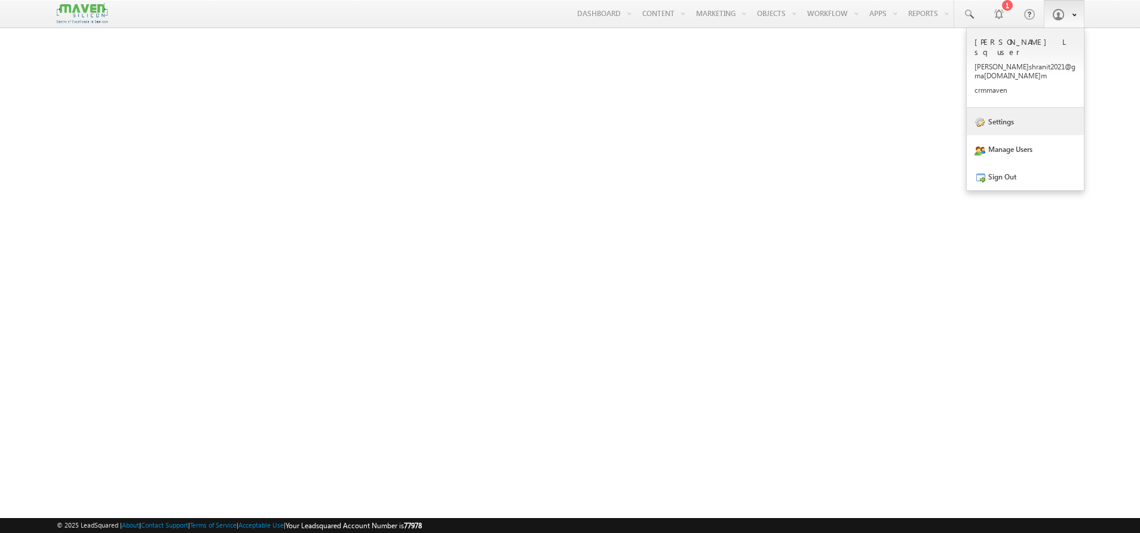
click at [1036, 108] on link "Settings" at bounding box center [1025, 121] width 117 height 27
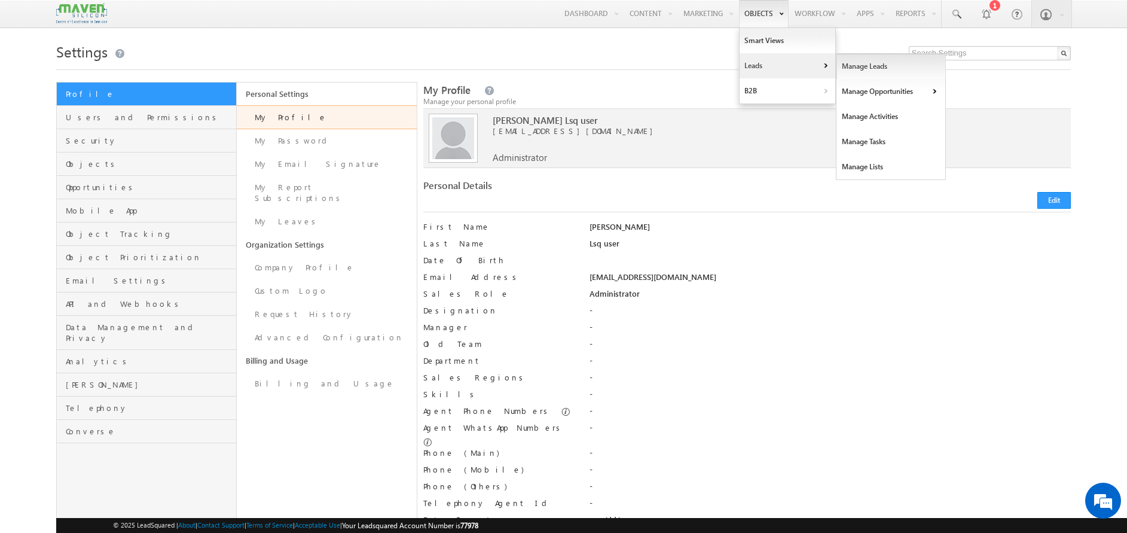
click at [891, 62] on link "Manage Leads" at bounding box center [890, 66] width 109 height 25
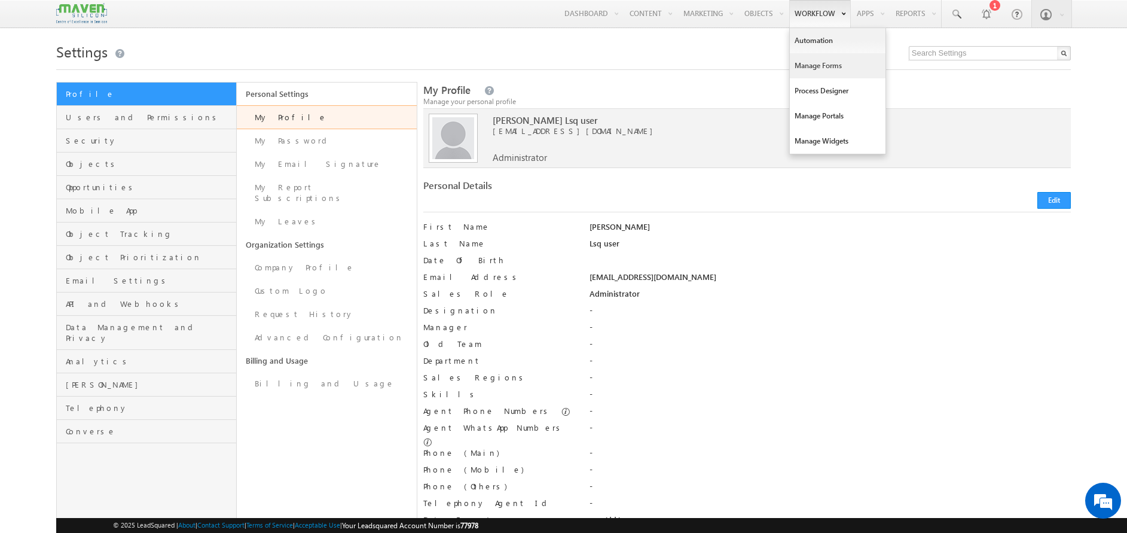
click at [837, 57] on link "Manage Forms" at bounding box center [838, 65] width 96 height 25
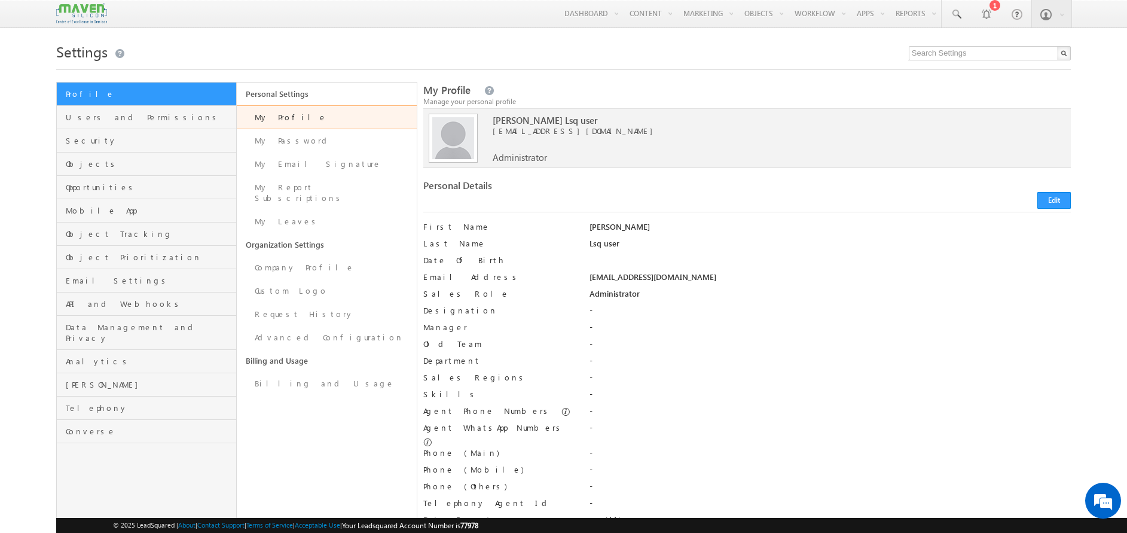
click at [546, 160] on div "[PERSON_NAME] Lsq user [EMAIL_ADDRESS][DOMAIN_NAME] Administrator" at bounding box center [751, 136] width 518 height 54
click at [546, 160] on div "Namrata Lsq user pritishranit2021@gmail.com Administrator" at bounding box center [751, 136] width 518 height 54
drag, startPoint x: 486, startPoint y: 159, endPoint x: 541, endPoint y: 160, distance: 55.0
click at [541, 160] on div "Namrata Lsq user pritishranit2021@gmail.com Administrator" at bounding box center [751, 136] width 518 height 54
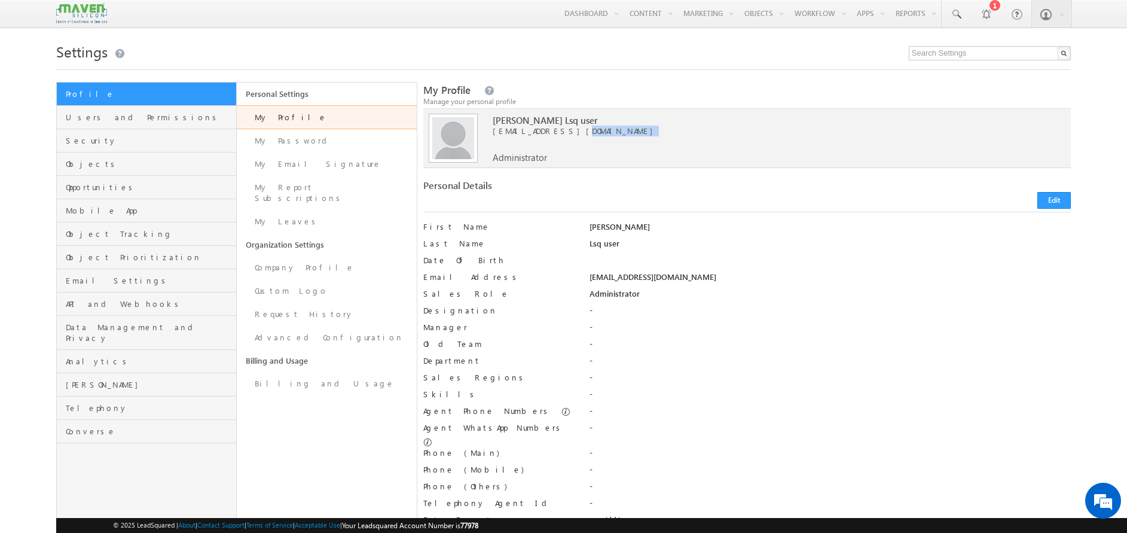
click at [543, 152] on div "Namrata Lsq user pritishranit2021@gmail.com Administrator" at bounding box center [751, 136] width 518 height 54
drag, startPoint x: 539, startPoint y: 158, endPoint x: 485, endPoint y: 161, distance: 53.3
click at [492, 161] on span "Administrator" at bounding box center [519, 157] width 54 height 11
drag, startPoint x: 485, startPoint y: 161, endPoint x: 512, endPoint y: 199, distance: 46.3
click at [512, 199] on div "Personal Details" at bounding box center [746, 196] width 647 height 32
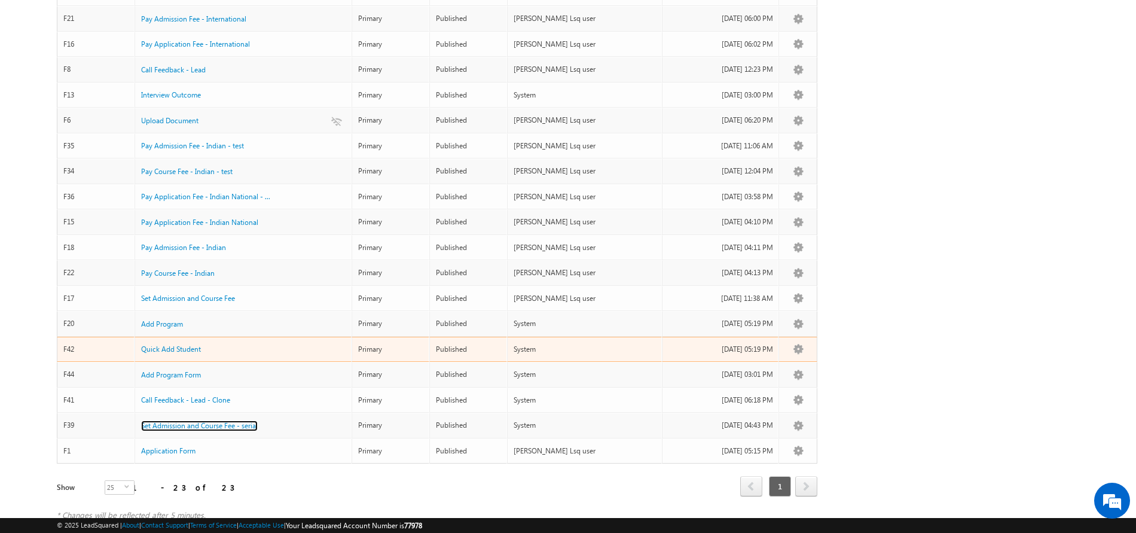
scroll to position [304, 0]
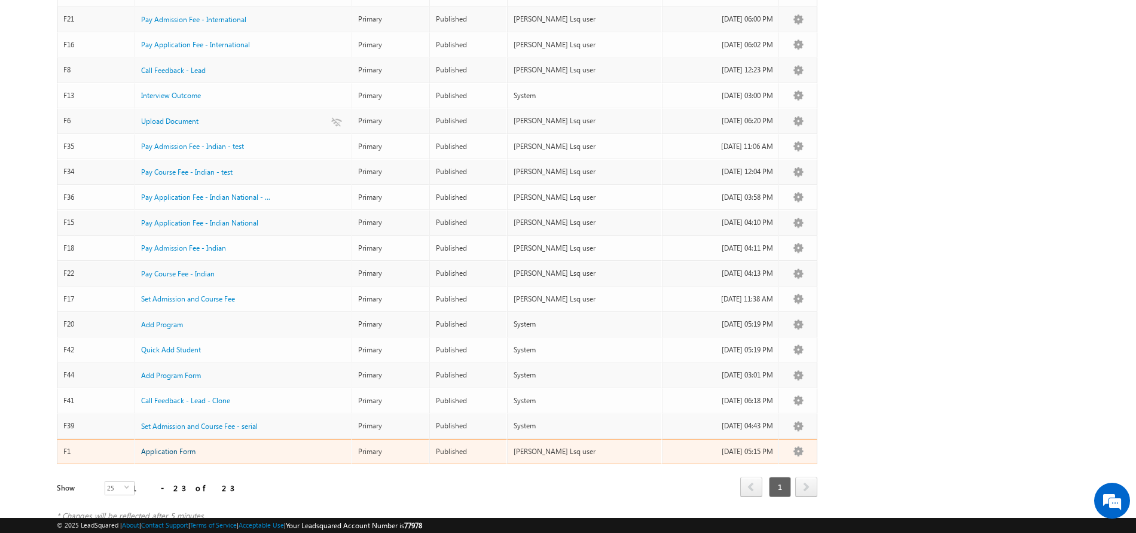
click at [179, 446] on span "Application Form" at bounding box center [168, 450] width 54 height 9
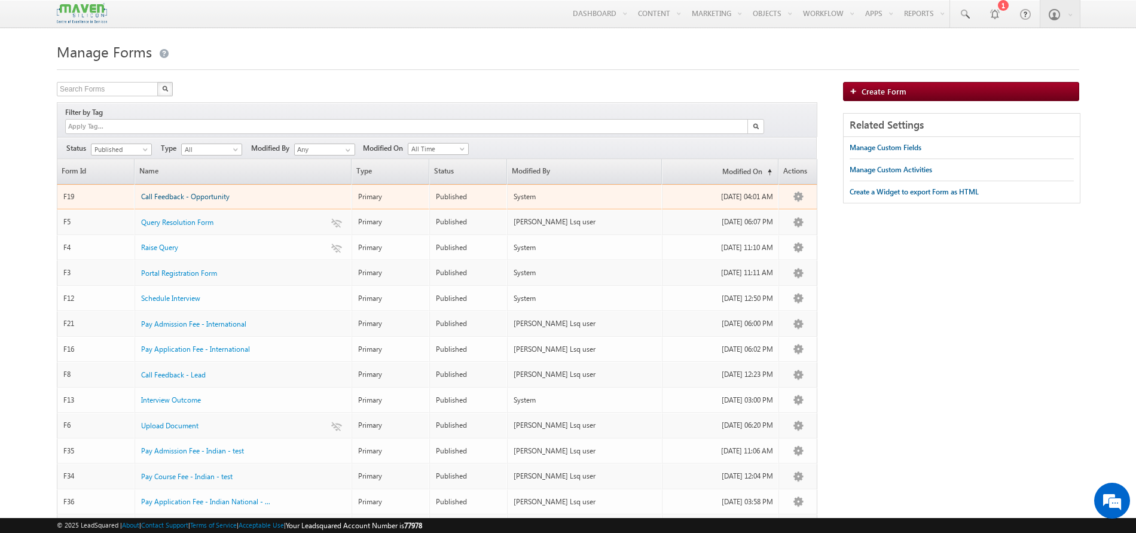
click at [193, 192] on span "Call Feedback - Opportunity" at bounding box center [185, 196] width 88 height 9
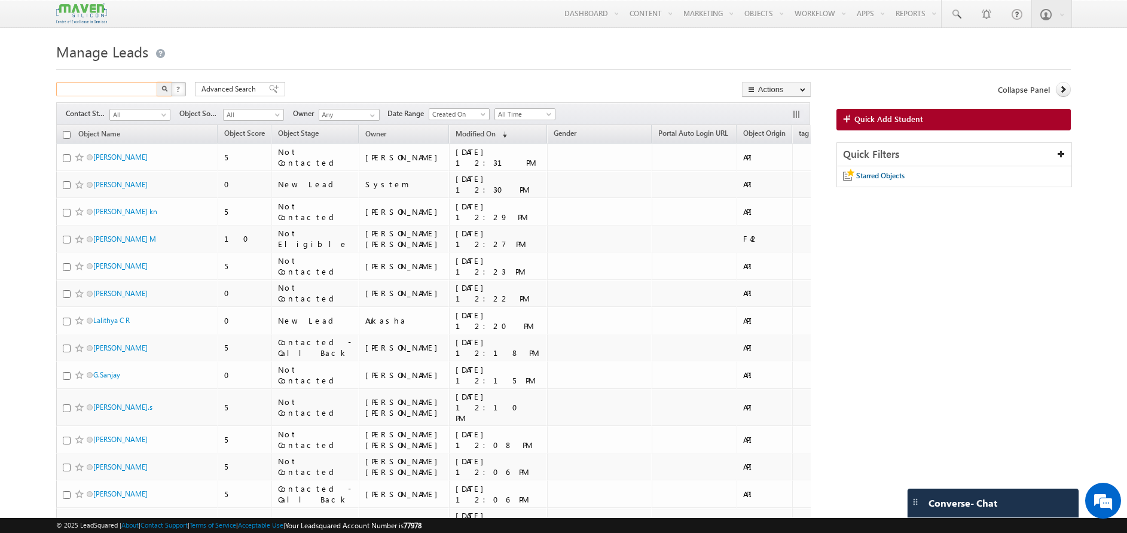
click at [103, 83] on input "text" at bounding box center [107, 89] width 102 height 14
type input "7694859222"
click at [157, 82] on button "button" at bounding box center [165, 89] width 16 height 14
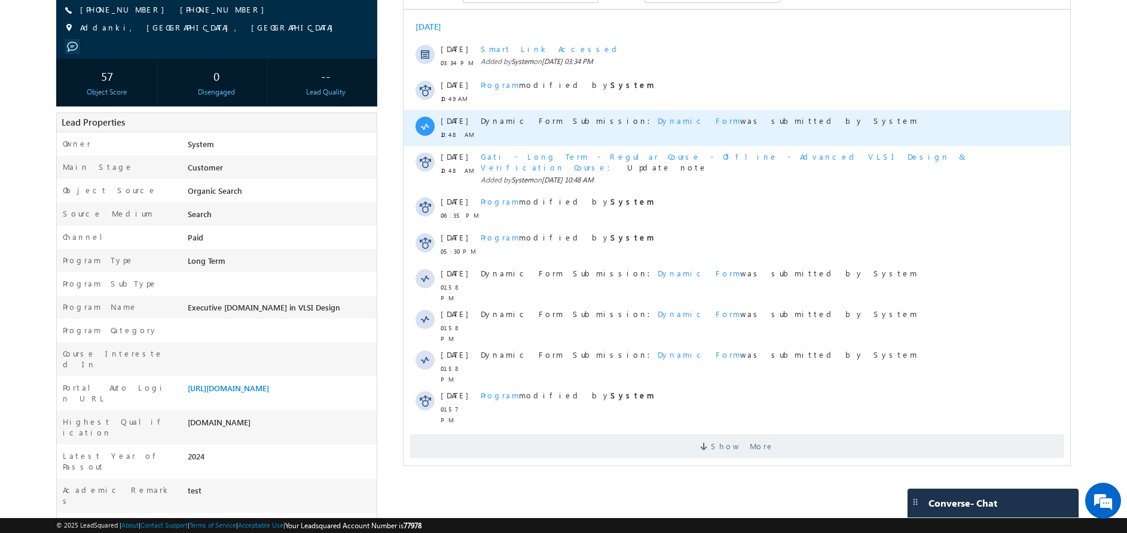
scroll to position [158, 0]
